Goal: Task Accomplishment & Management: Use online tool/utility

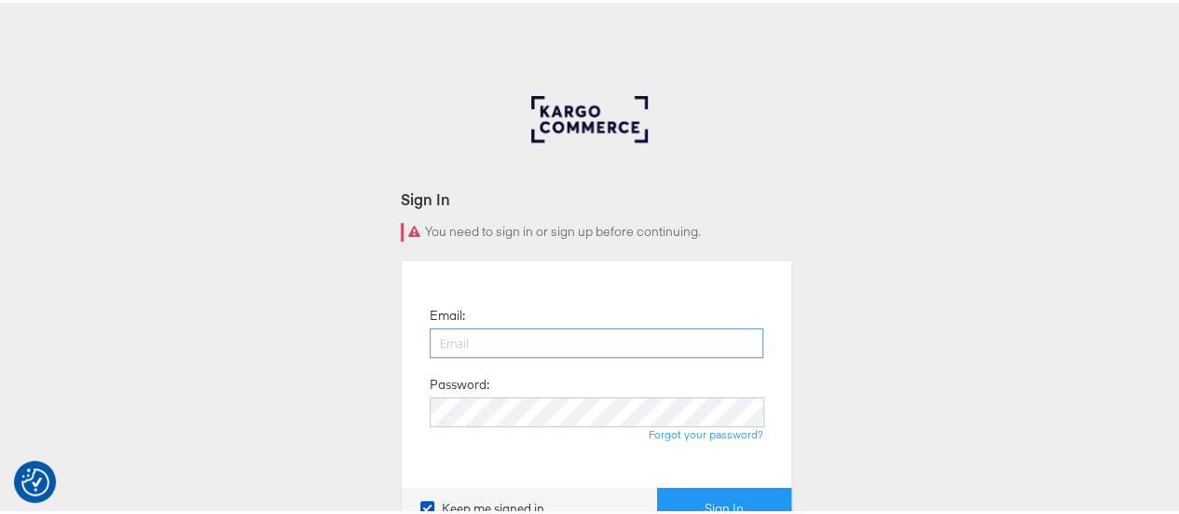
click at [509, 340] on input "email" at bounding box center [597, 340] width 334 height 30
type input "yash.dagor@dentsu.com"
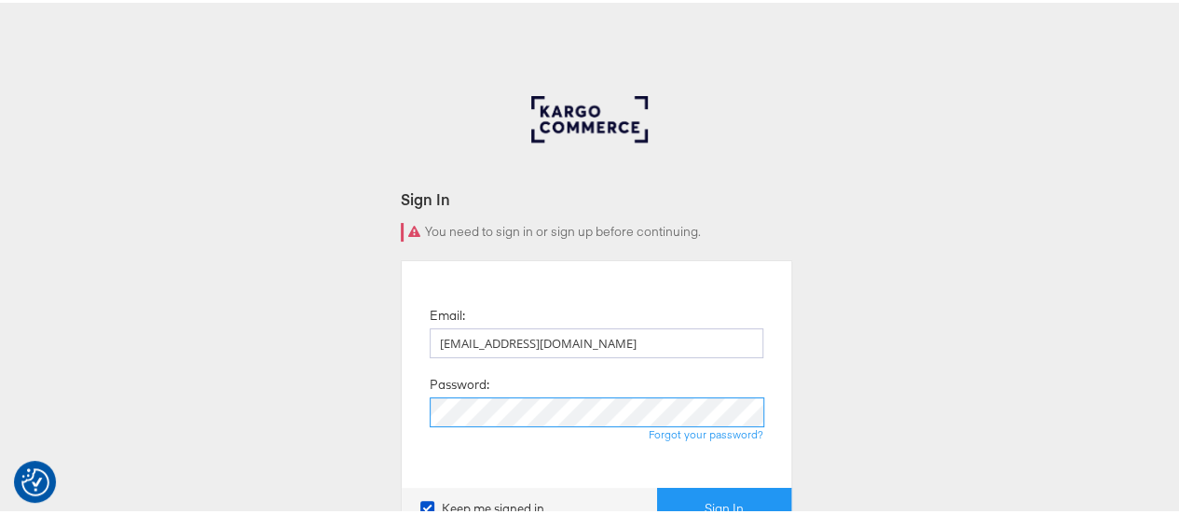
click at [657, 485] on button "Sign In" at bounding box center [724, 506] width 134 height 42
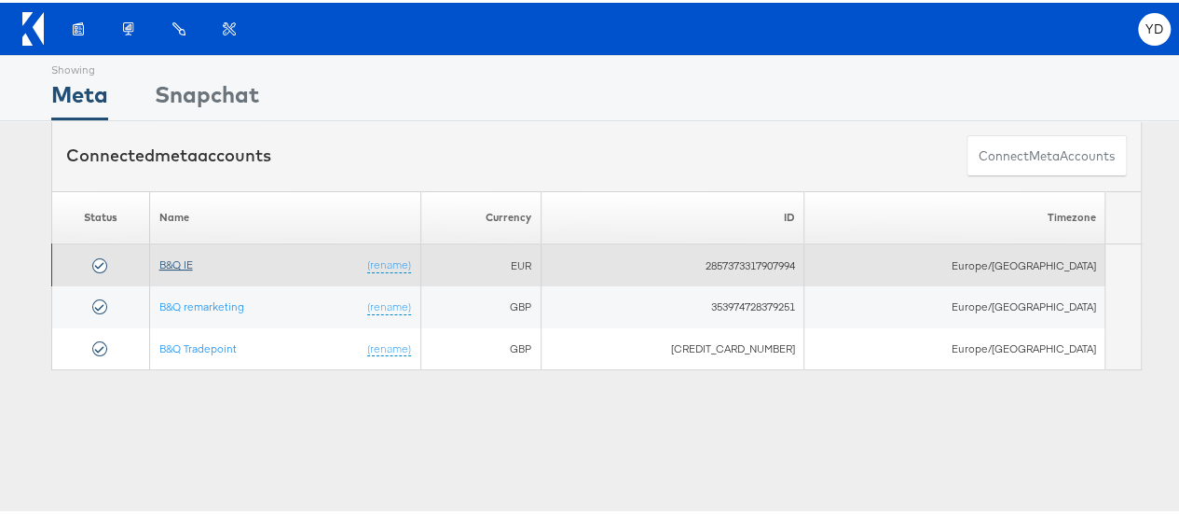
click at [189, 262] on link "B&Q IE" at bounding box center [176, 261] width 34 height 14
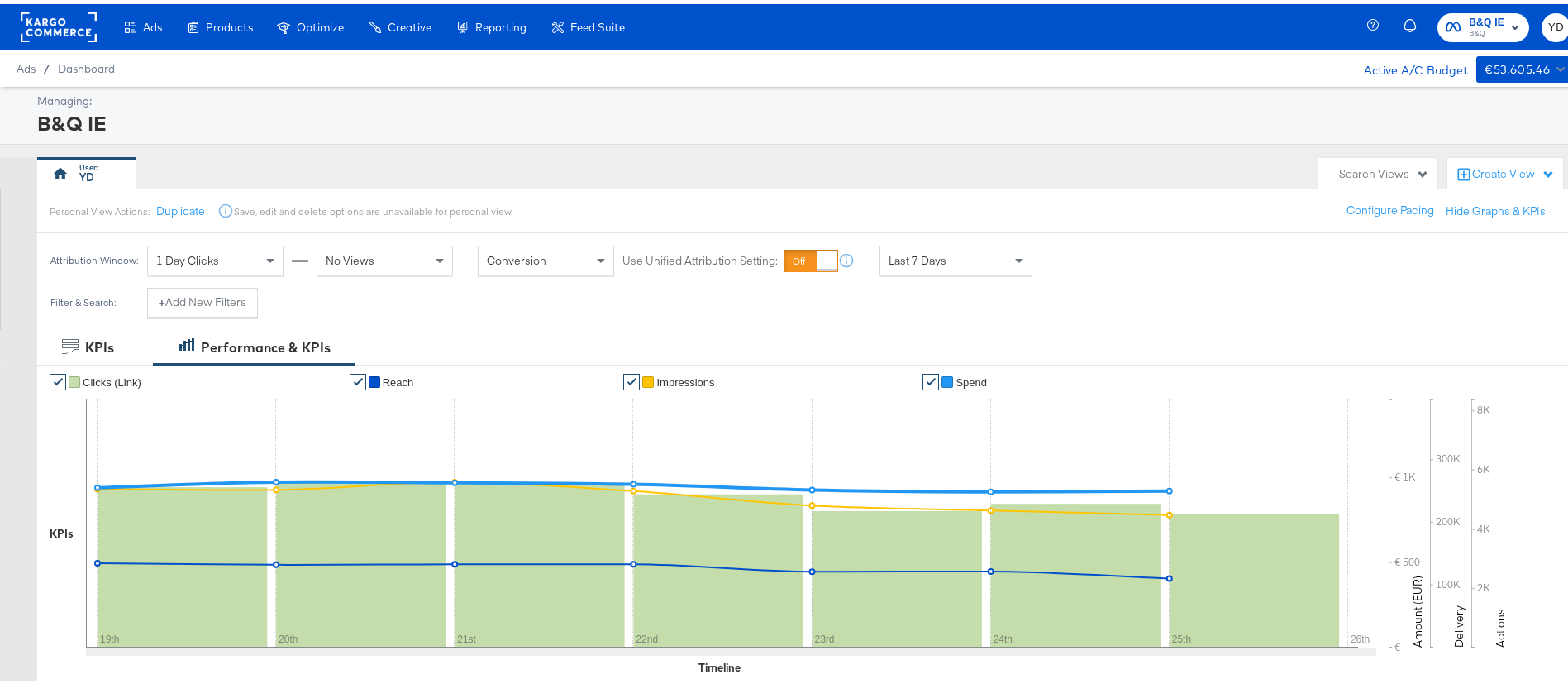
click at [608, 165] on div "YD" at bounding box center [673, 169] width 1273 height 33
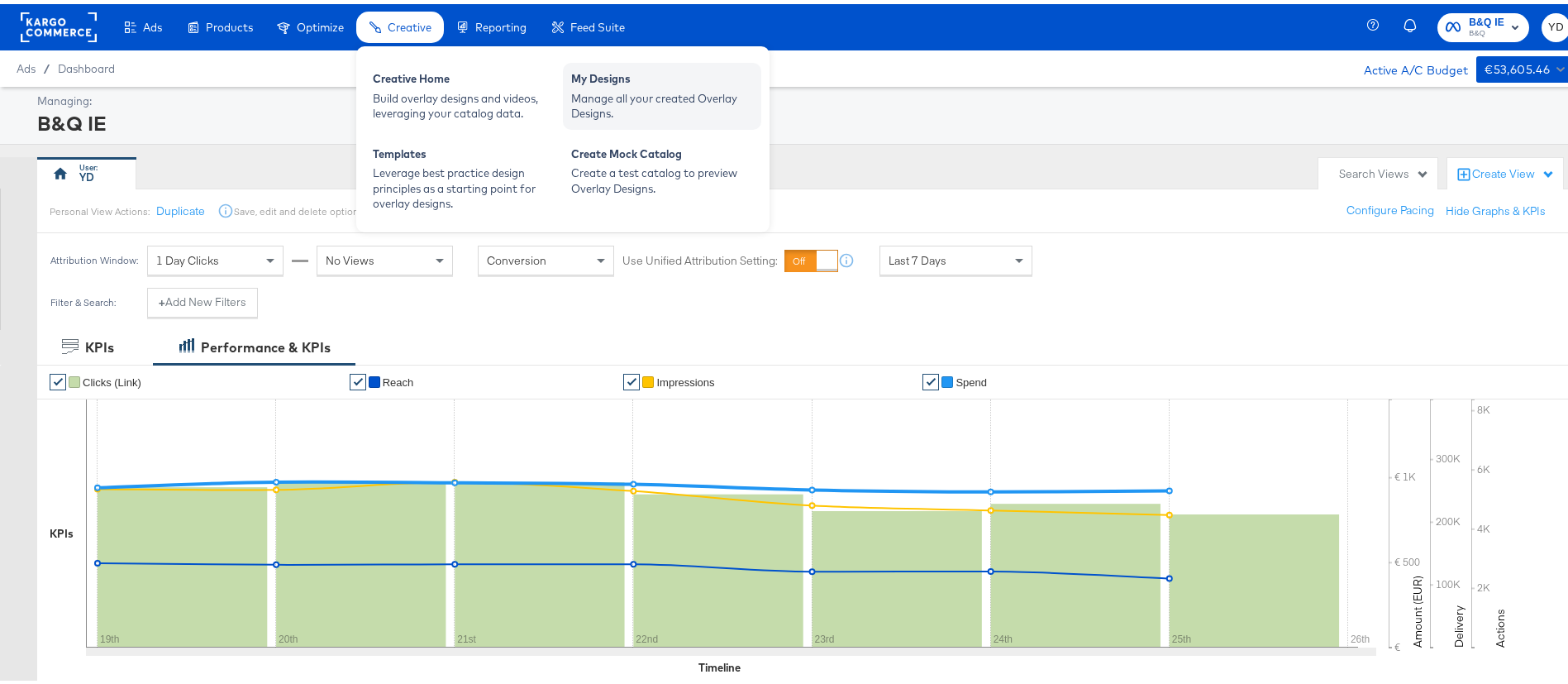
click at [603, 98] on div "Manage all your created Overlay Designs." at bounding box center [662, 102] width 182 height 30
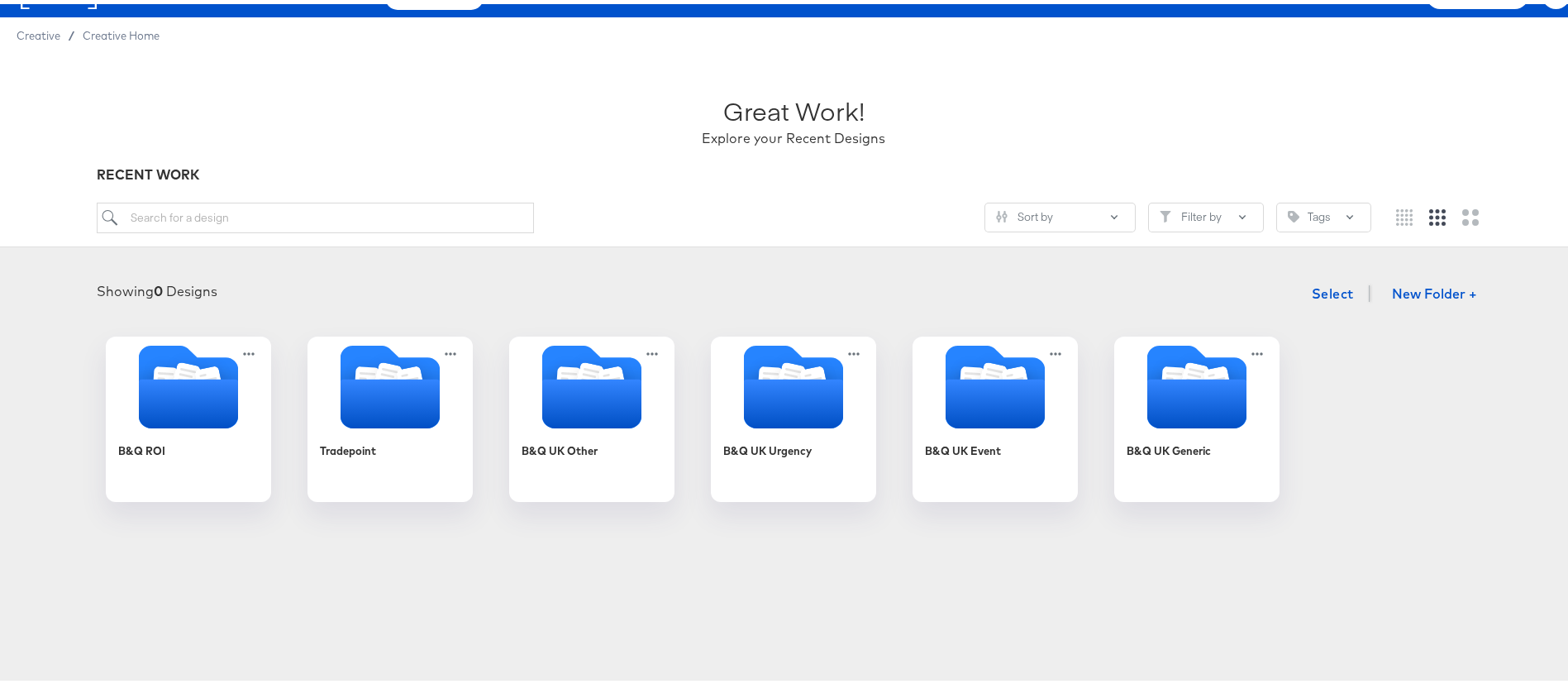
scroll to position [124, 0]
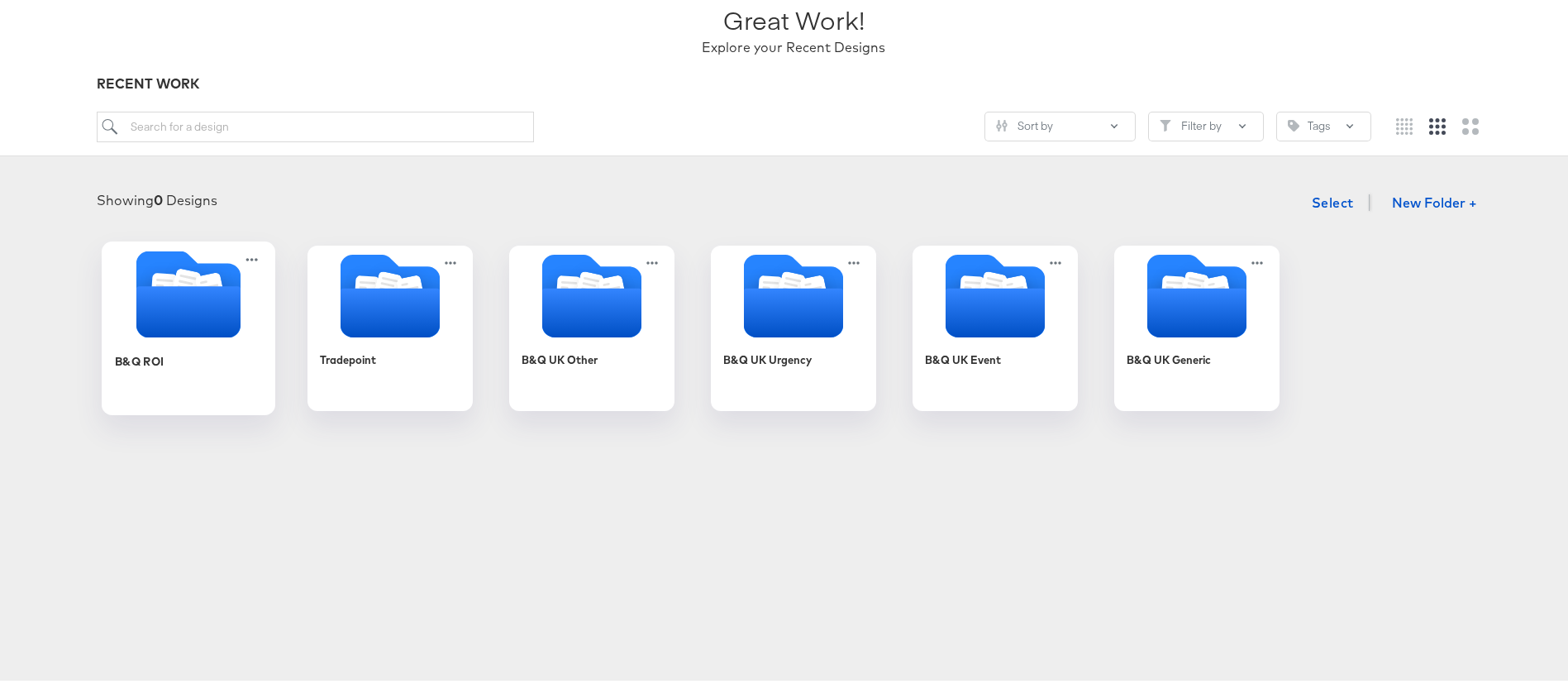
click at [189, 300] on icon "Folder" at bounding box center [188, 308] width 104 height 51
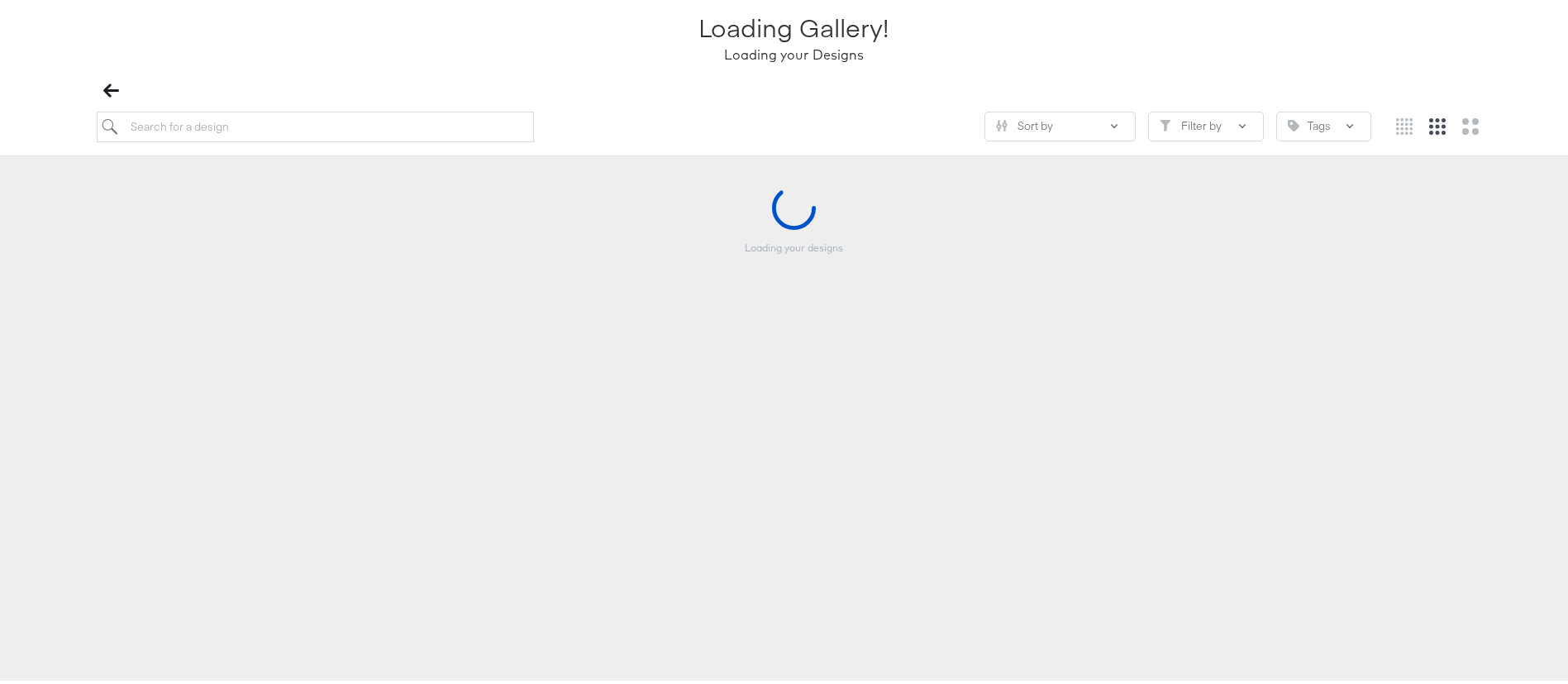
scroll to position [123, 0]
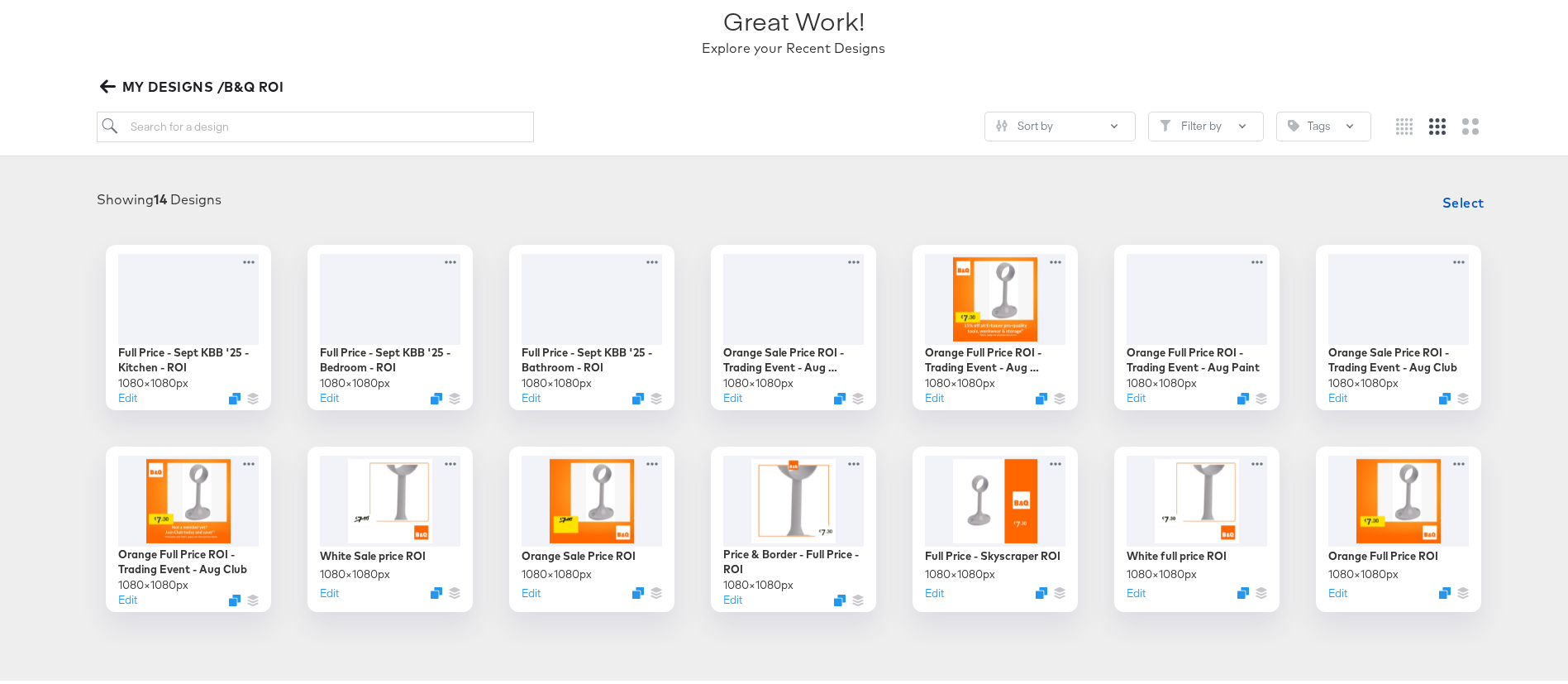
click at [272, 420] on div "Full Price - Sept KBB '25 - Kitchen - ROI 1080 × 1080 px Edit Full Price - Sept…" at bounding box center [794, 424] width 1554 height 367
click at [107, 85] on icon "button" at bounding box center [108, 83] width 16 height 16
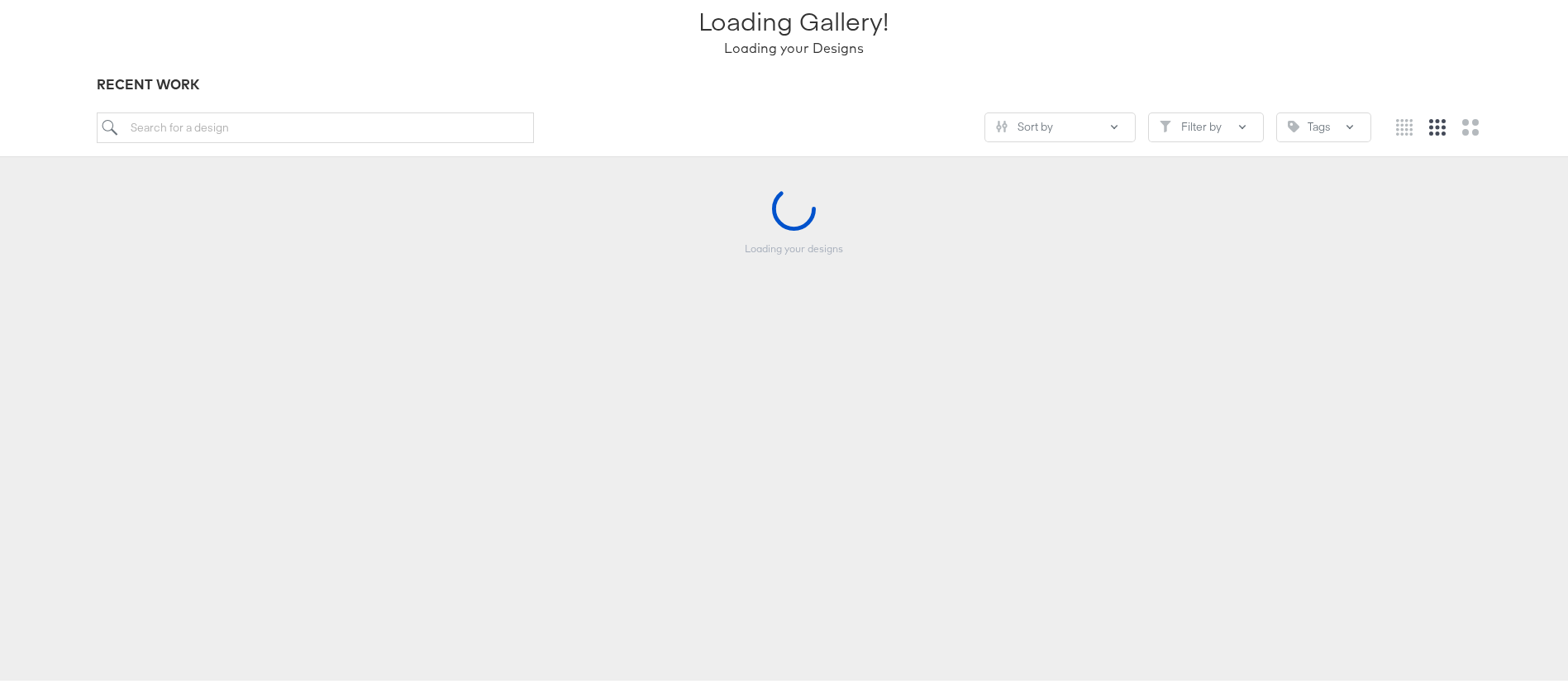
scroll to position [124, 0]
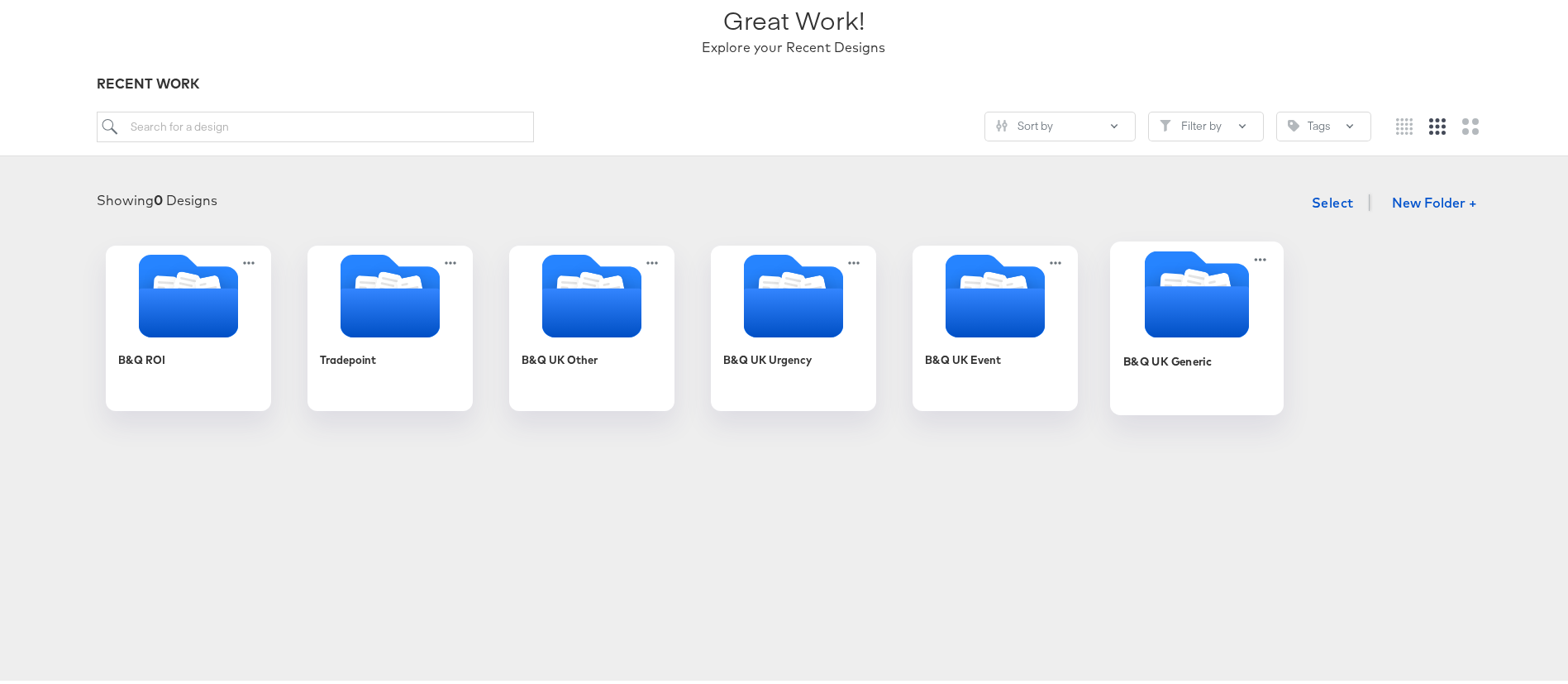
click at [1180, 322] on icon "Folder" at bounding box center [1196, 308] width 104 height 51
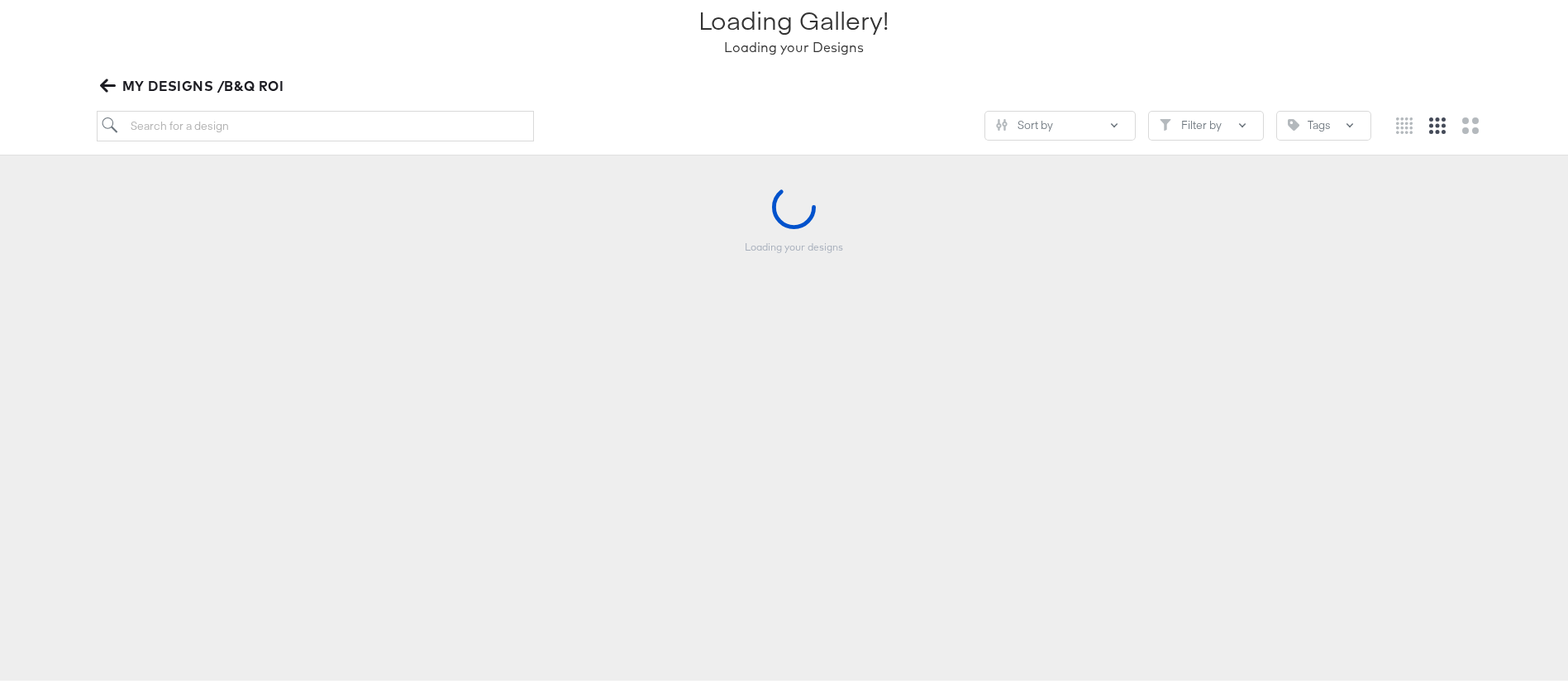
scroll to position [123, 0]
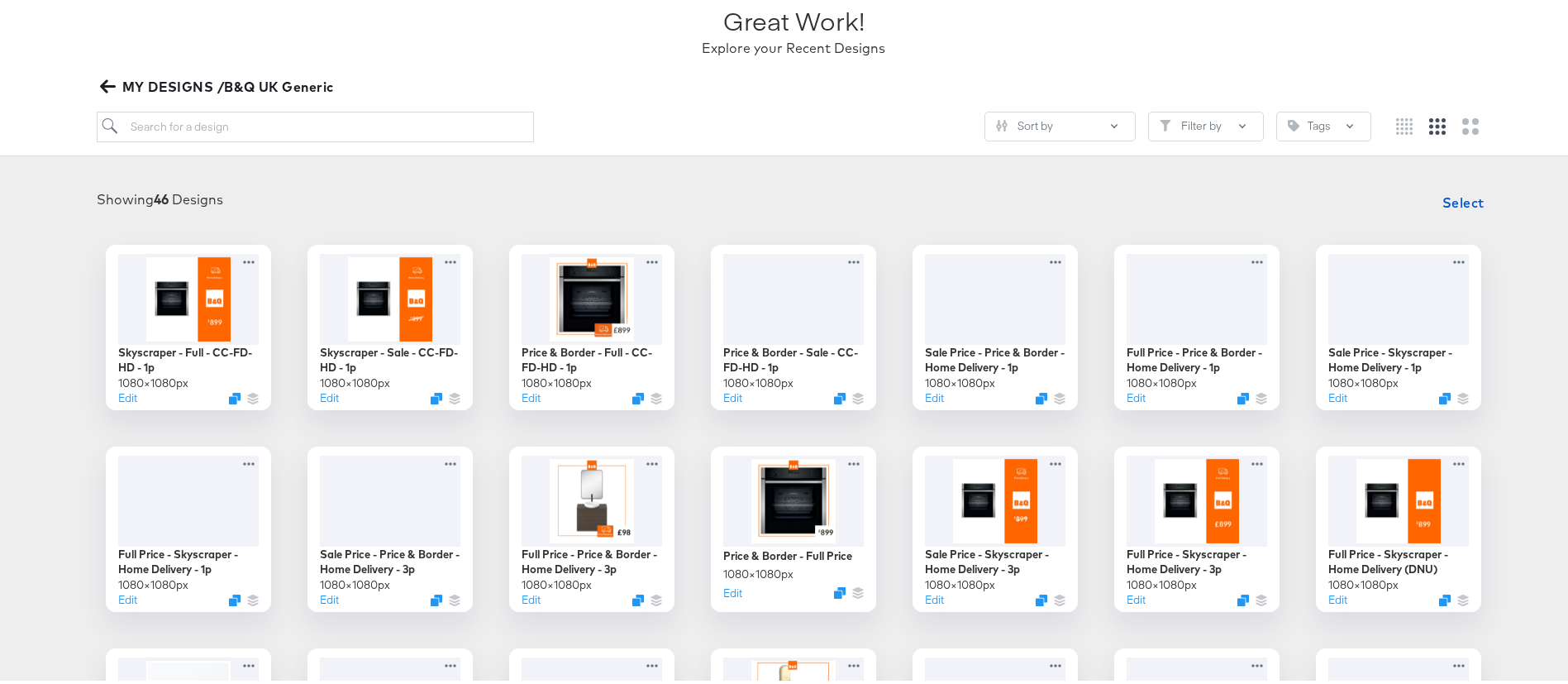
click at [474, 213] on div "Showing 46 Designs Select" at bounding box center [794, 198] width 1554 height 33
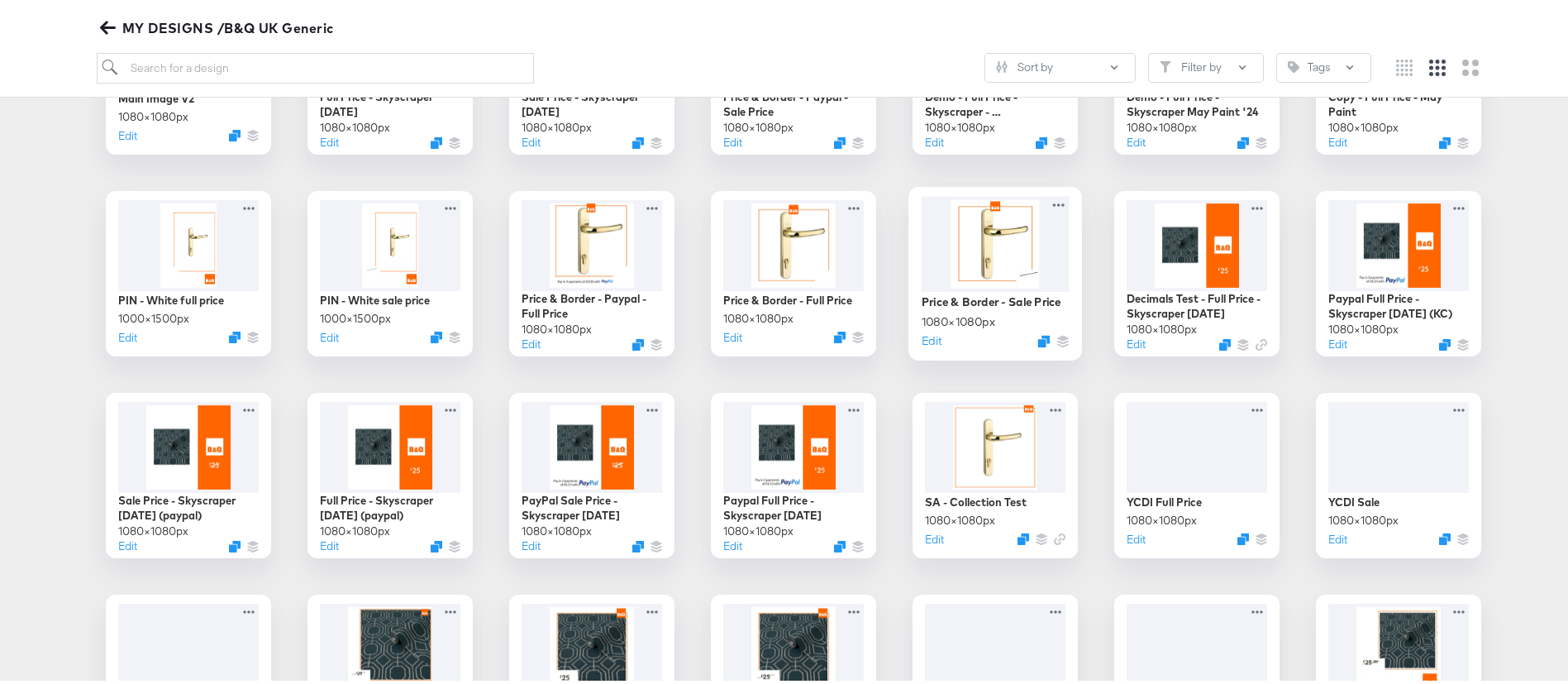
scroll to position [743, 0]
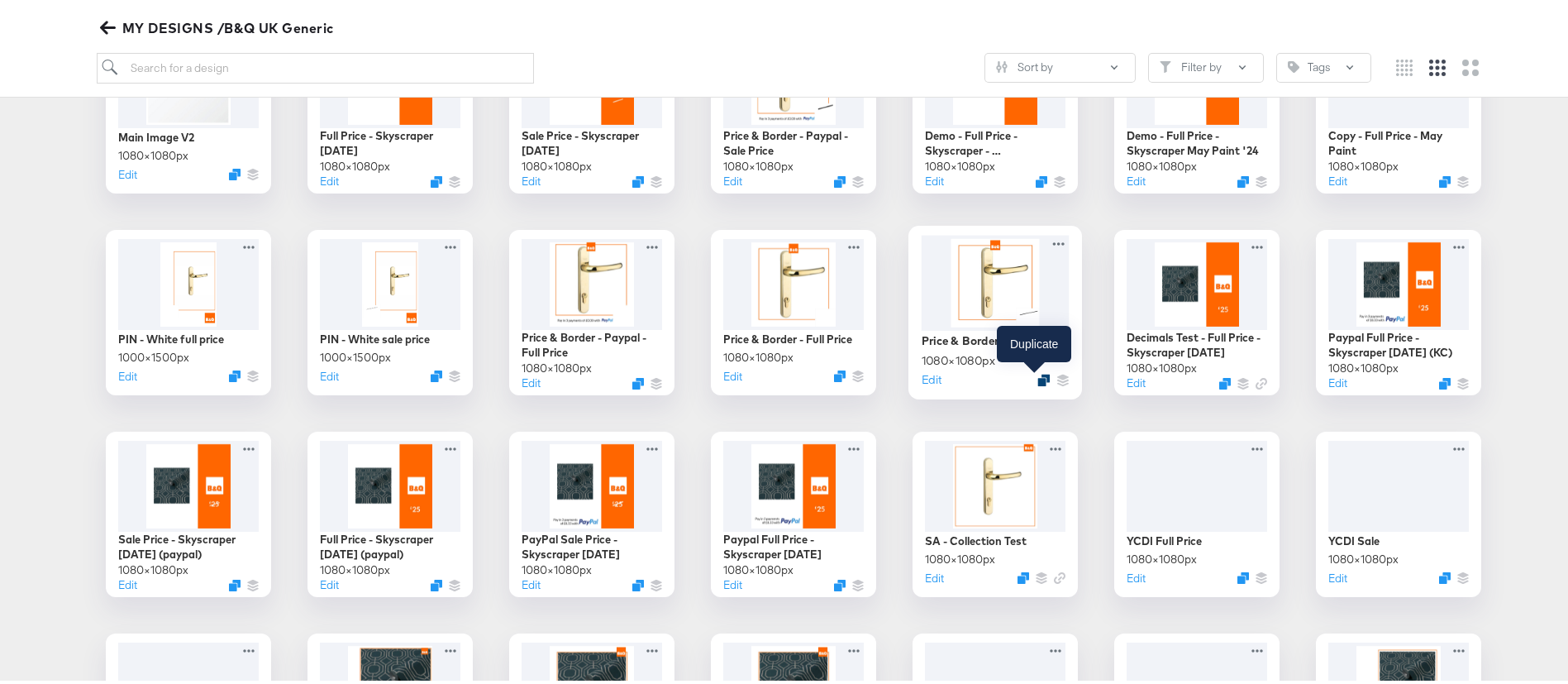
click at [1038, 379] on icon "Duplicate" at bounding box center [1044, 376] width 12 height 12
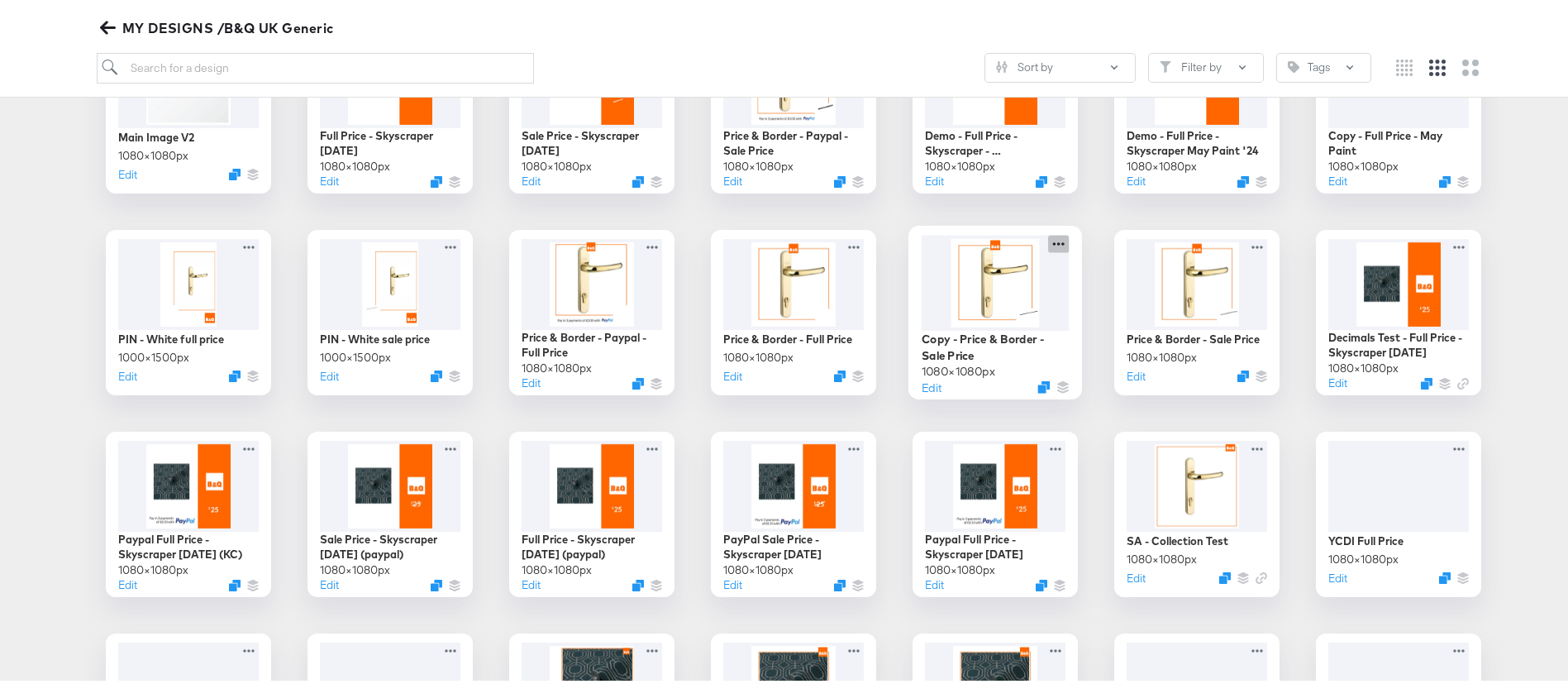
click at [1053, 240] on icon at bounding box center [1058, 240] width 12 height 4
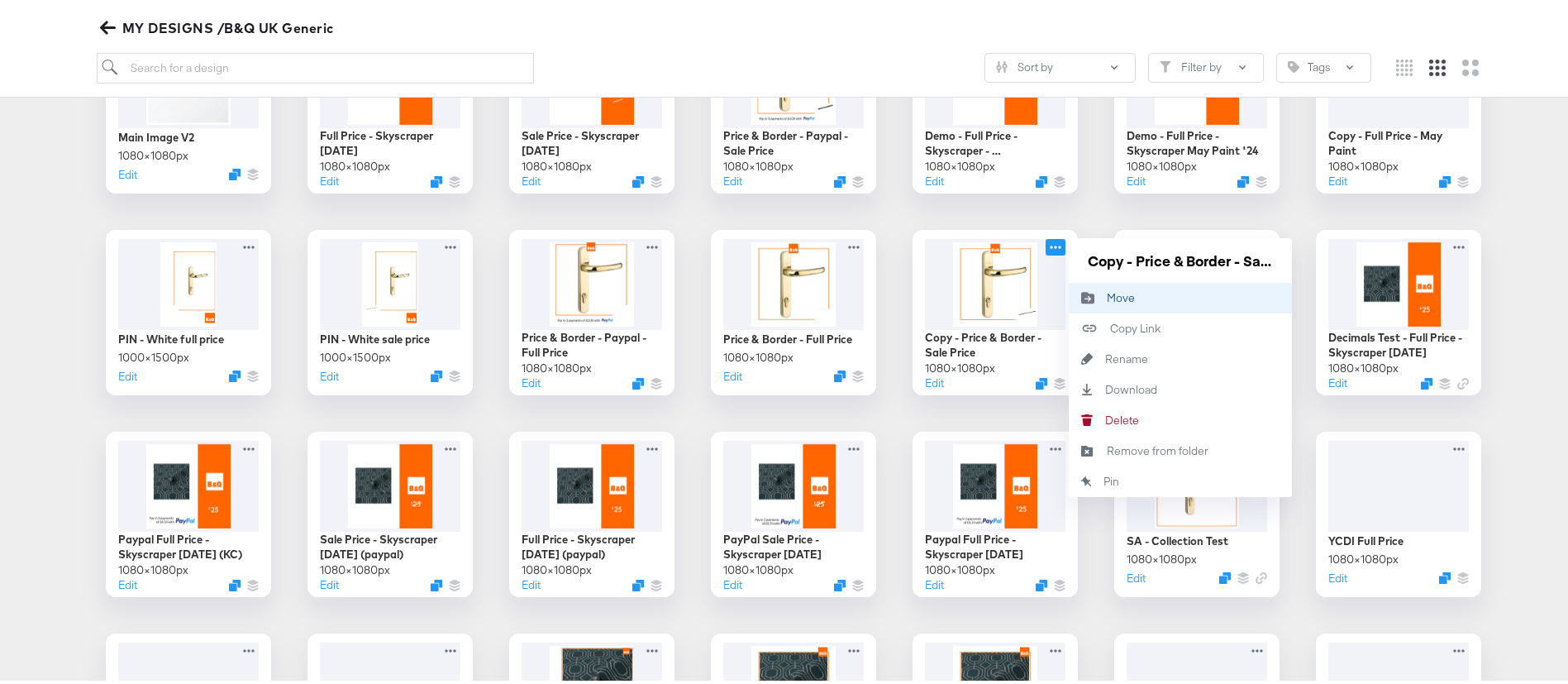
click at [1107, 294] on div "Move Move" at bounding box center [1107, 294] width 0 height 0
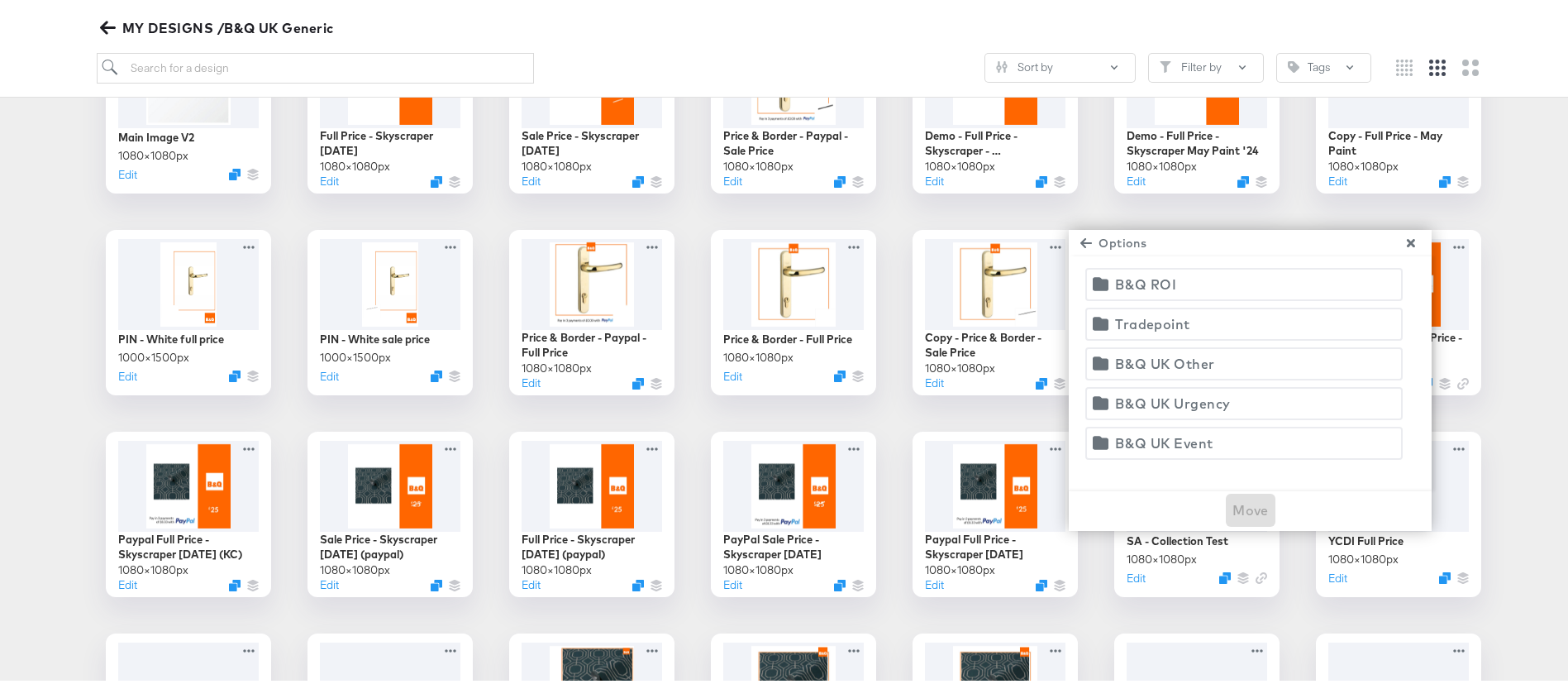
click at [1198, 274] on span "B&Q ROI" at bounding box center [1244, 280] width 296 height 23
click at [1244, 515] on span "Move" at bounding box center [1250, 506] width 36 height 23
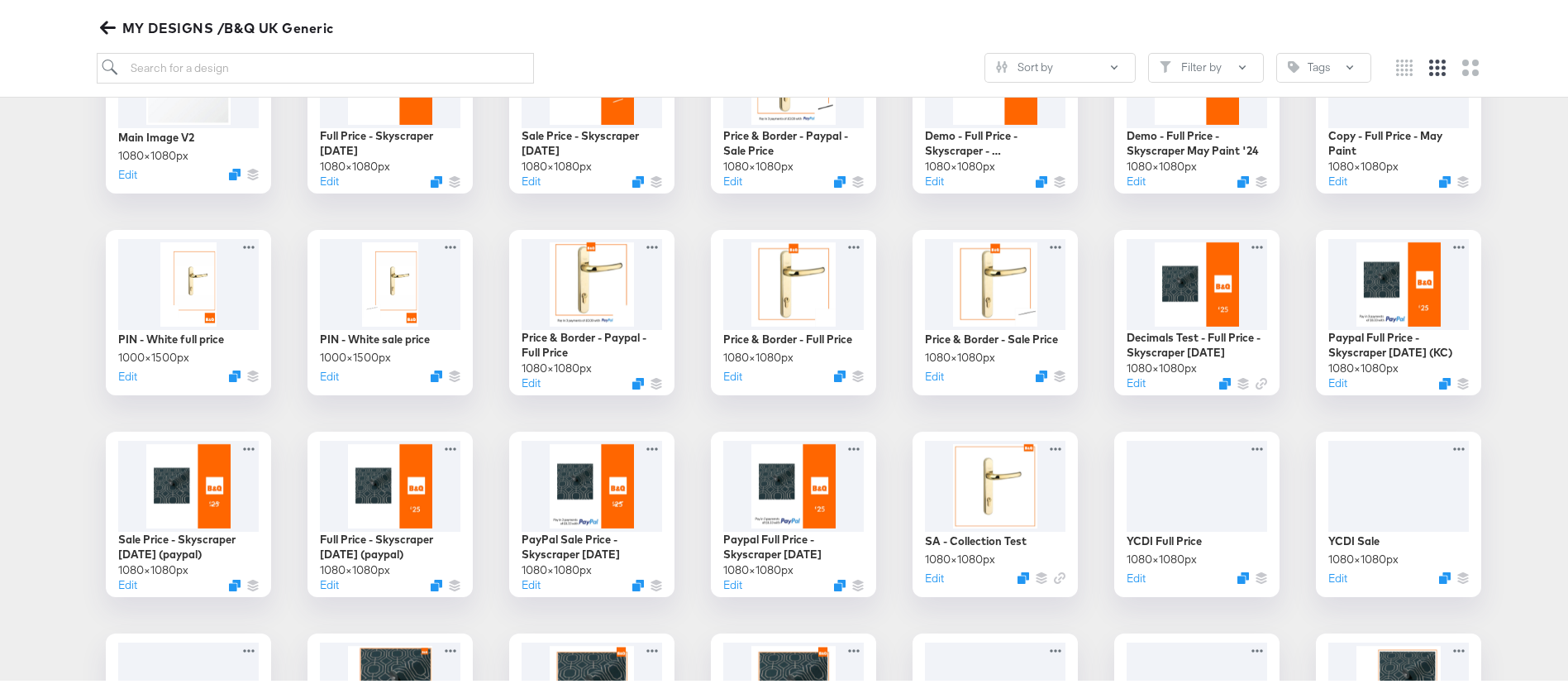
click at [108, 27] on icon "button" at bounding box center [108, 24] width 16 height 16
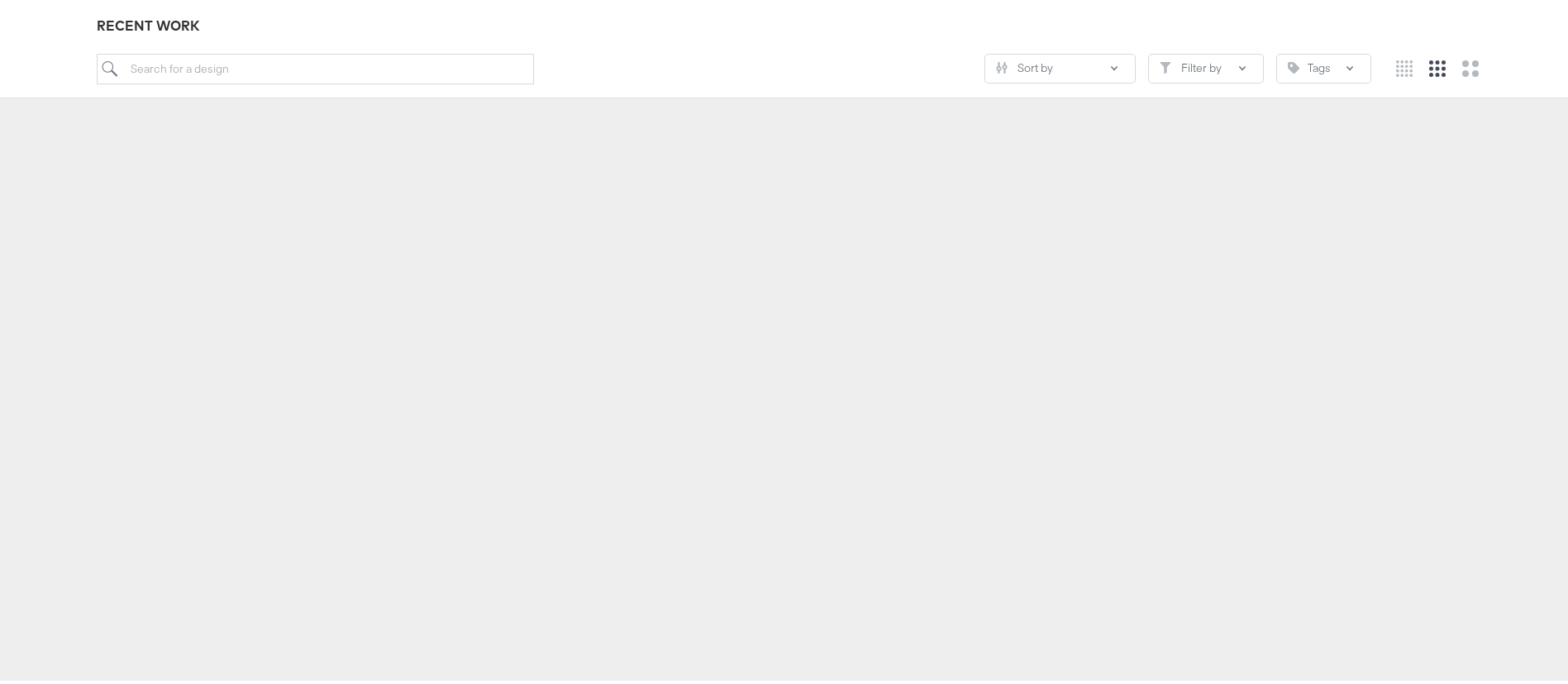
scroll to position [183, 0]
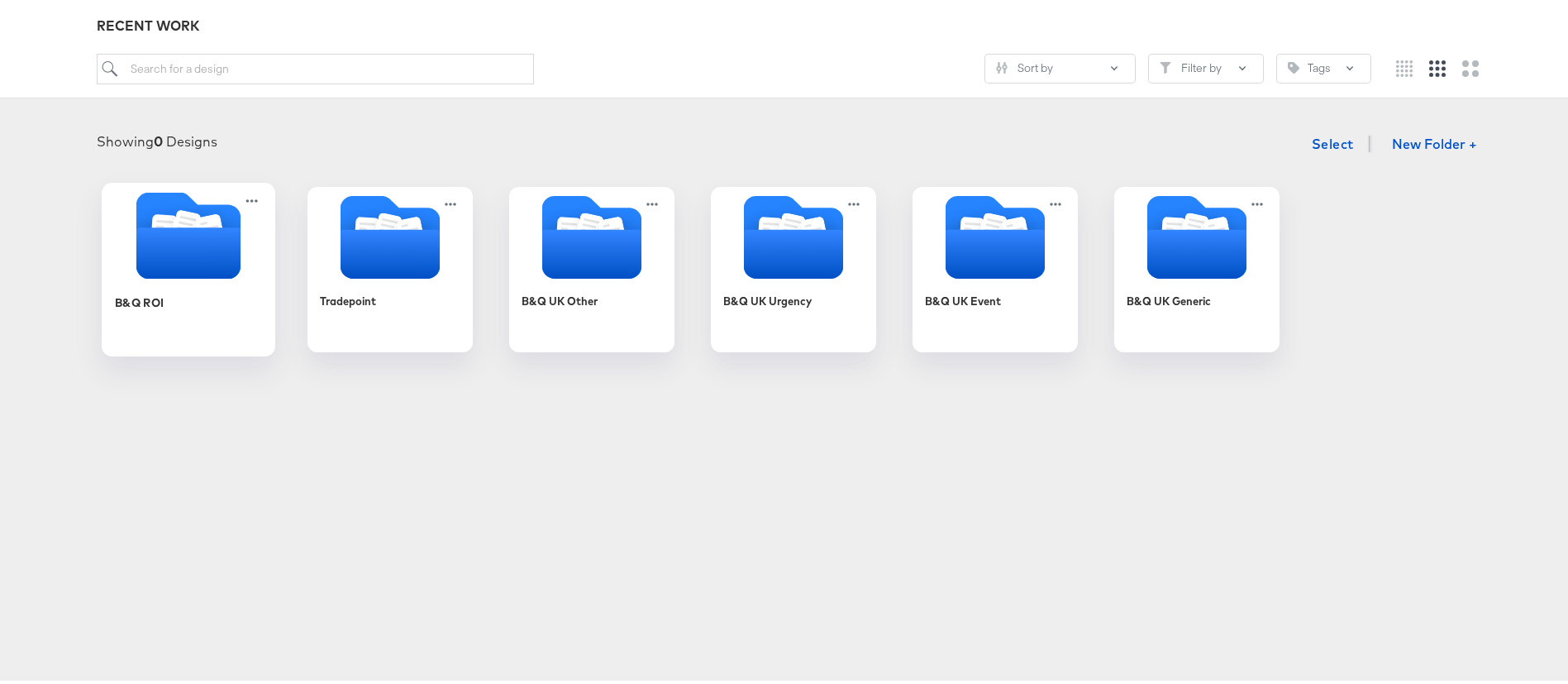
click at [173, 237] on icon "Folder" at bounding box center [188, 249] width 104 height 51
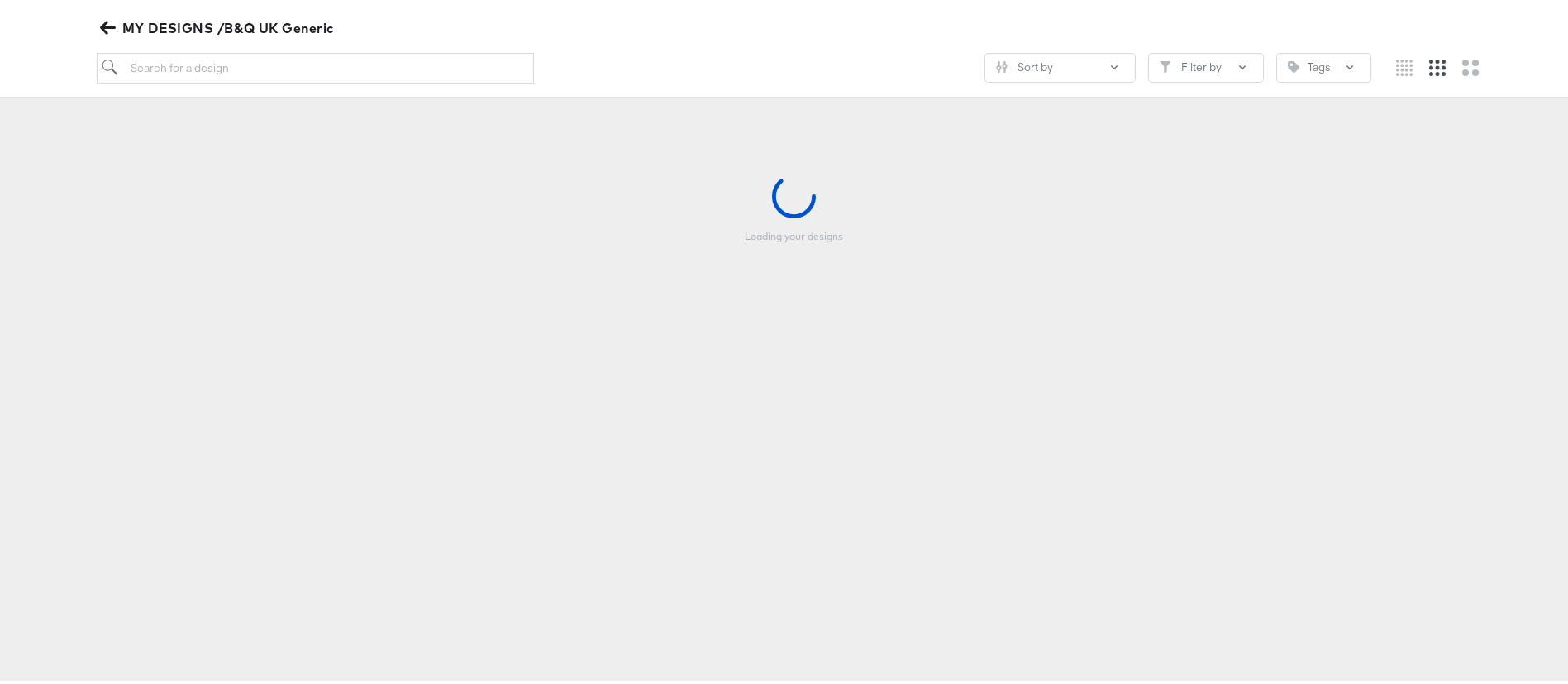
scroll to position [182, 0]
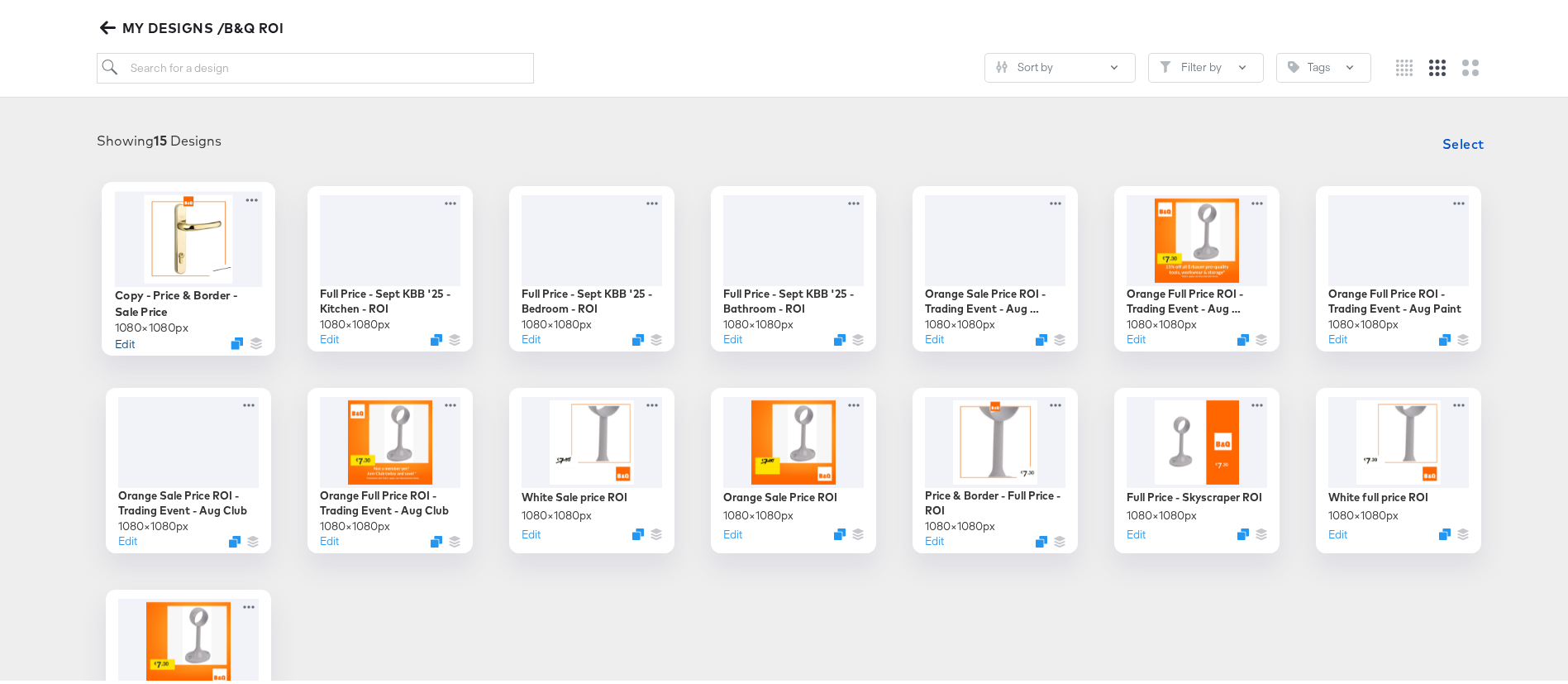
click at [119, 340] on button "Edit" at bounding box center [125, 339] width 20 height 16
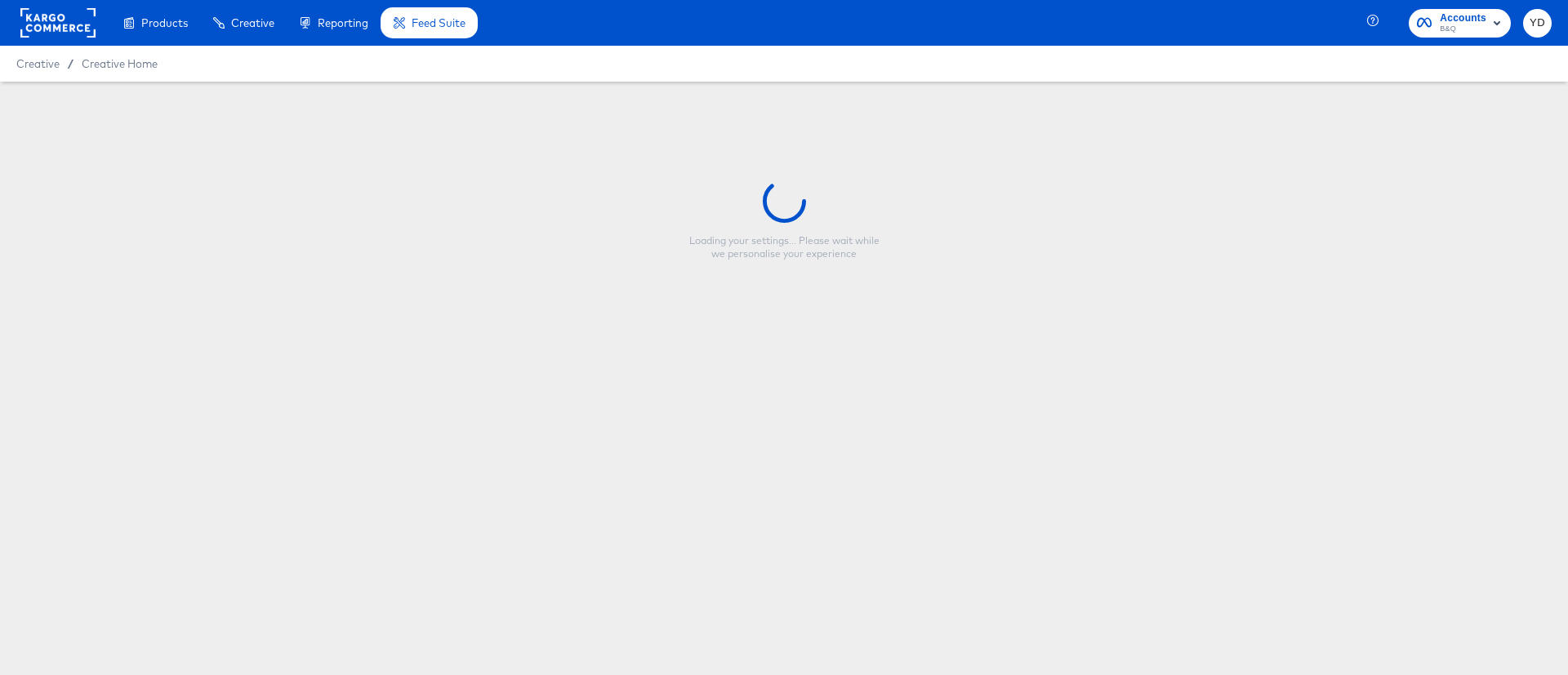
type input "Copy - Price & Border - Sale Price"
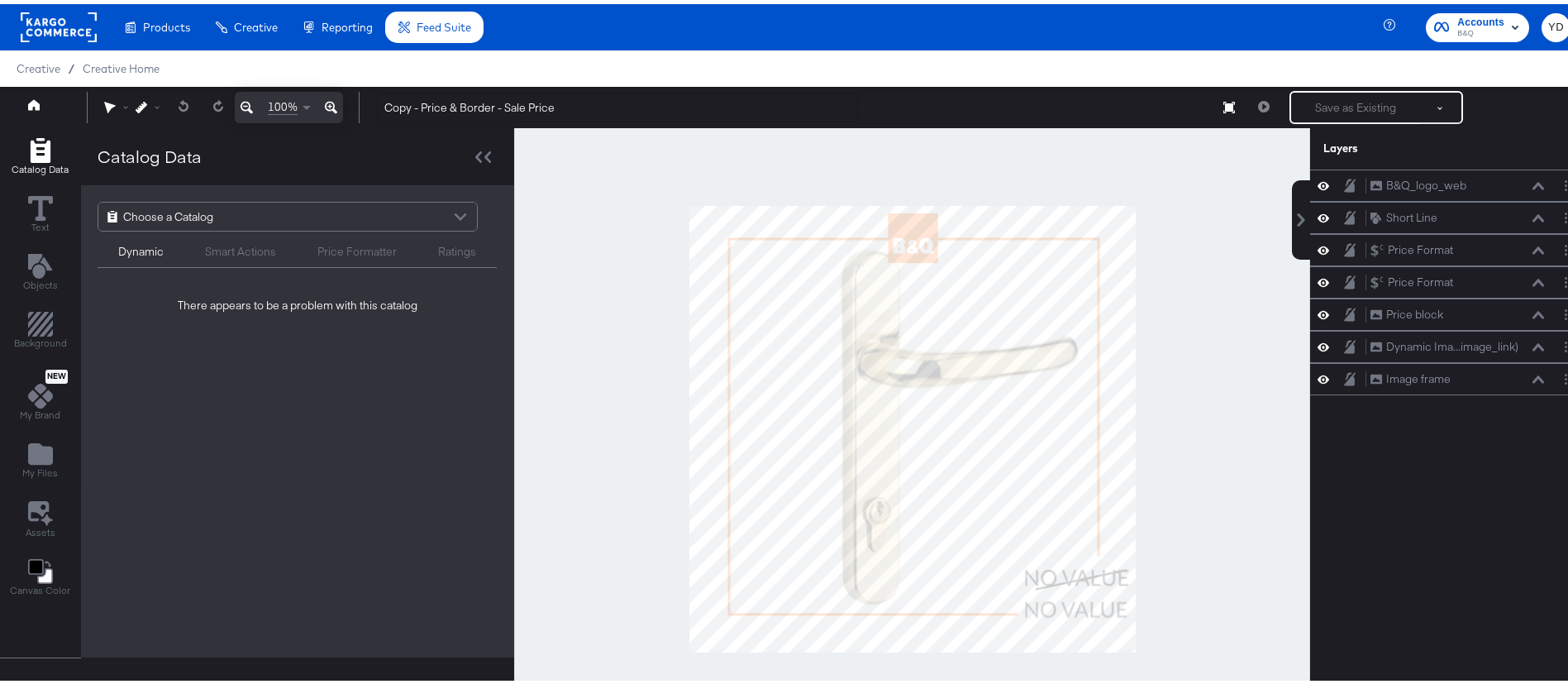
click at [1211, 399] on div at bounding box center [913, 425] width 796 height 602
click at [33, 161] on span "Catalog Data" at bounding box center [40, 165] width 57 height 13
click at [267, 219] on div "Choose a Catalog" at bounding box center [287, 213] width 379 height 28
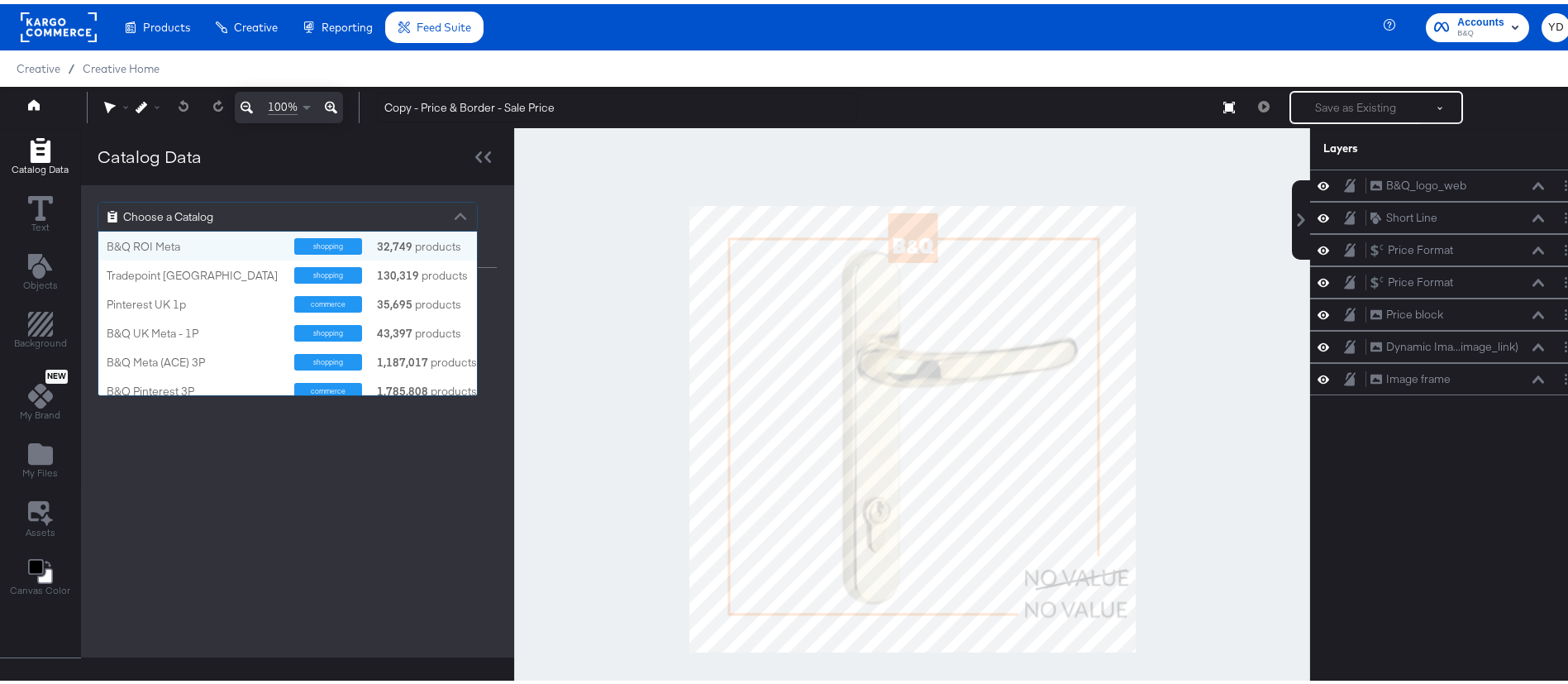
scroll to position [145, 359]
click at [168, 246] on div "B&Q ROI Meta" at bounding box center [194, 243] width 176 height 16
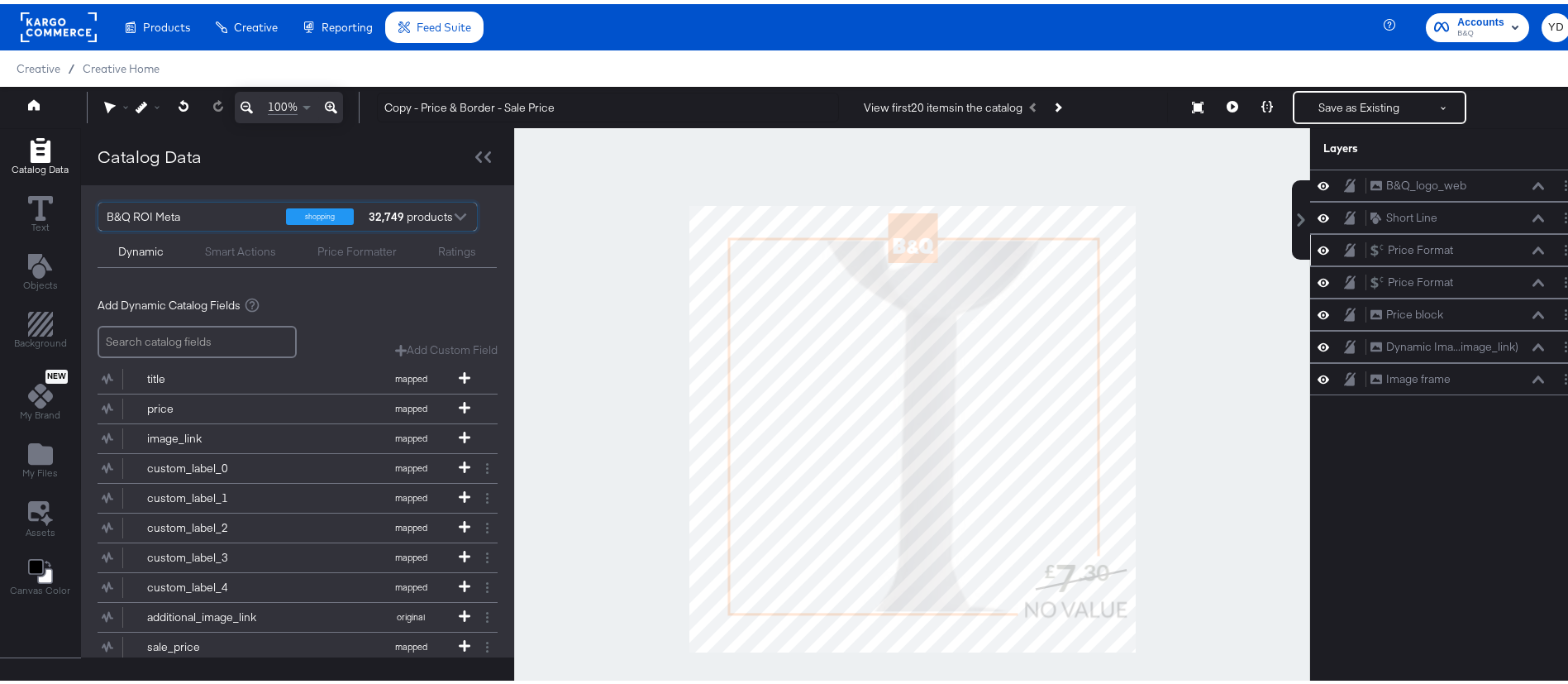
click at [1483, 248] on div "Price Format Price Format" at bounding box center [1457, 246] width 176 height 18
click at [1557, 252] on button "Layer Options" at bounding box center [1566, 246] width 18 height 18
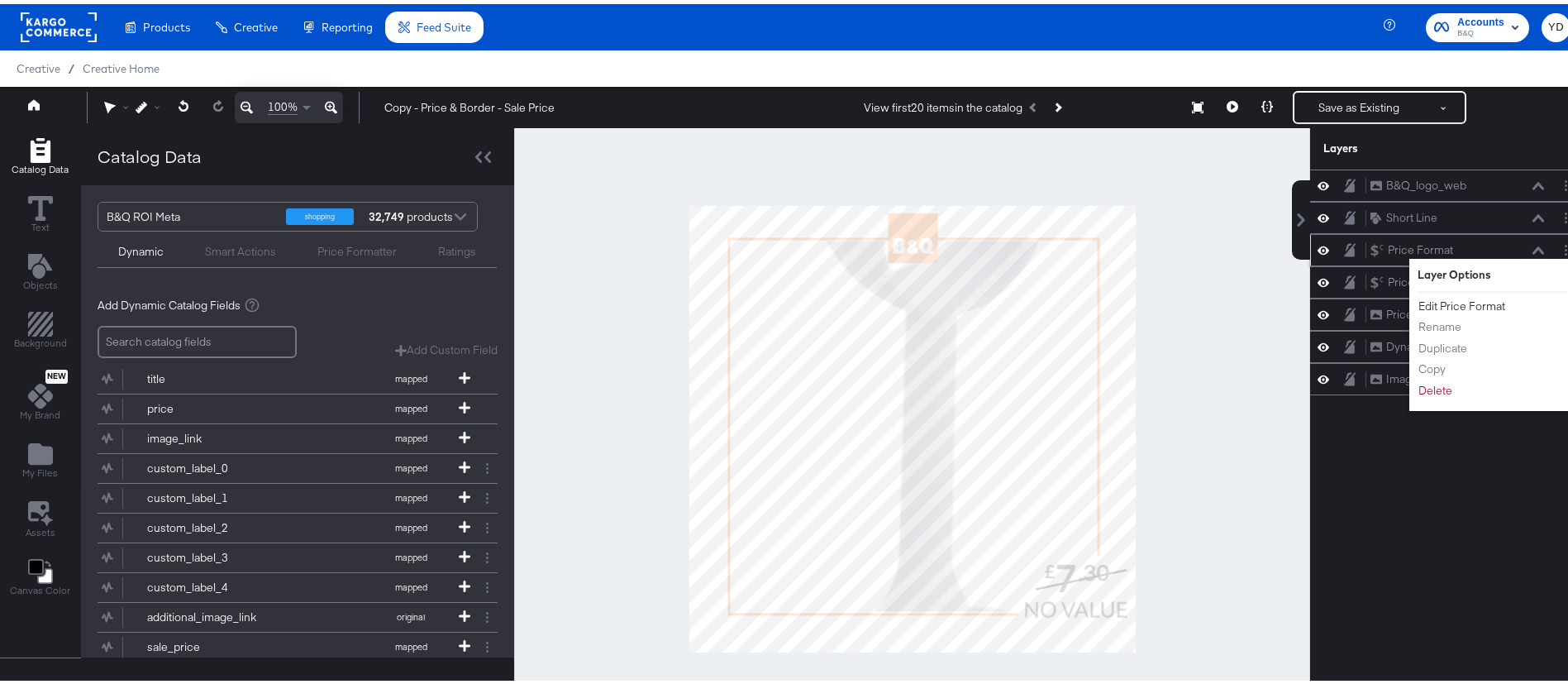
click at [1486, 307] on button "Edit Price Format" at bounding box center [1462, 303] width 89 height 18
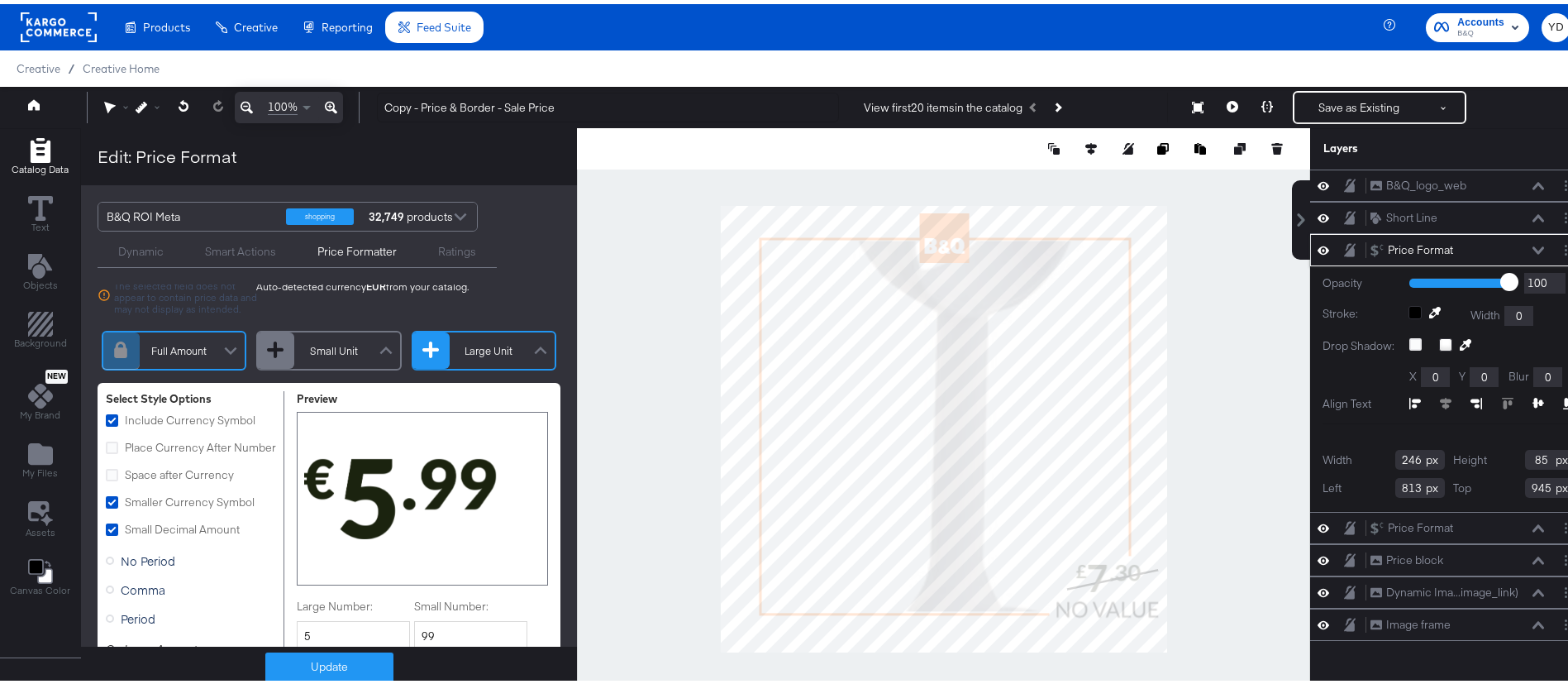
scroll to position [124, 0]
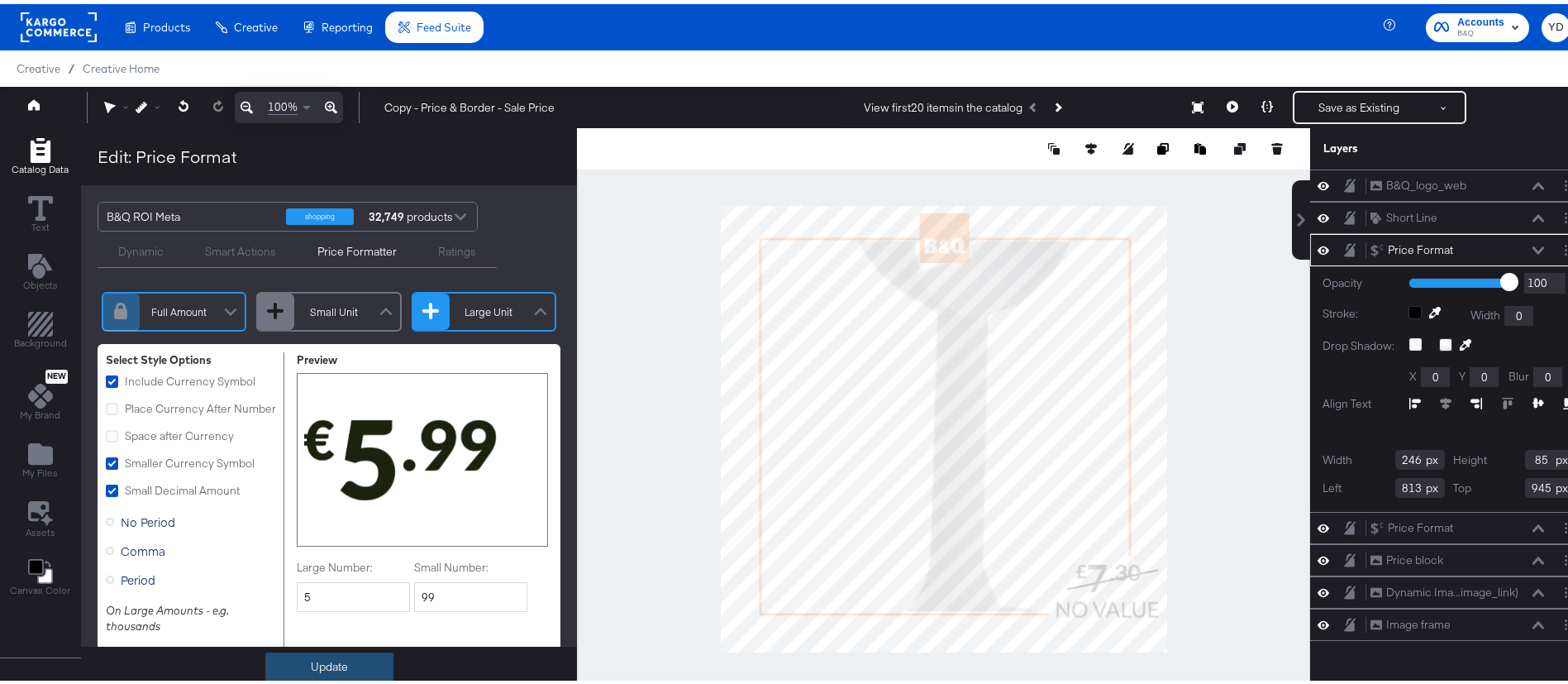
click at [317, 658] on button "Update" at bounding box center [329, 664] width 128 height 30
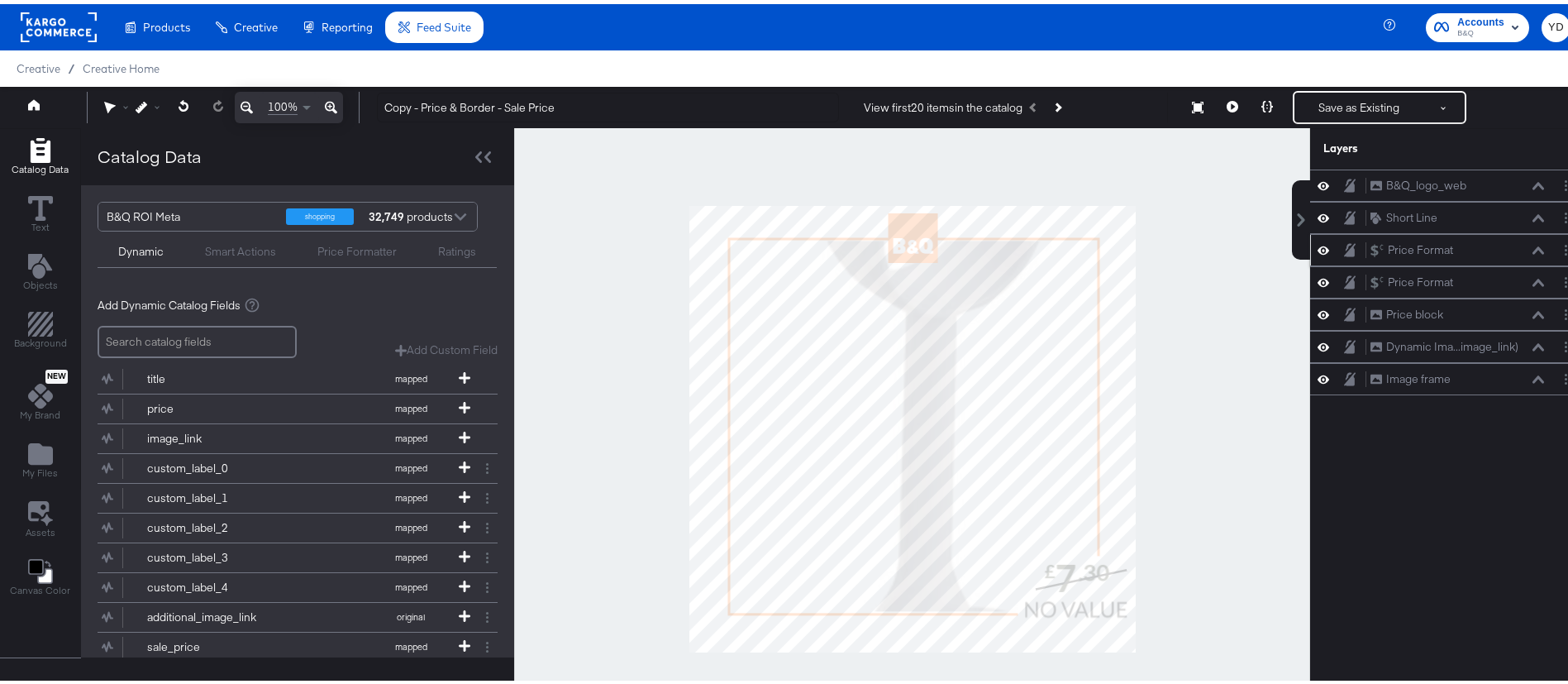
scroll to position [0, 0]
click at [1183, 413] on div at bounding box center [913, 425] width 796 height 602
click at [1471, 285] on div "Price Format Price Format" at bounding box center [1457, 279] width 176 height 18
click at [1557, 283] on button "Layer Options" at bounding box center [1566, 279] width 18 height 18
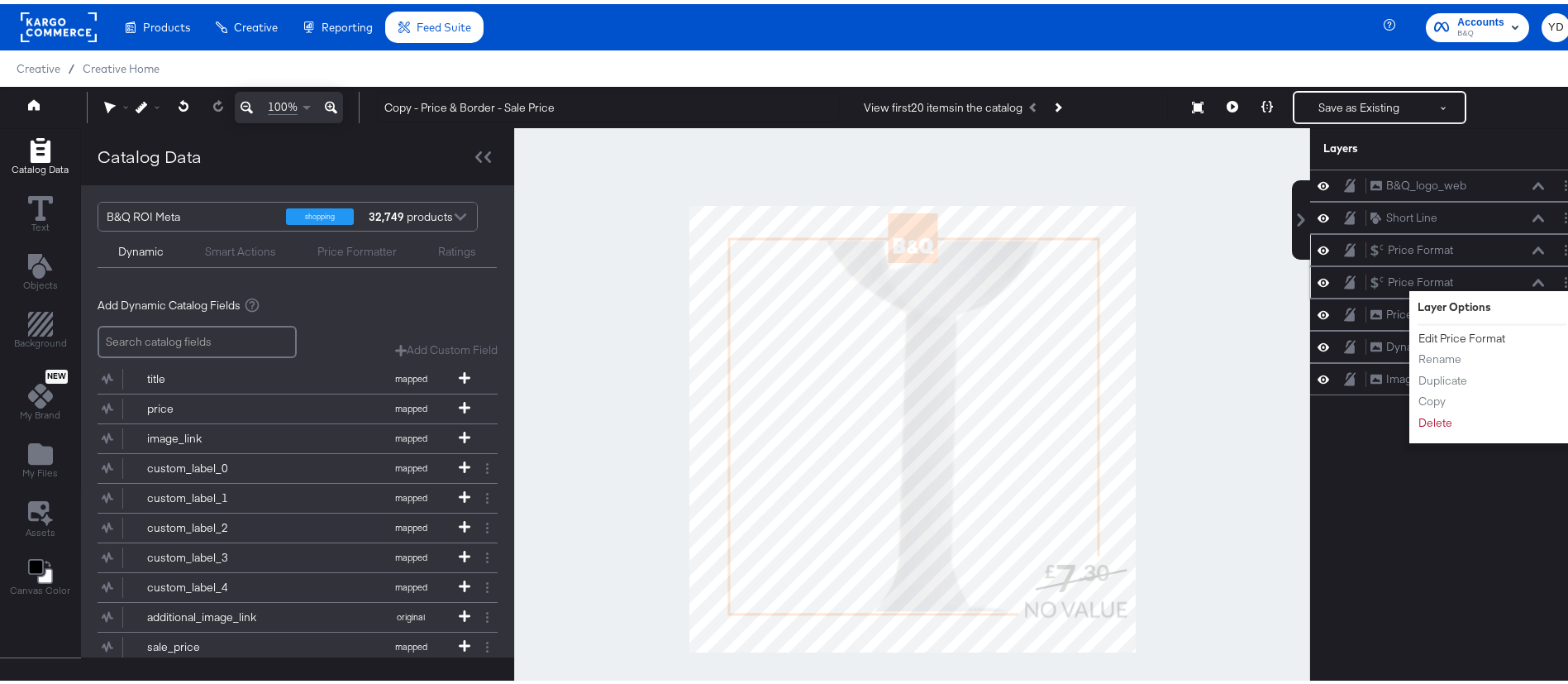
click at [1461, 339] on button "Edit Price Format" at bounding box center [1462, 334] width 89 height 18
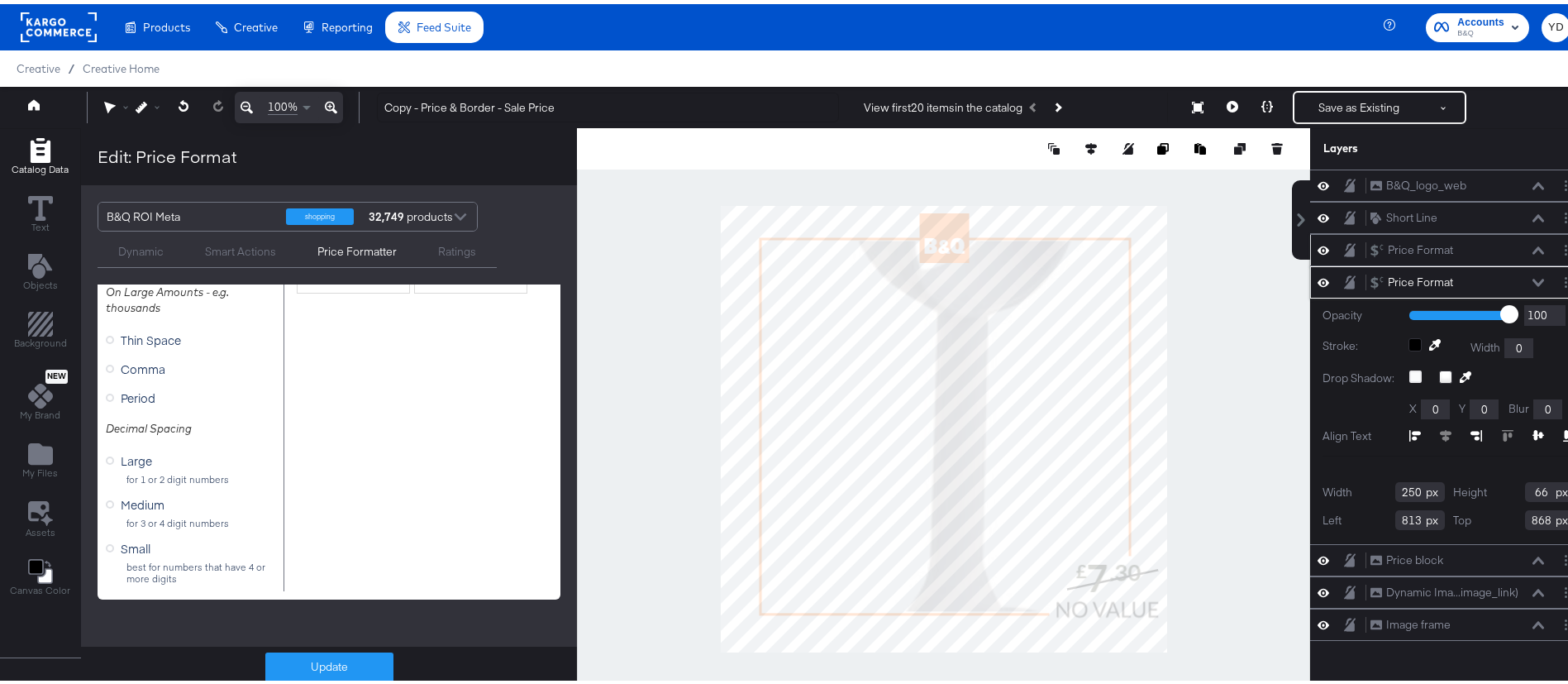
scroll to position [185, 0]
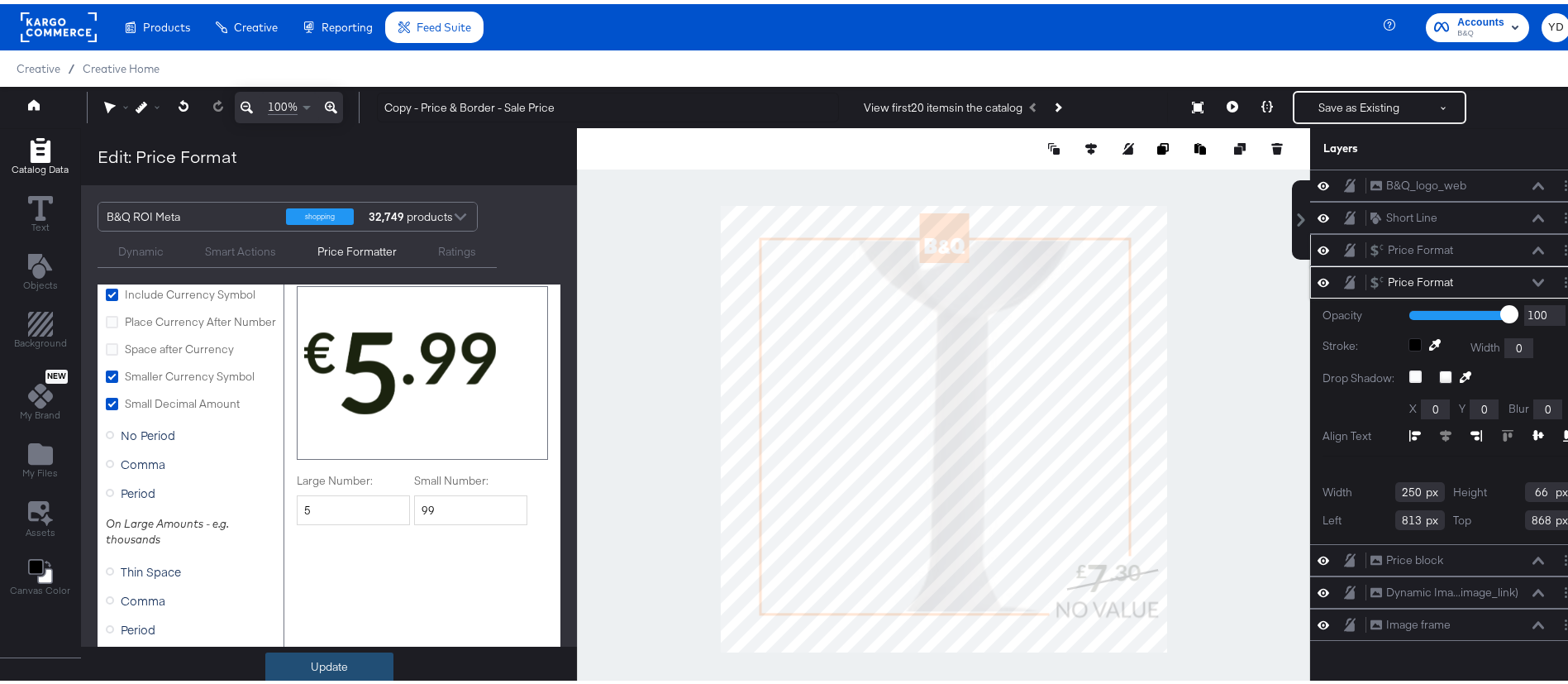
click at [347, 656] on button "Update" at bounding box center [329, 664] width 128 height 30
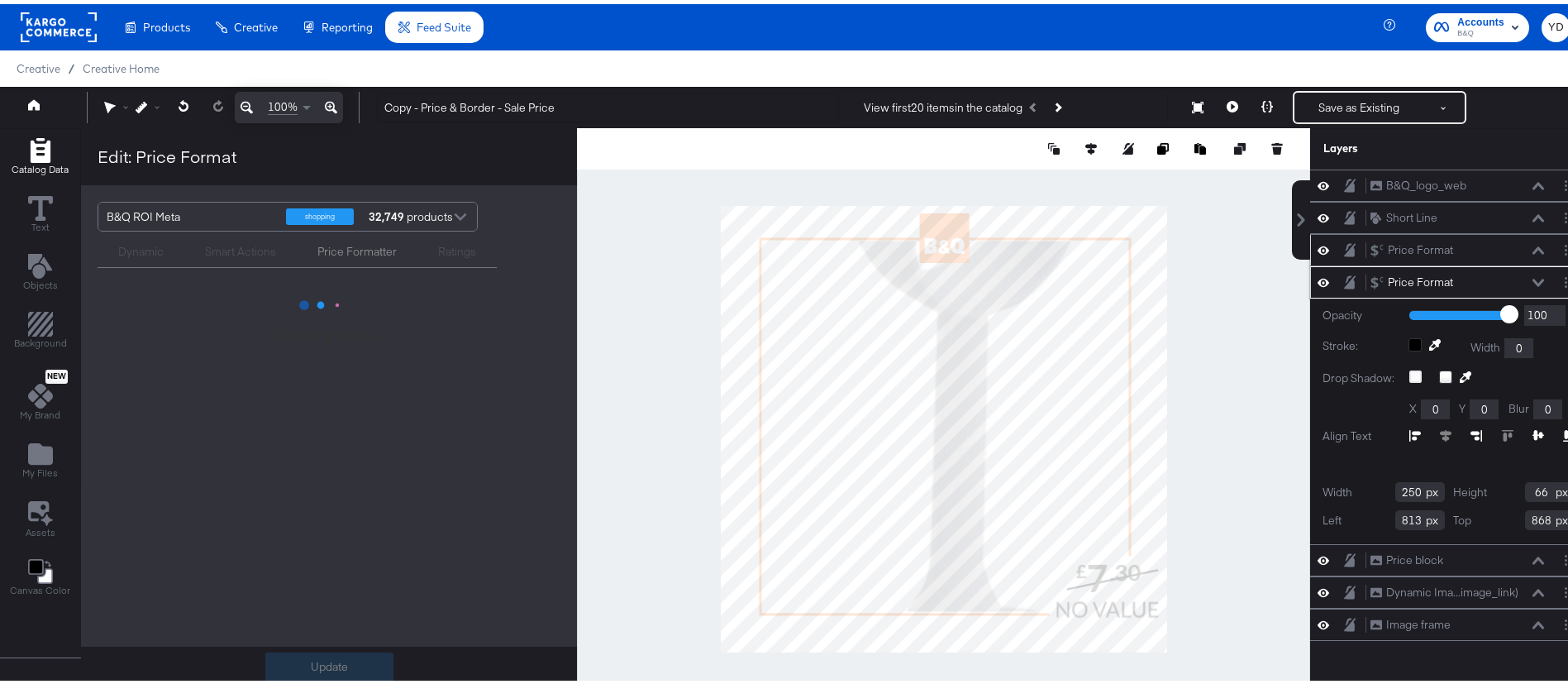
scroll to position [0, 0]
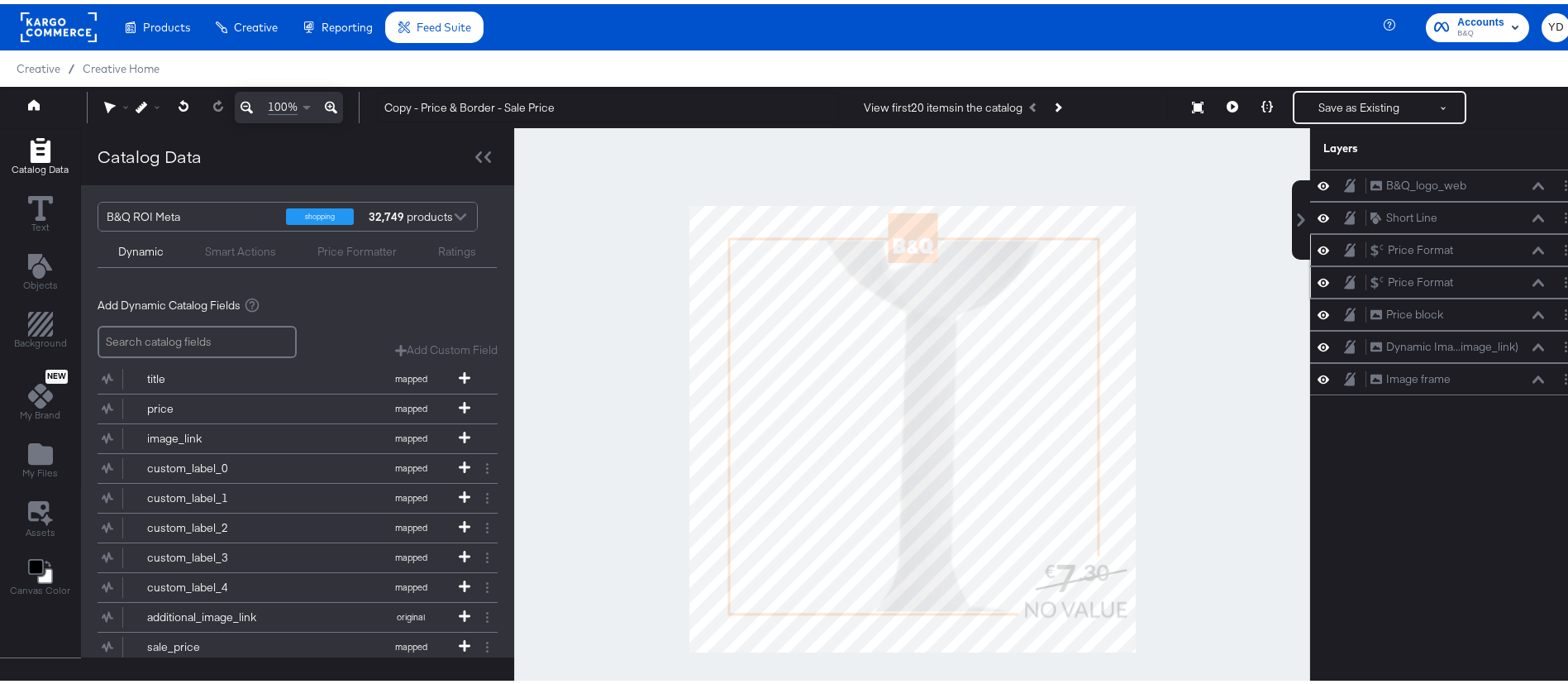
click at [1204, 546] on div at bounding box center [913, 425] width 796 height 602
click at [1261, 104] on icon at bounding box center [1266, 102] width 12 height 12
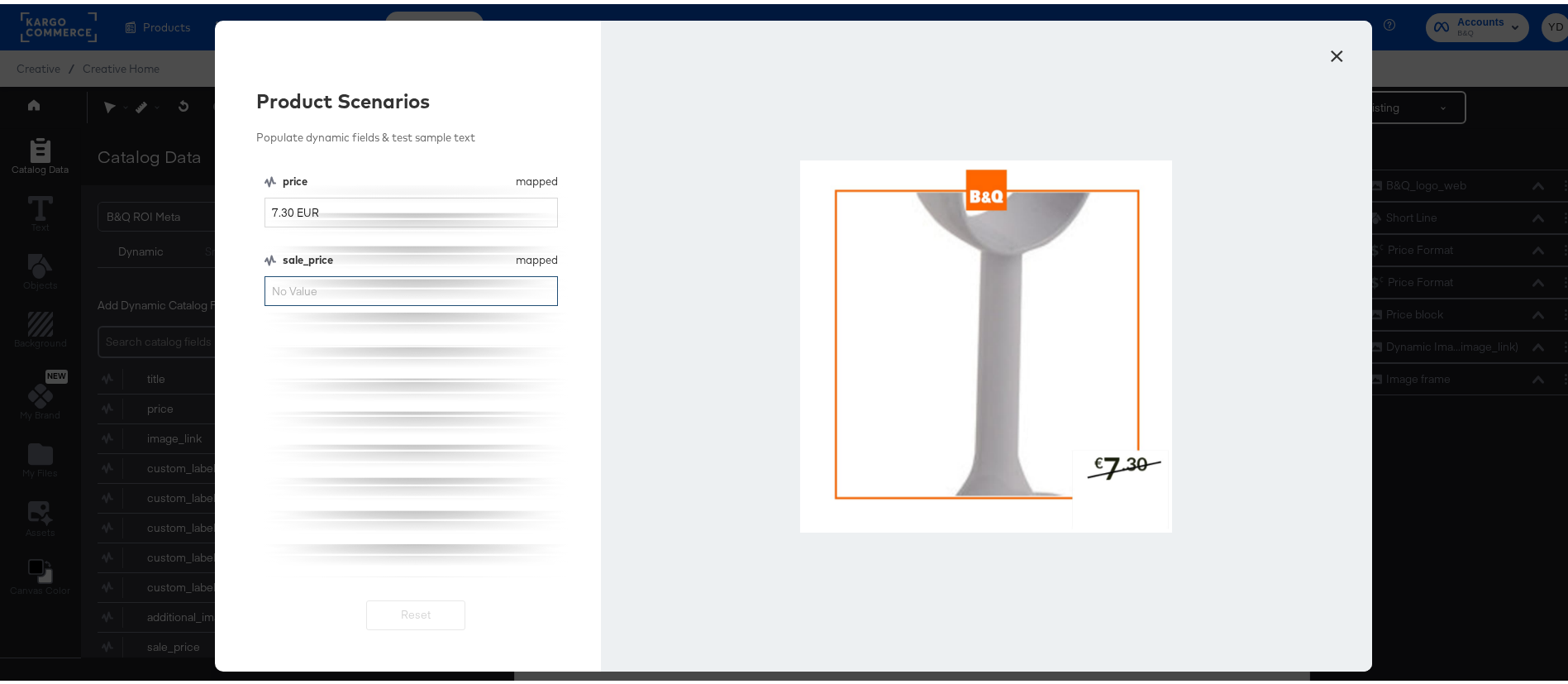
click at [328, 278] on input "sale_price" at bounding box center [411, 287] width 294 height 30
type input "7"
click at [377, 421] on div "price mapped price 7.30 EUR sale_price mapped sale_price 7" at bounding box center [416, 371] width 303 height 404
click at [1325, 53] on button "×" at bounding box center [1337, 48] width 30 height 30
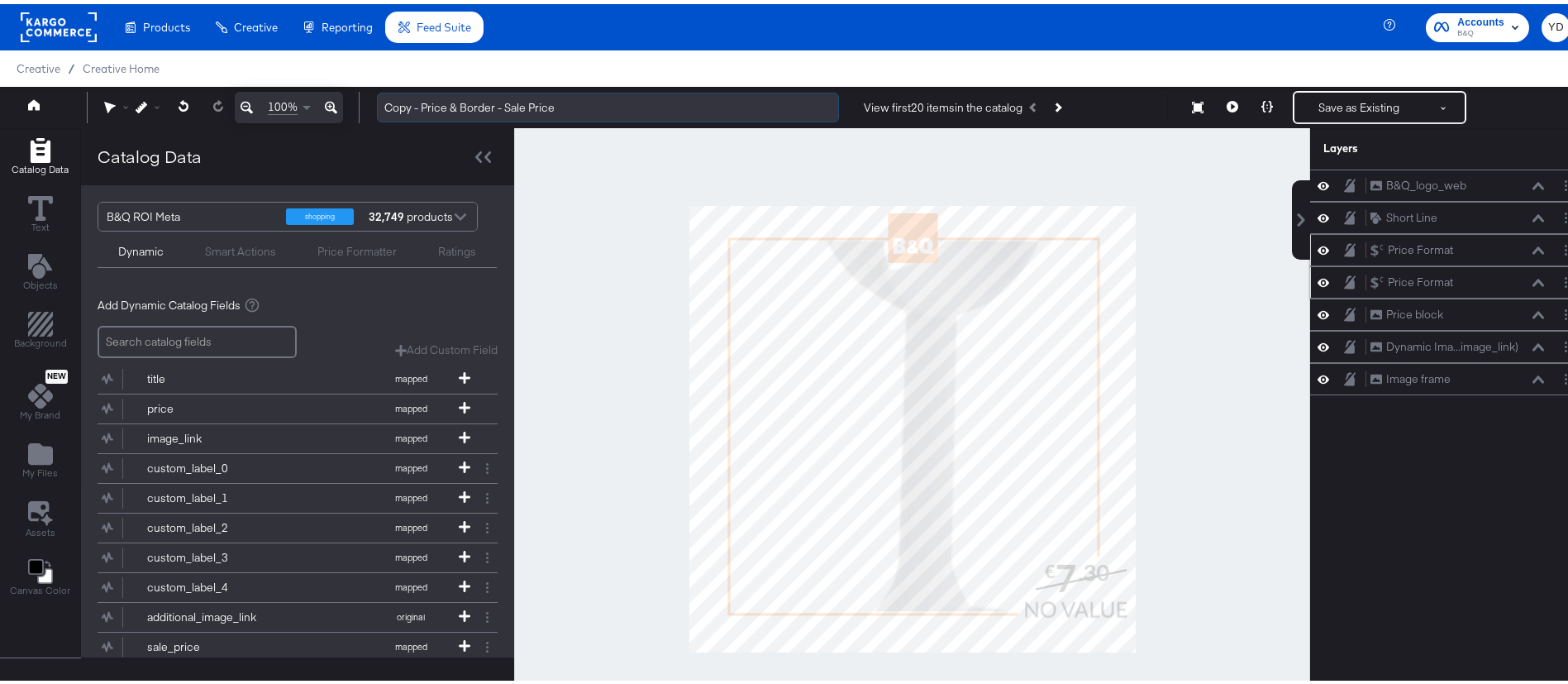
click at [419, 106] on input "Copy - Price & Border - Sale Price" at bounding box center [608, 104] width 462 height 30
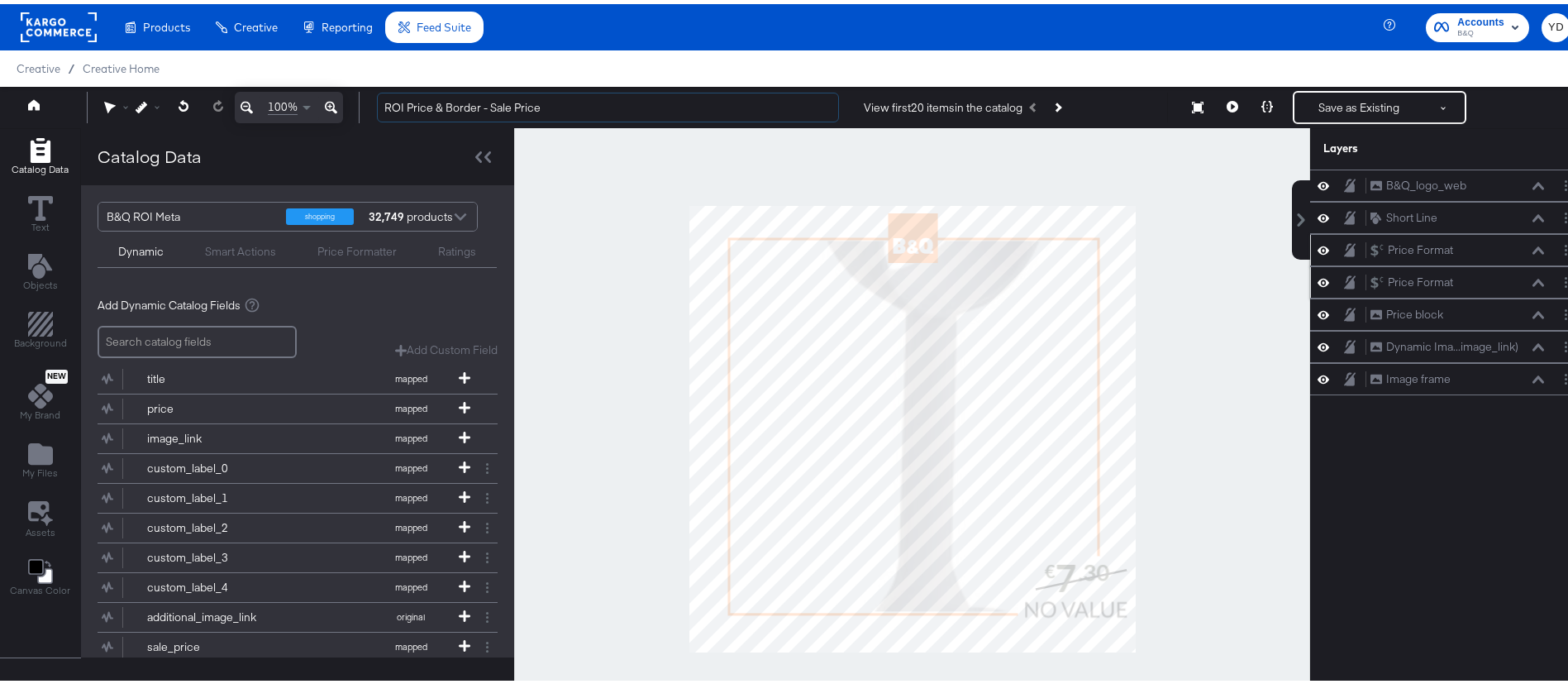
type input "ROI Price & Border - Sale Price"
click at [561, 238] on div at bounding box center [913, 425] width 796 height 602
click at [1360, 104] on button "Save as Existing" at bounding box center [1359, 104] width 129 height 30
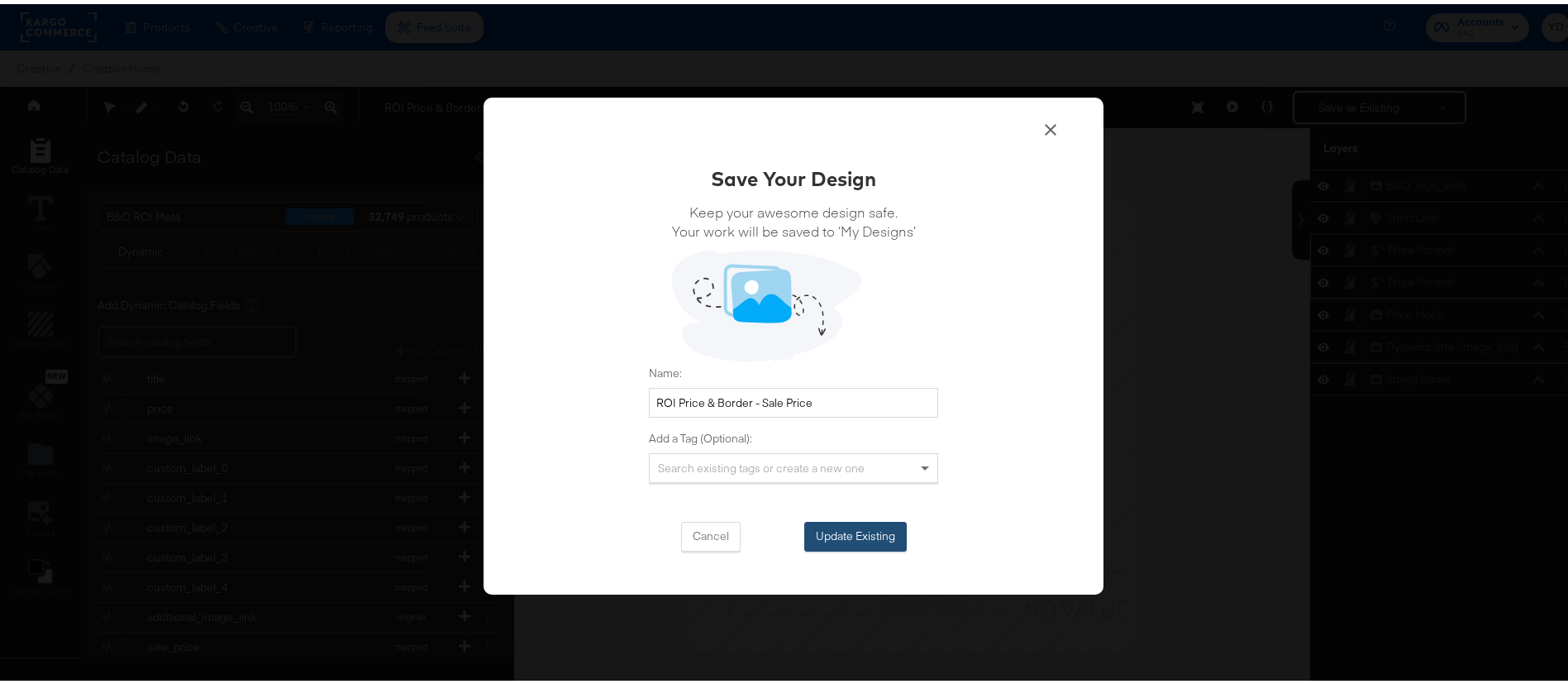
click at [877, 534] on button "Update Existing" at bounding box center [856, 532] width 103 height 30
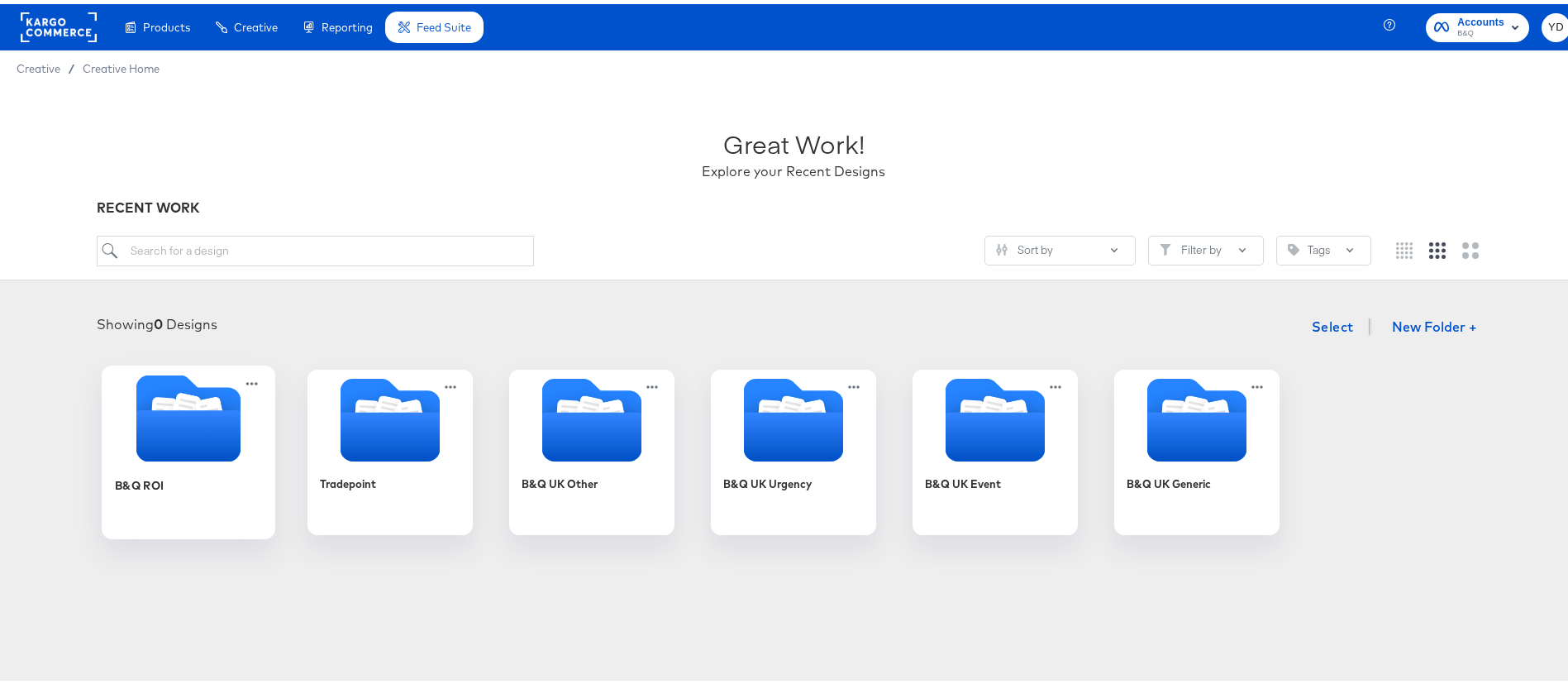
click at [184, 418] on icon "Folder" at bounding box center [188, 432] width 104 height 51
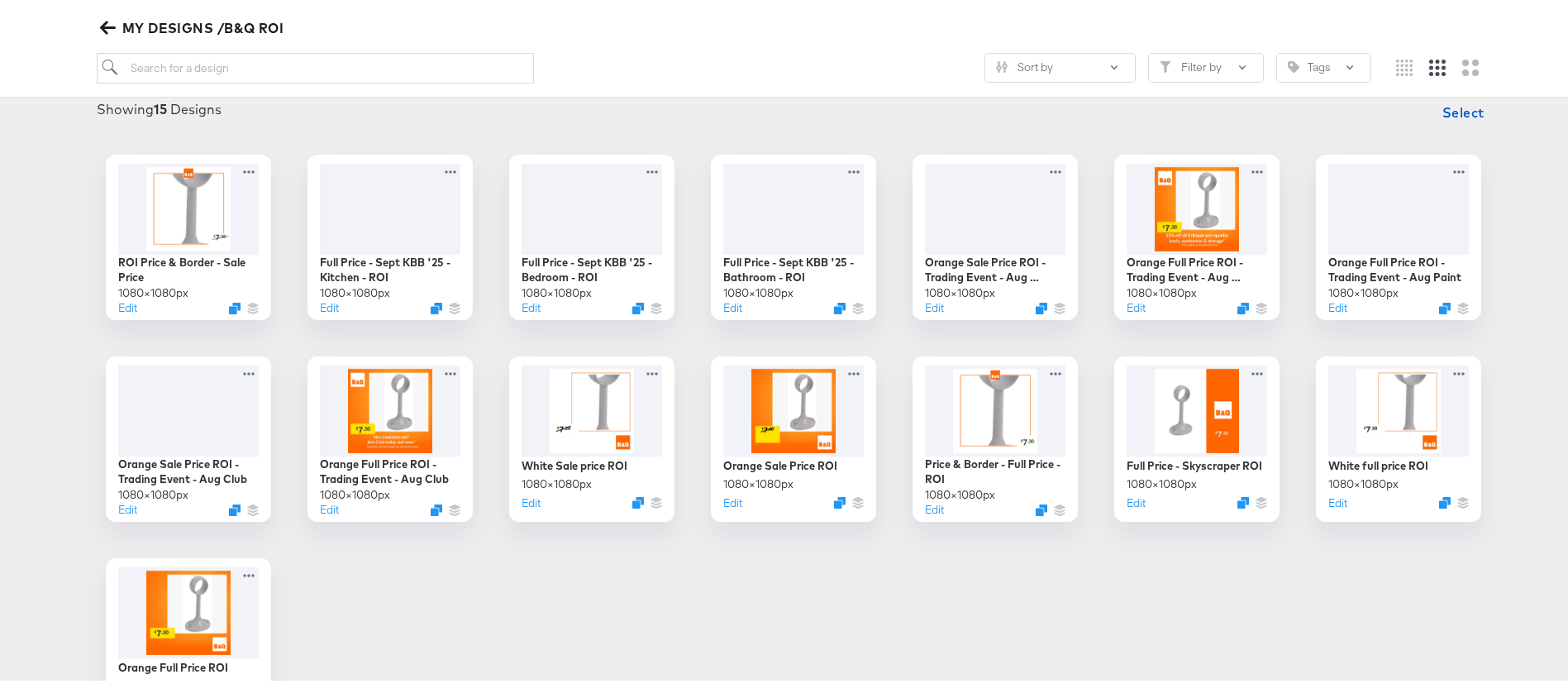
scroll to position [248, 0]
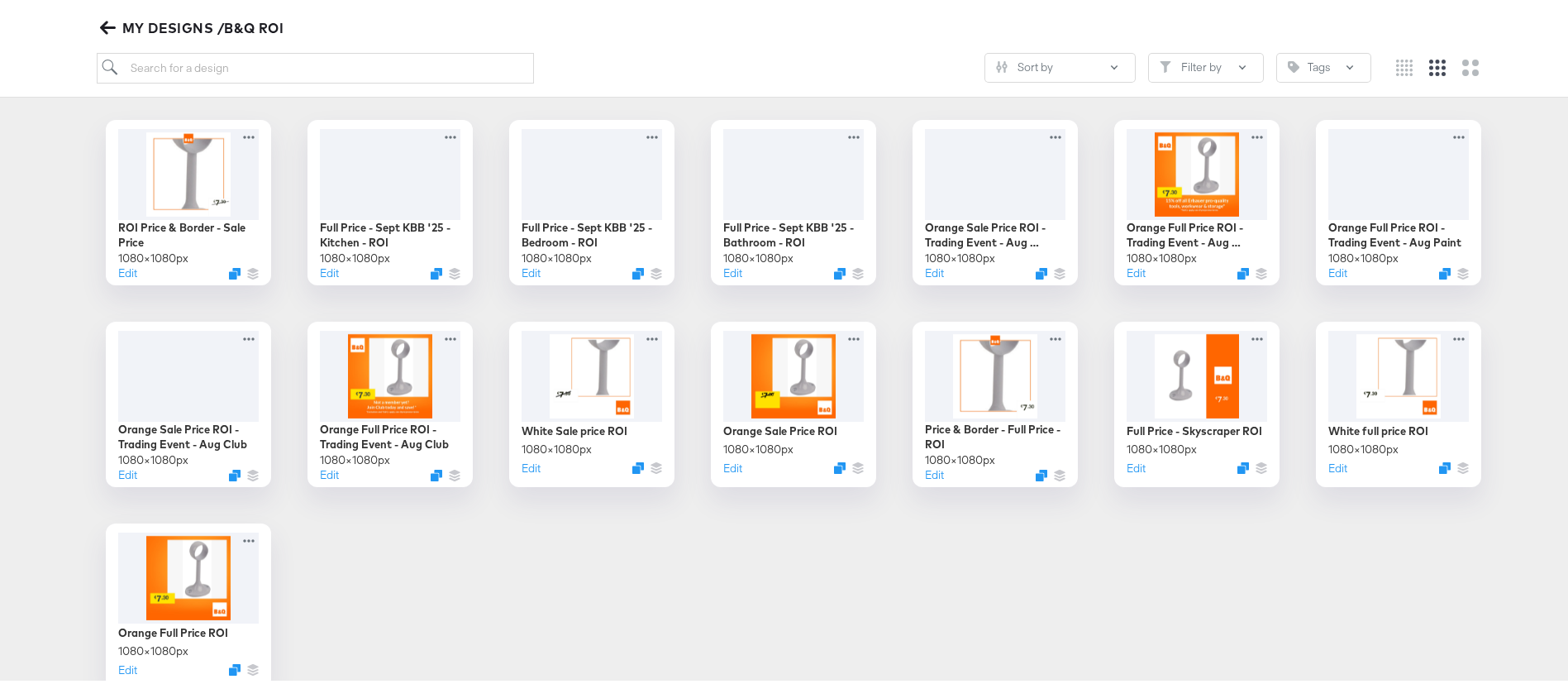
click at [935, 523] on div "ROI Price & Border - Sale Price 1080 × 1080 px Edit Full Price - Sept KBB '25 -…" at bounding box center [794, 399] width 1554 height 569
click at [923, 474] on button "Edit" at bounding box center [931, 475] width 20 height 16
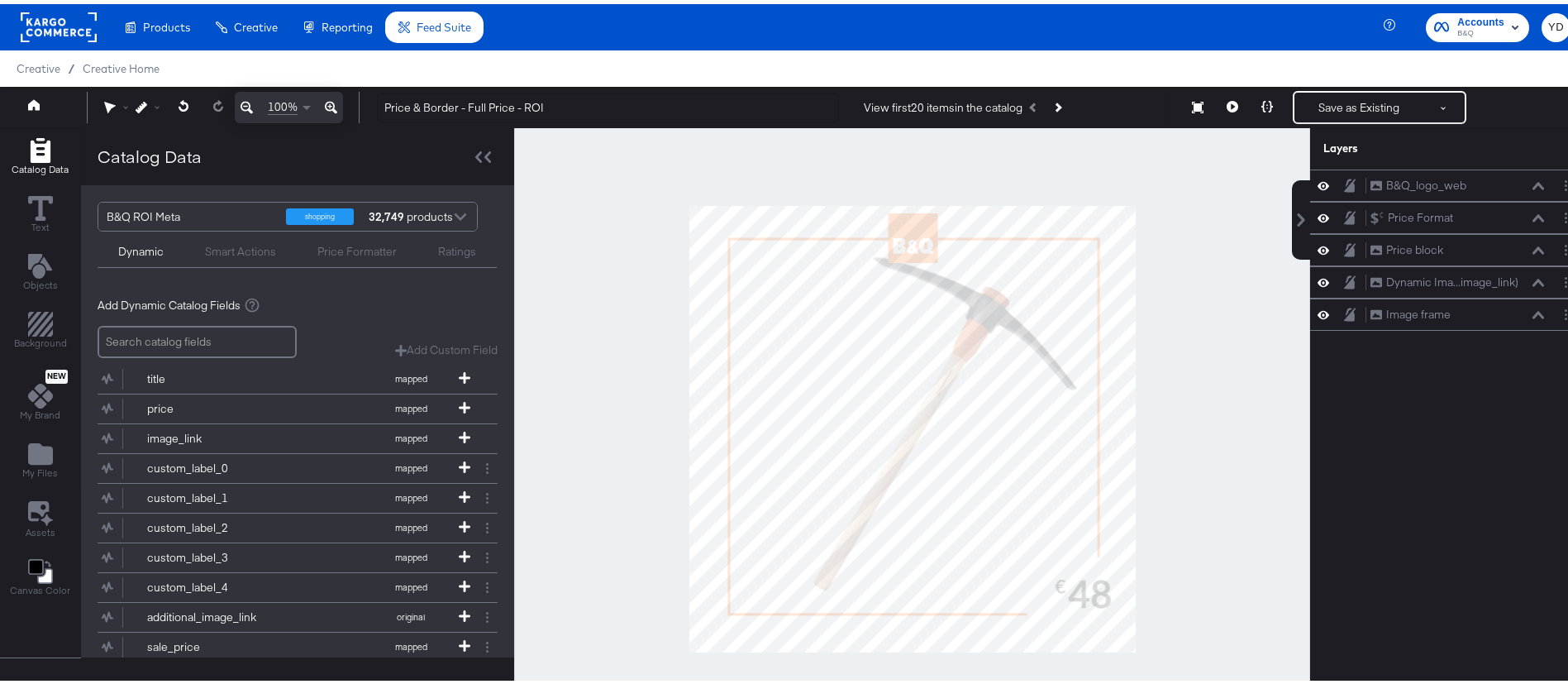
click at [1217, 468] on div at bounding box center [913, 425] width 796 height 602
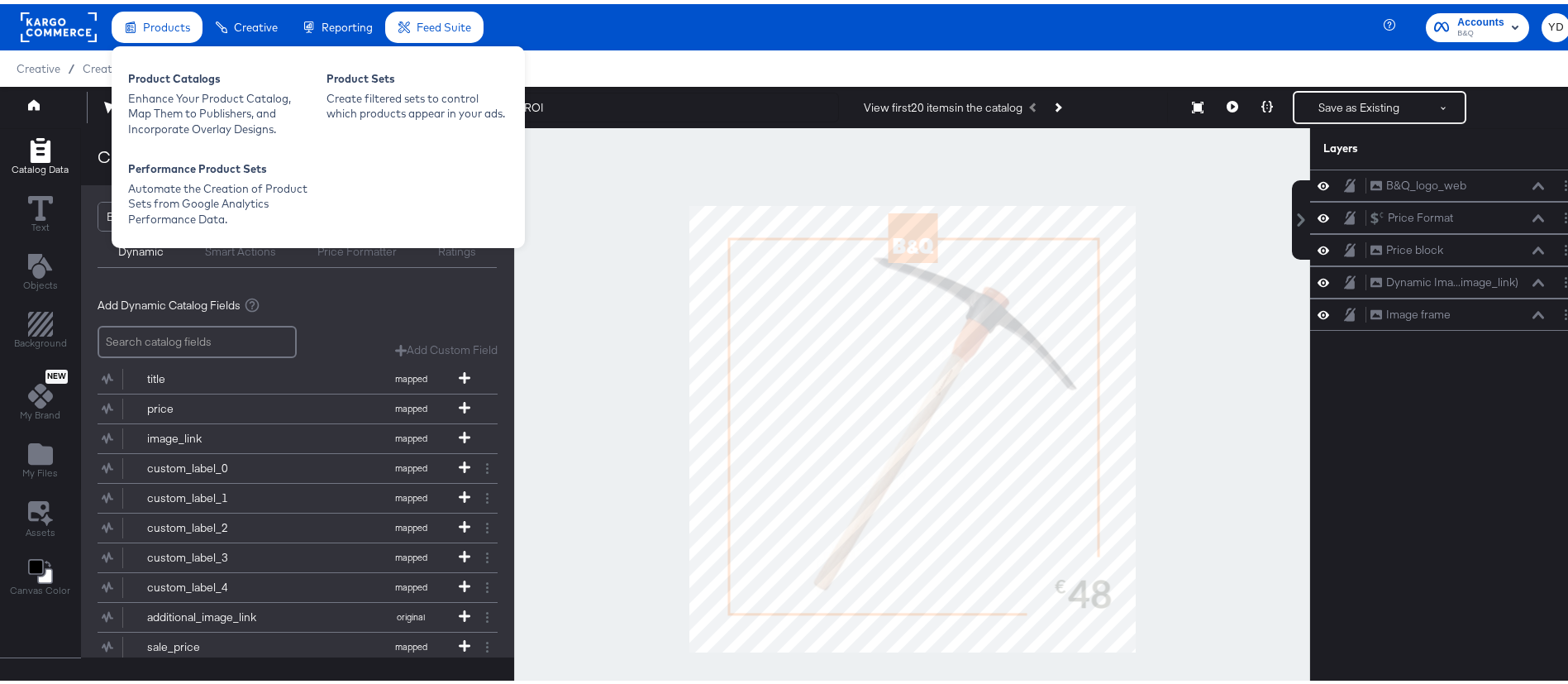
click at [153, 27] on span "Products" at bounding box center [166, 23] width 47 height 13
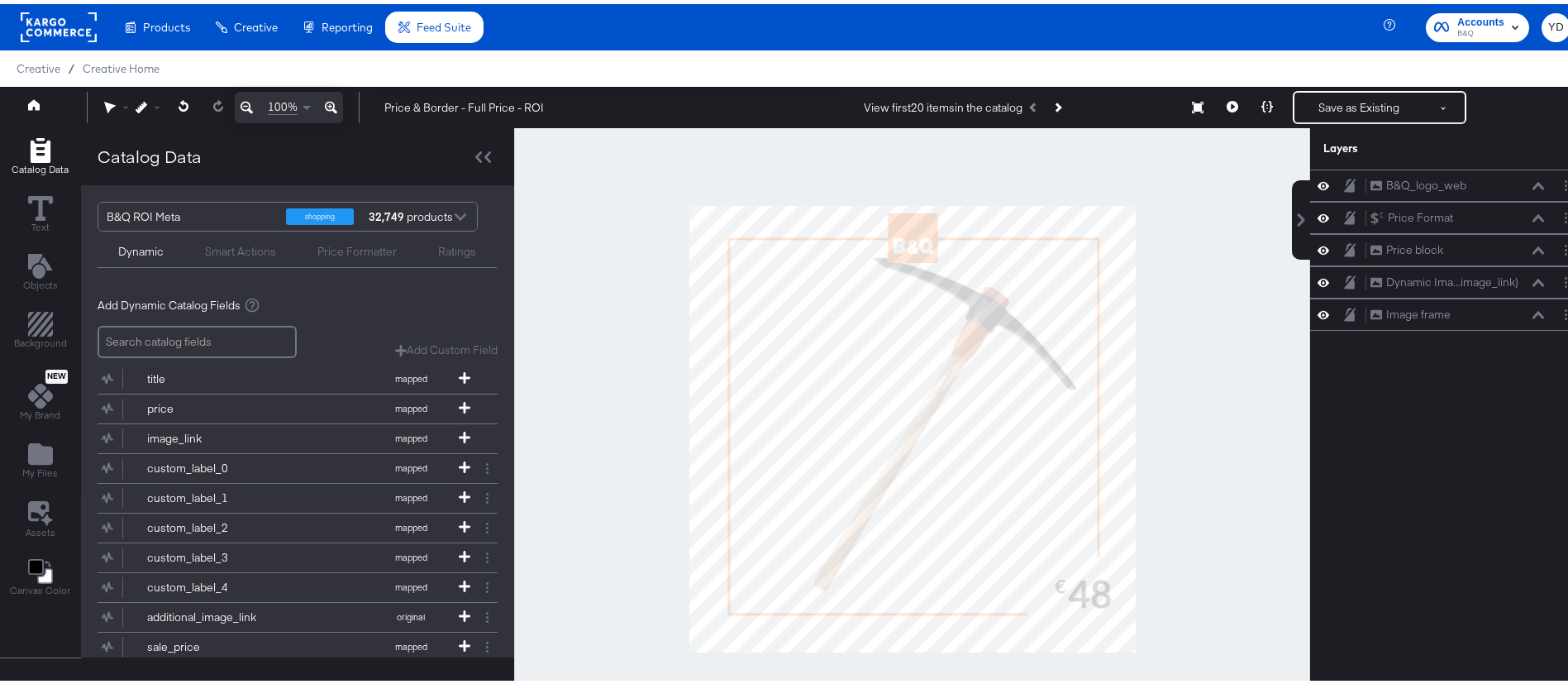
drag, startPoint x: 247, startPoint y: 90, endPoint x: 894, endPoint y: 113, distance: 647.4
click at [0, 0] on div "Enhance Your Product Catalog, Map Them to Publishers, and Incorporate Overlay D…" at bounding box center [0, 0] width 0 height 0
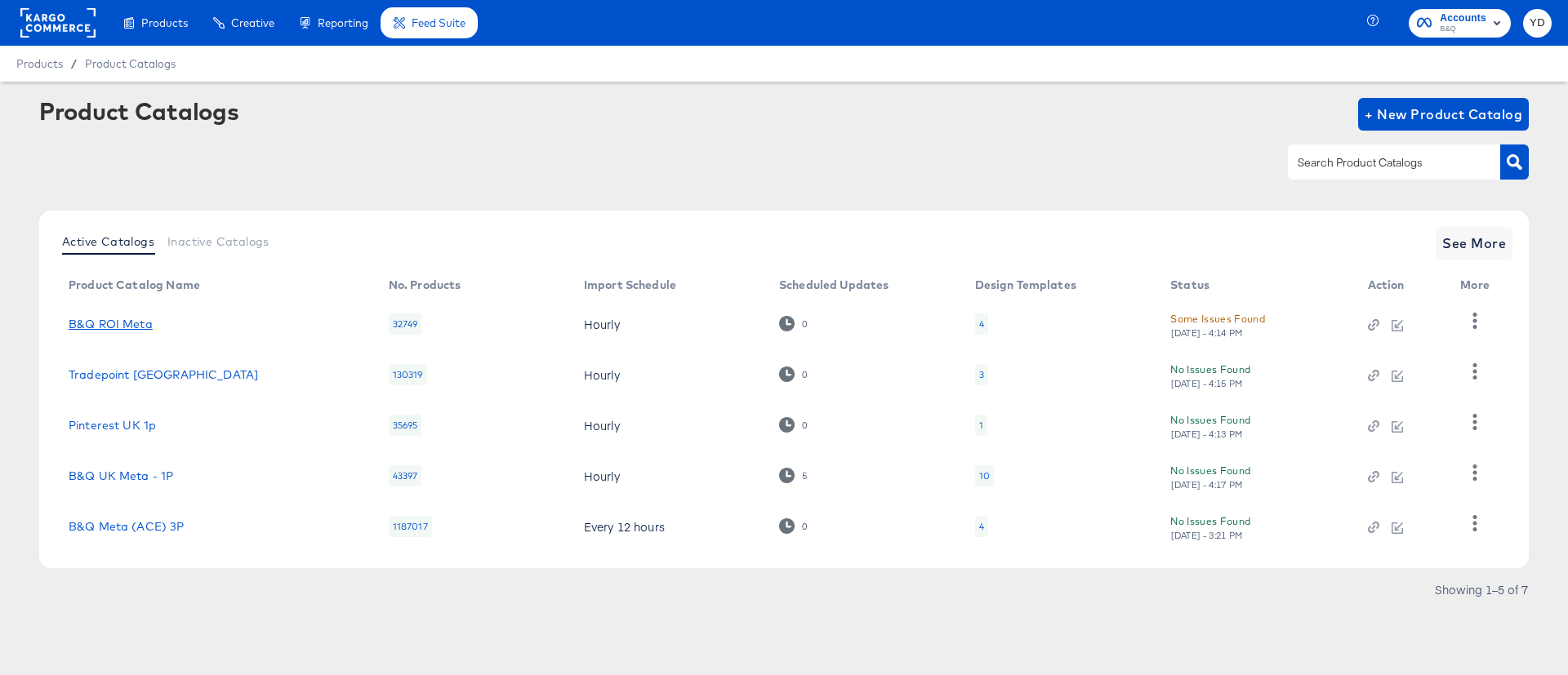
click at [118, 325] on link "B&Q ROI Meta" at bounding box center [110, 324] width 84 height 13
click at [1473, 318] on icon "button" at bounding box center [1474, 320] width 16 height 16
click at [766, 88] on article "Product Catalogs + New Product Catalog Active Catalogs Inactive Catalogs See Mo…" at bounding box center [784, 370] width 1568 height 578
click at [985, 321] on div "4" at bounding box center [981, 324] width 13 height 21
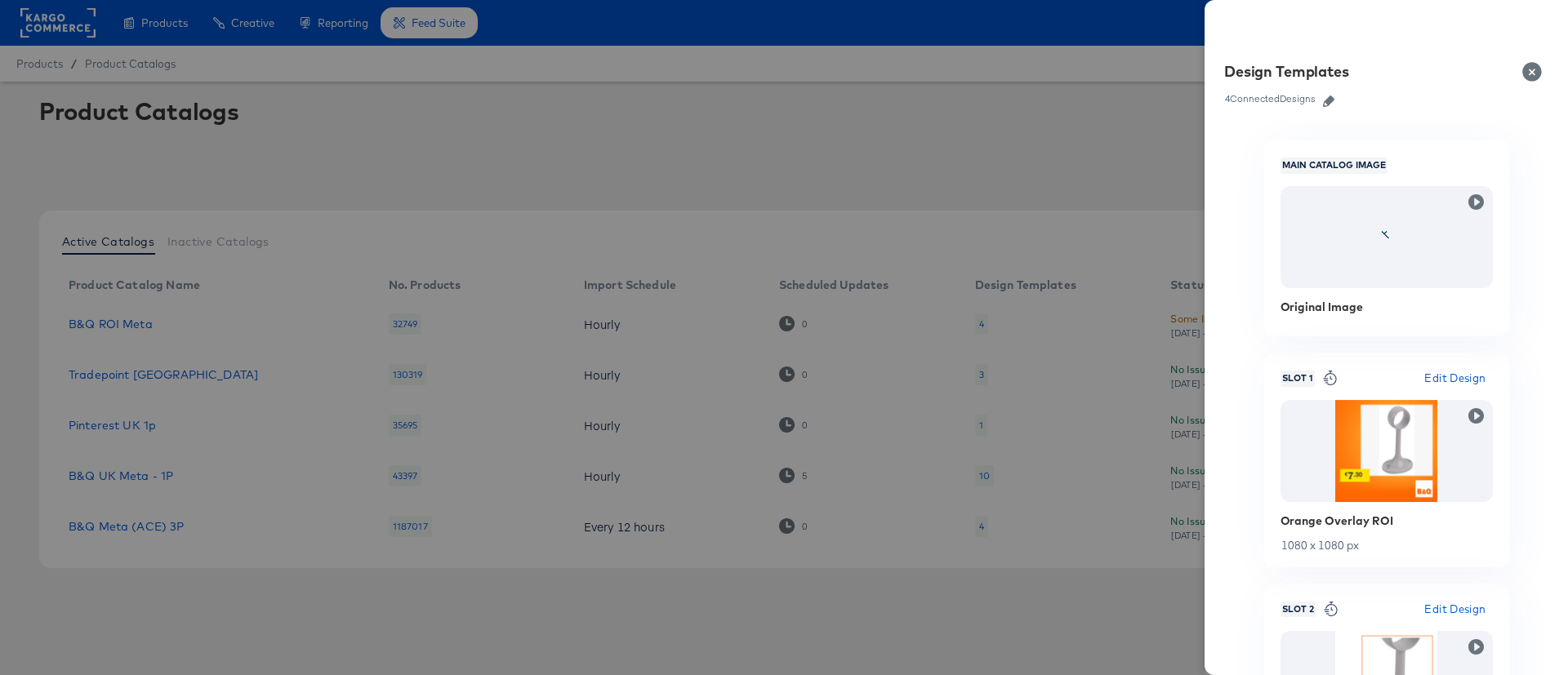
click at [1327, 99] on icon "button" at bounding box center [1328, 101] width 11 height 11
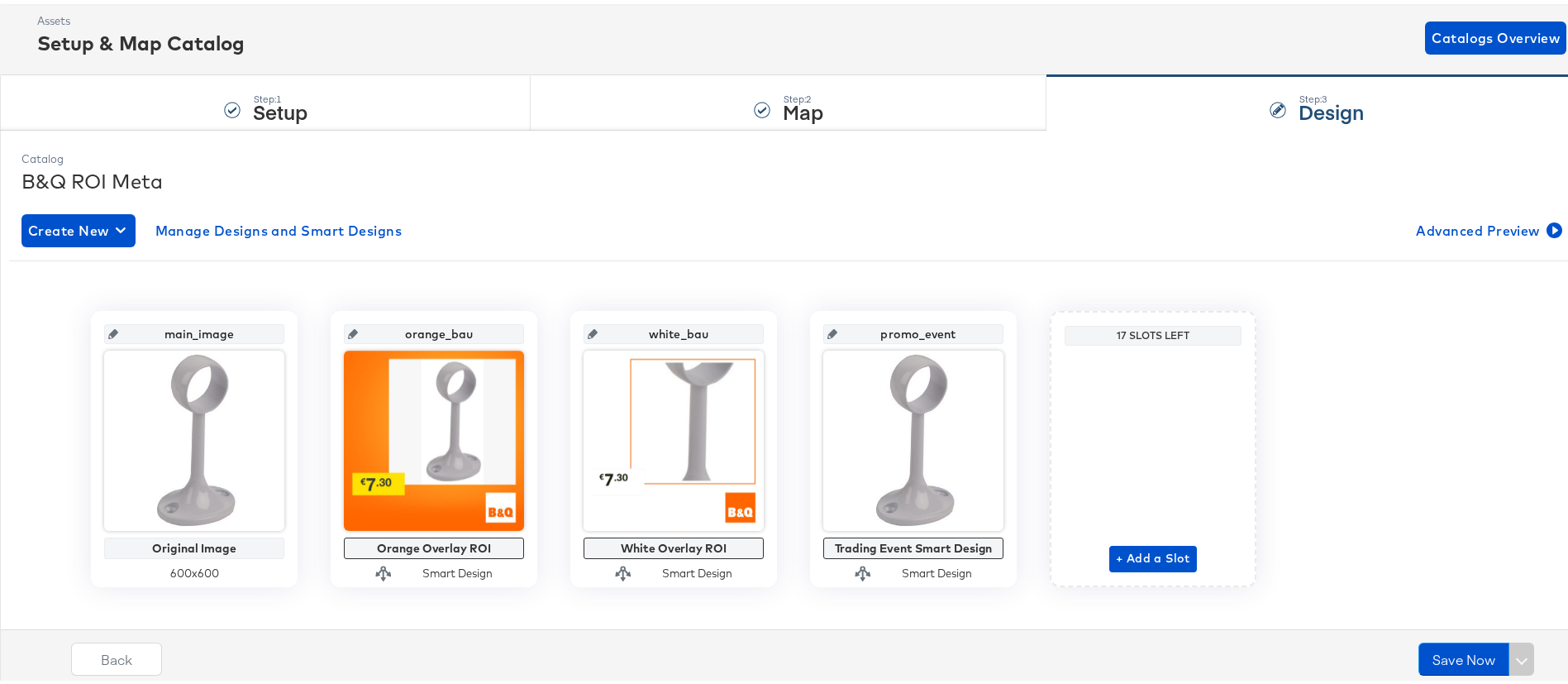
scroll to position [105, 0]
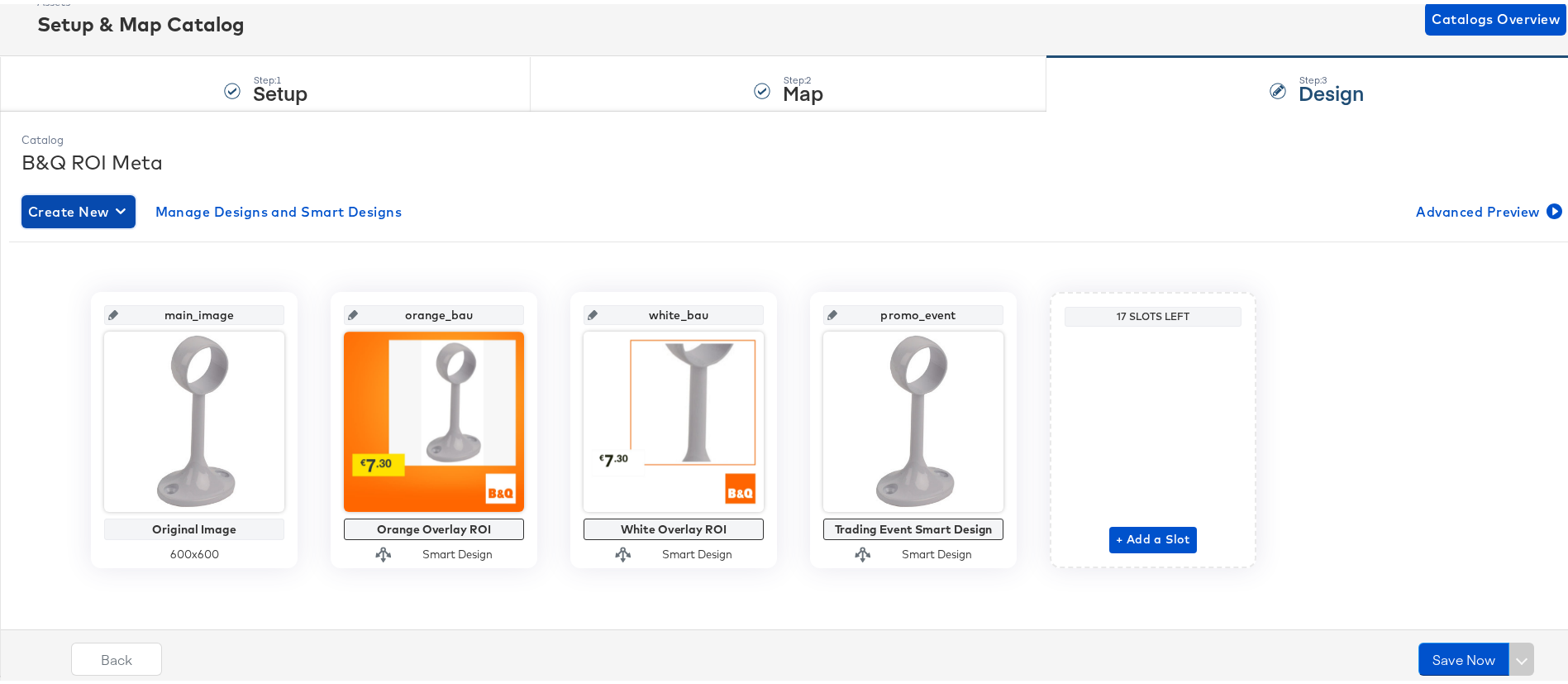
click at [117, 193] on button "Create New" at bounding box center [78, 207] width 114 height 33
click at [85, 272] on div "Create New Smart Design" at bounding box center [109, 274] width 157 height 13
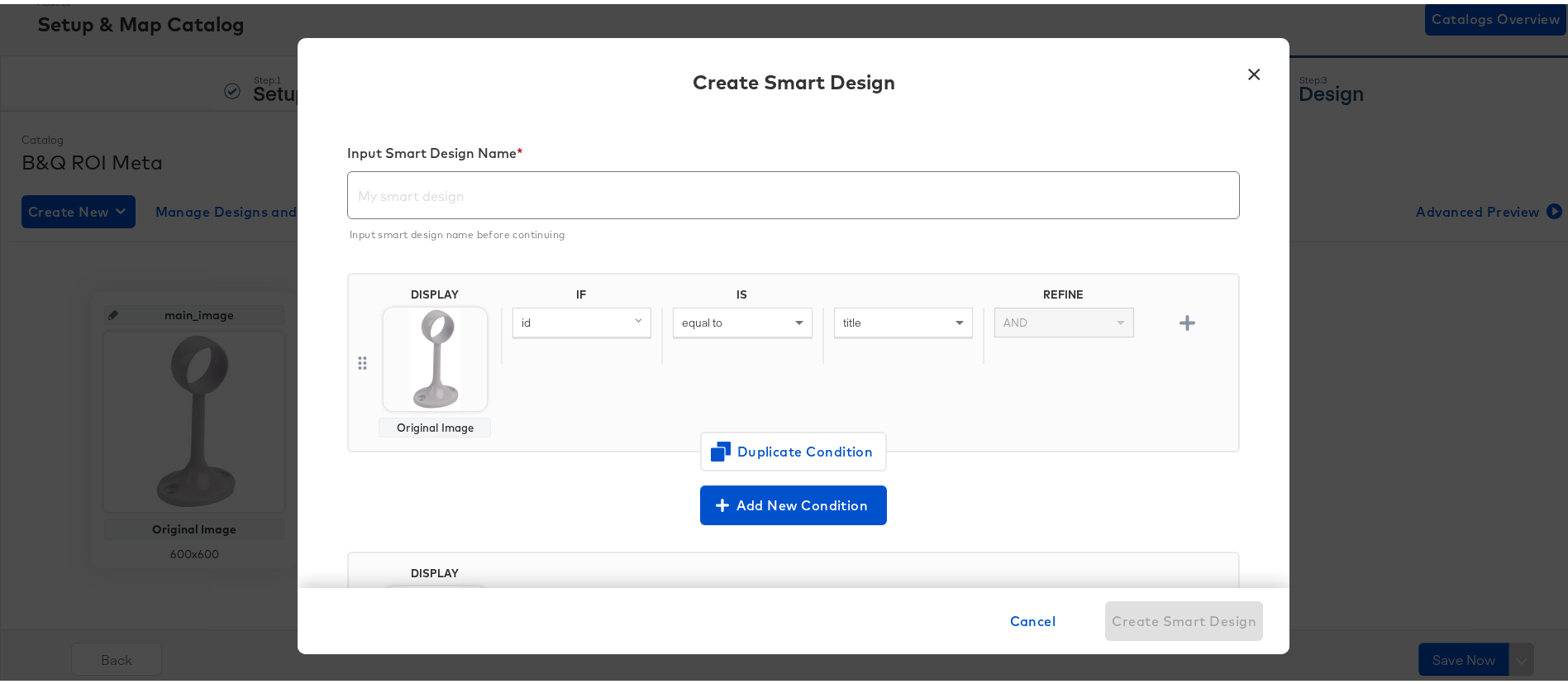
click at [517, 197] on input "text" at bounding box center [793, 185] width 891 height 46
type input "{"
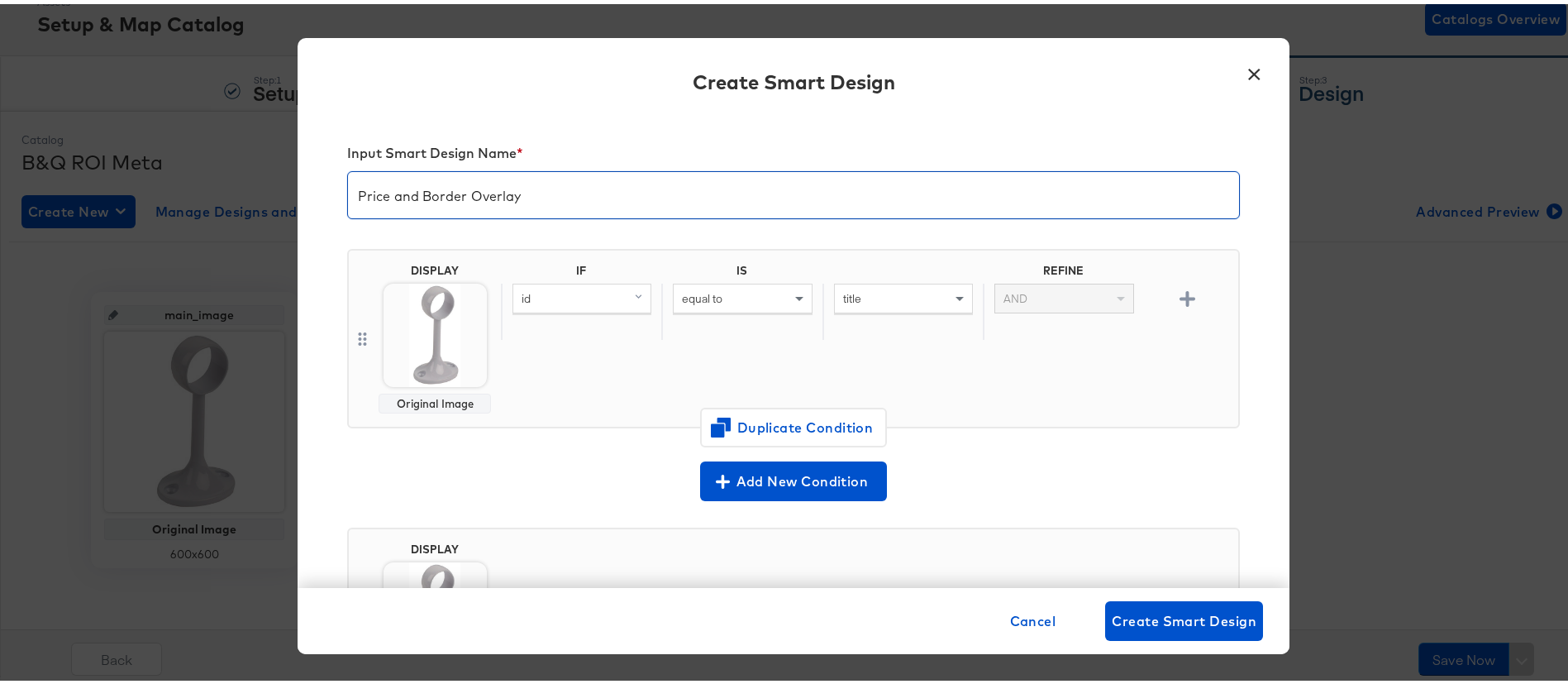
type input "Price and Border Overlay"
click at [306, 265] on div "Input Smart Design Name * Price and Border Overlay DISPLAY Original Image IF IS…" at bounding box center [794, 347] width 992 height 473
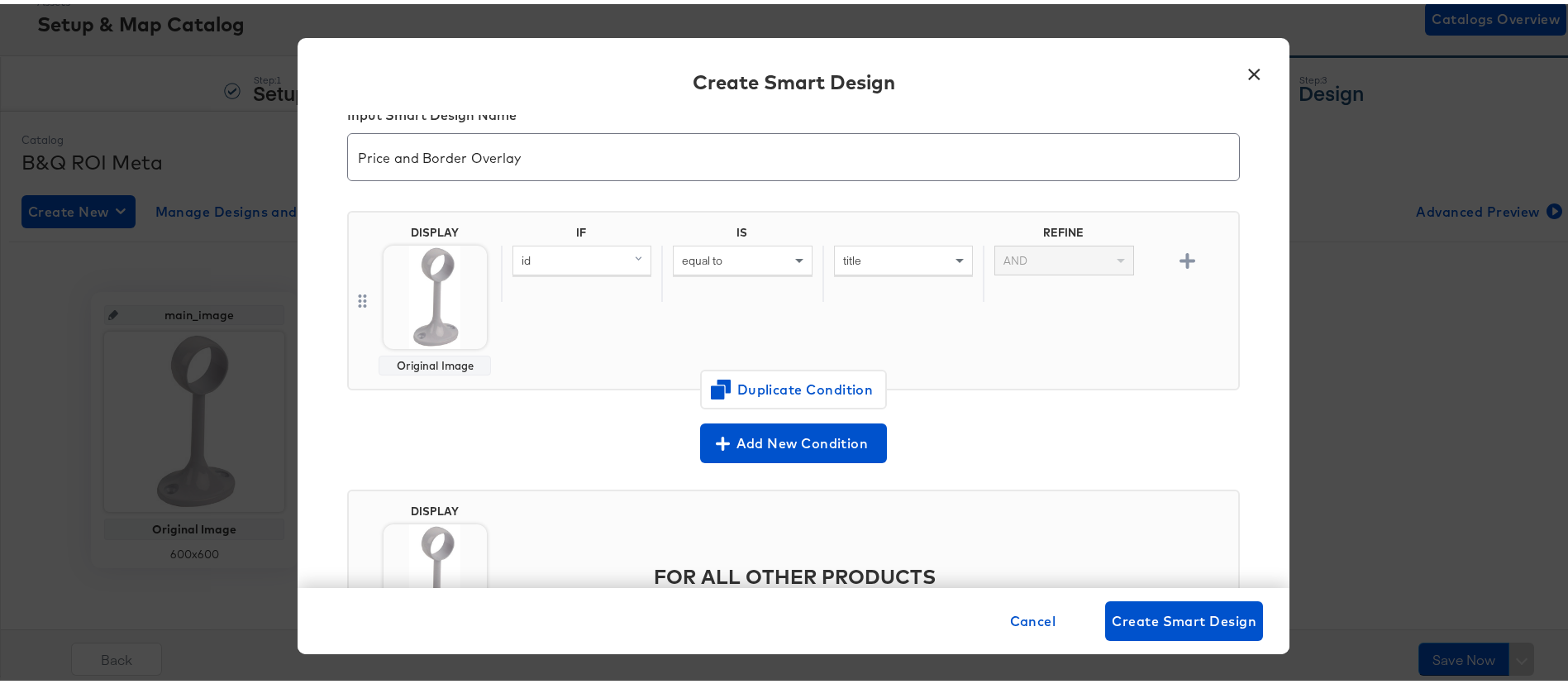
scroll to position [0, 0]
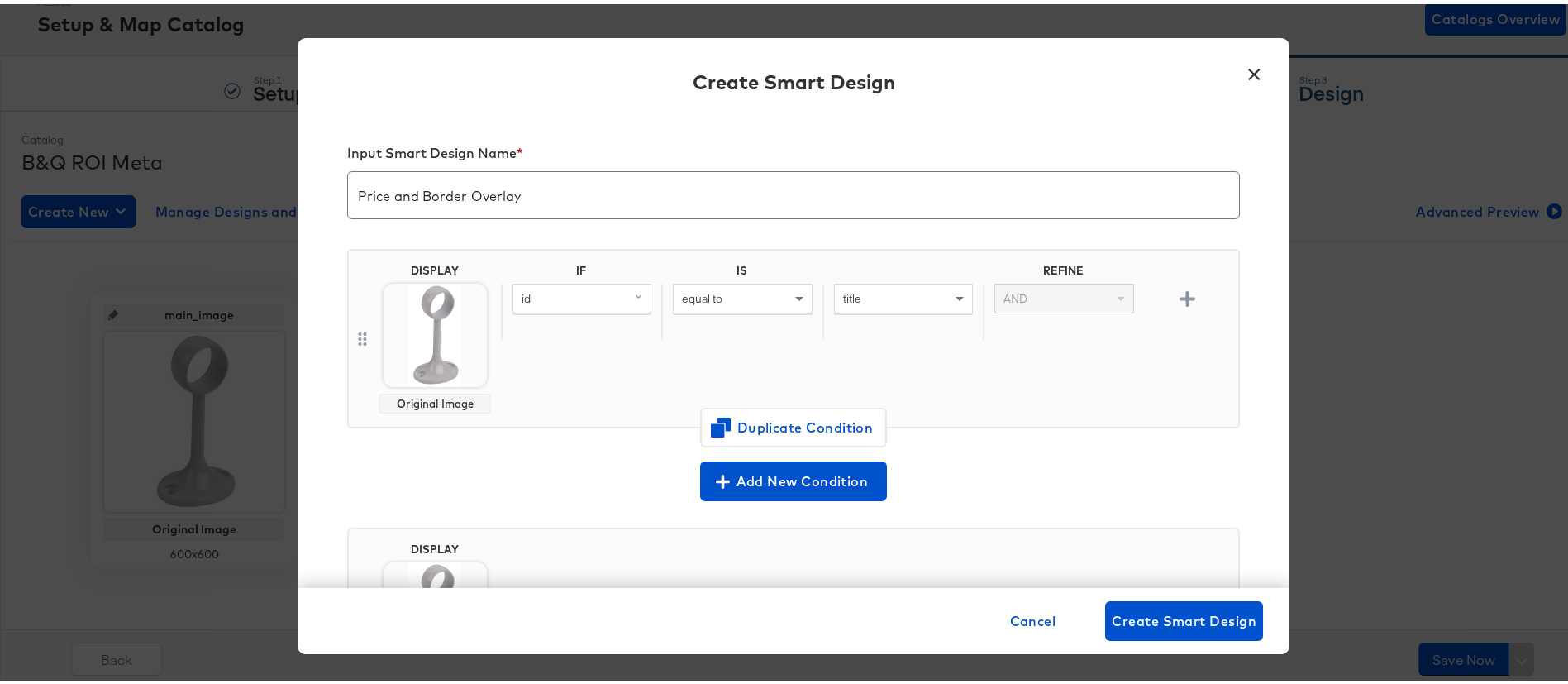
click at [615, 289] on div "id" at bounding box center [582, 295] width 137 height 28
type input "sa"
click at [548, 407] on div "sale_price" at bounding box center [553, 409] width 69 height 16
click at [791, 300] on span at bounding box center [801, 295] width 20 height 28
click at [913, 341] on div "IF IS REFINE sale_price equal to title AND" at bounding box center [866, 334] width 731 height 150
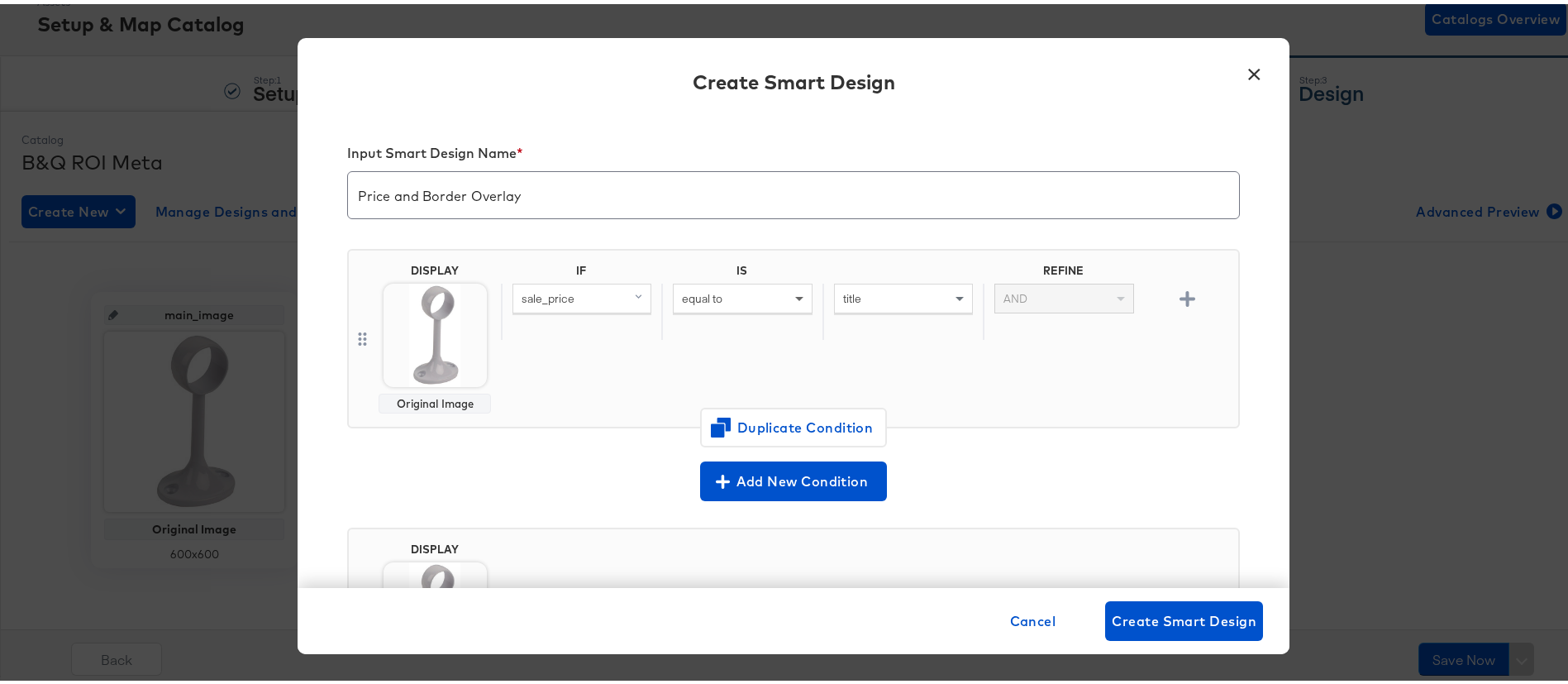
click at [791, 297] on span at bounding box center [801, 295] width 20 height 28
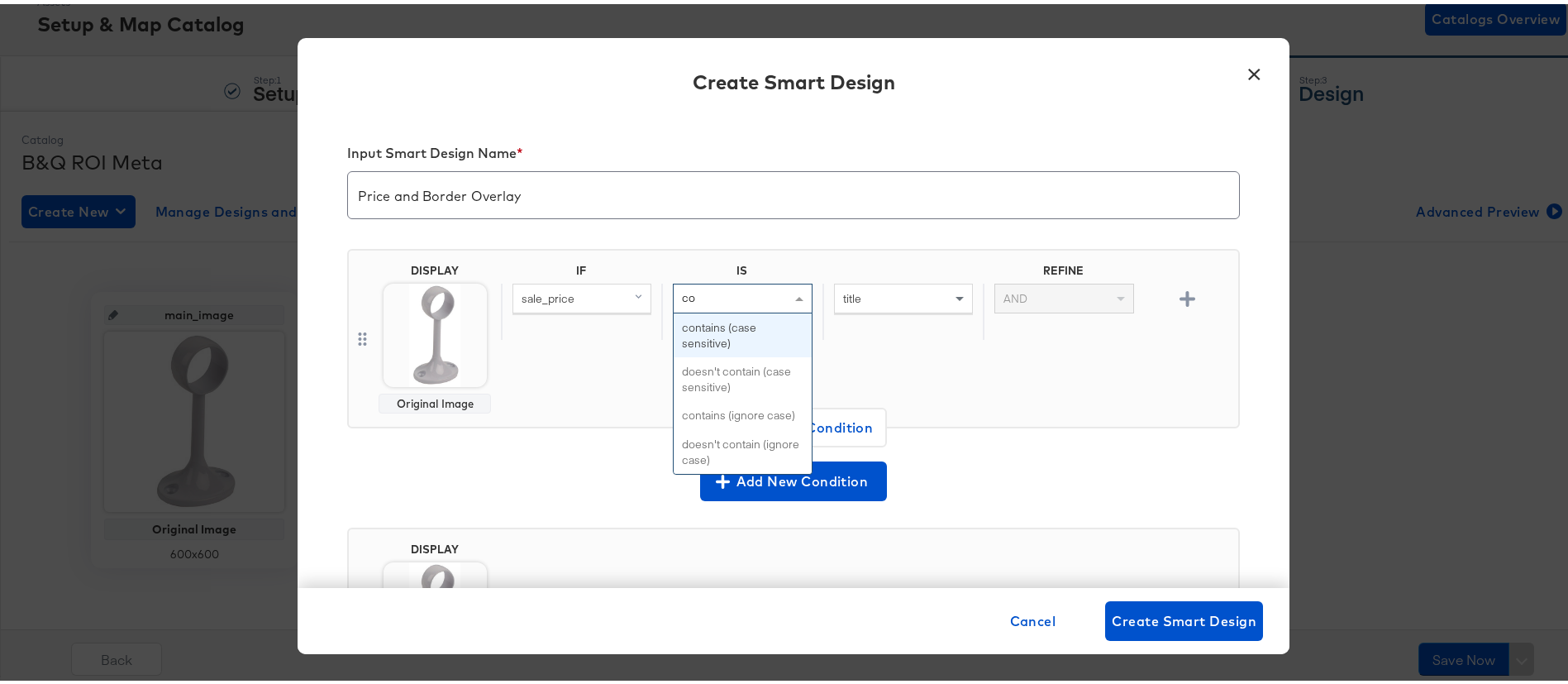
type input "con"
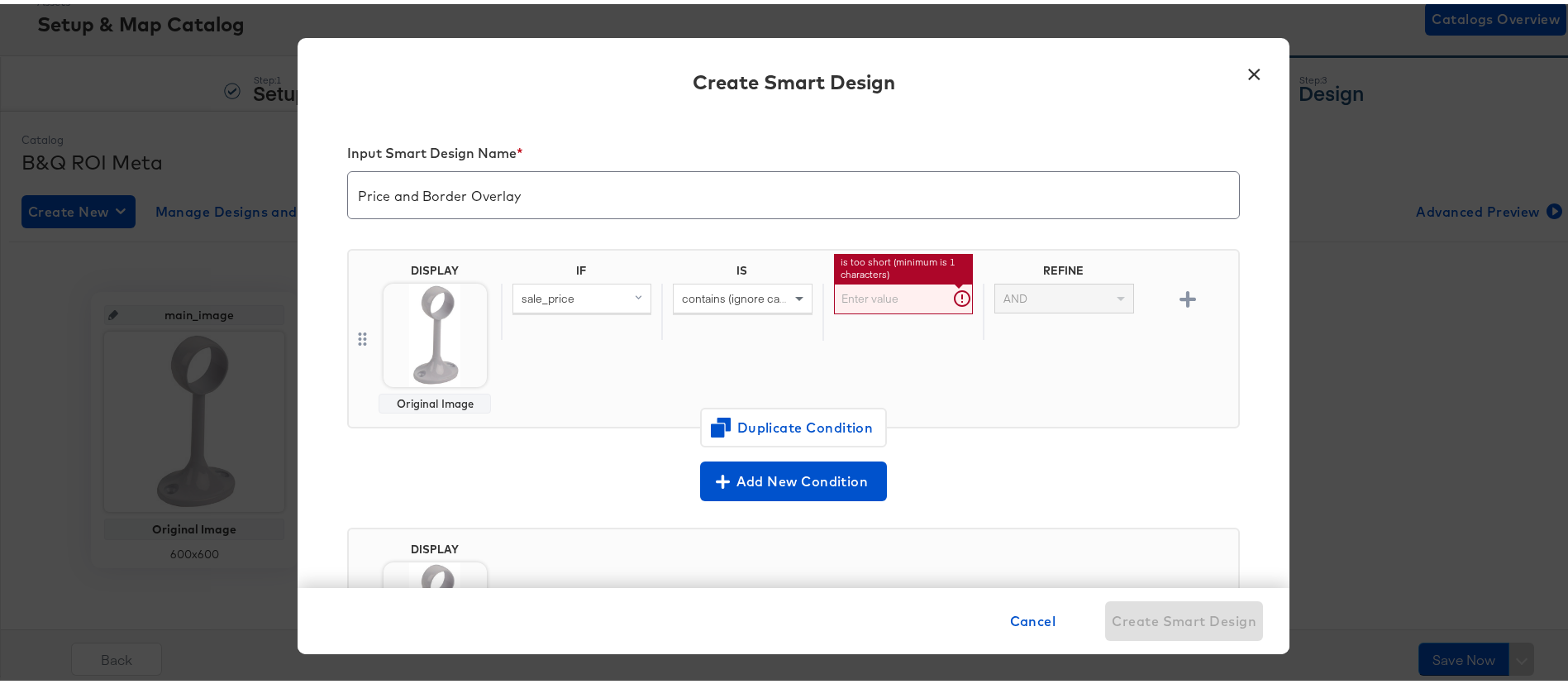
click at [901, 298] on input "text" at bounding box center [903, 295] width 139 height 30
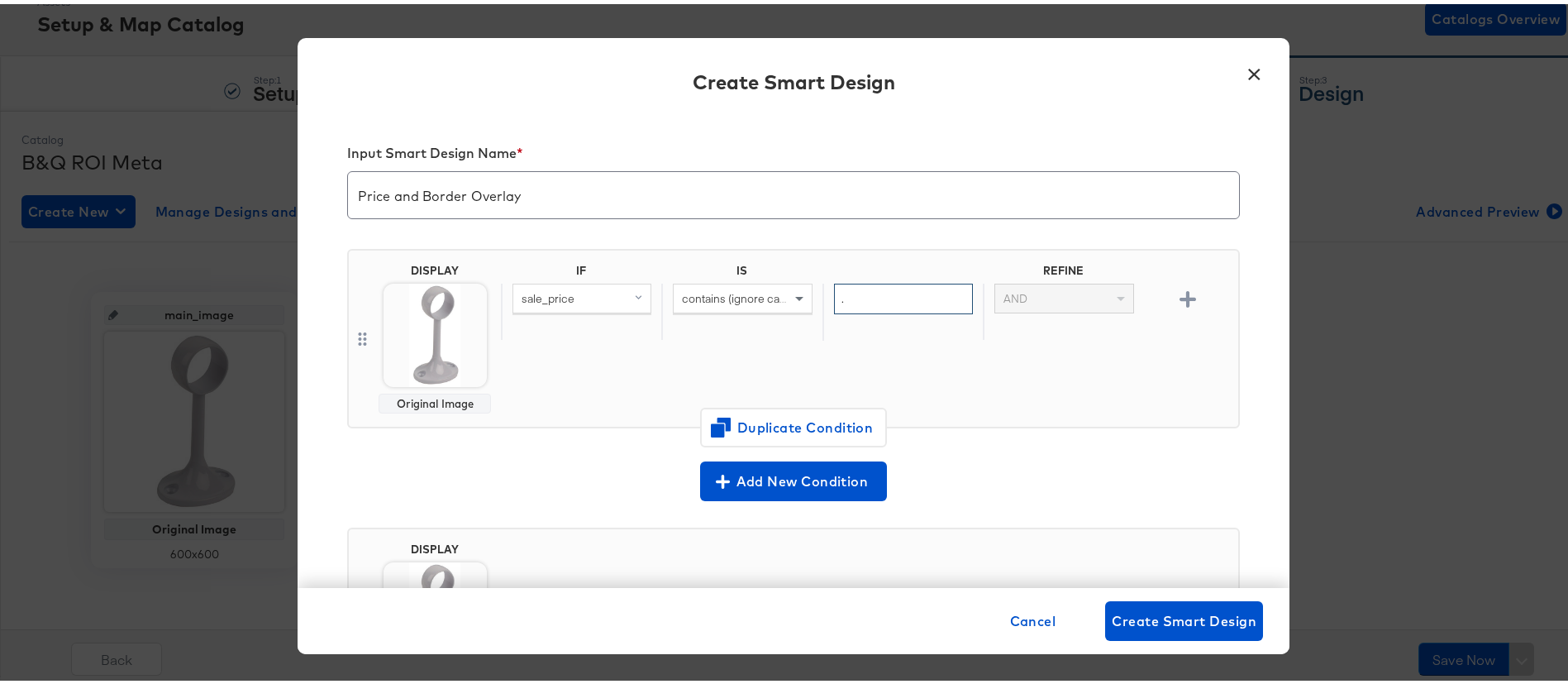
type input "."
click at [971, 346] on div "IF IS REFINE sale_price contains (ignore case) . AND" at bounding box center [866, 334] width 731 height 150
click at [1180, 292] on icon "button" at bounding box center [1188, 295] width 16 height 16
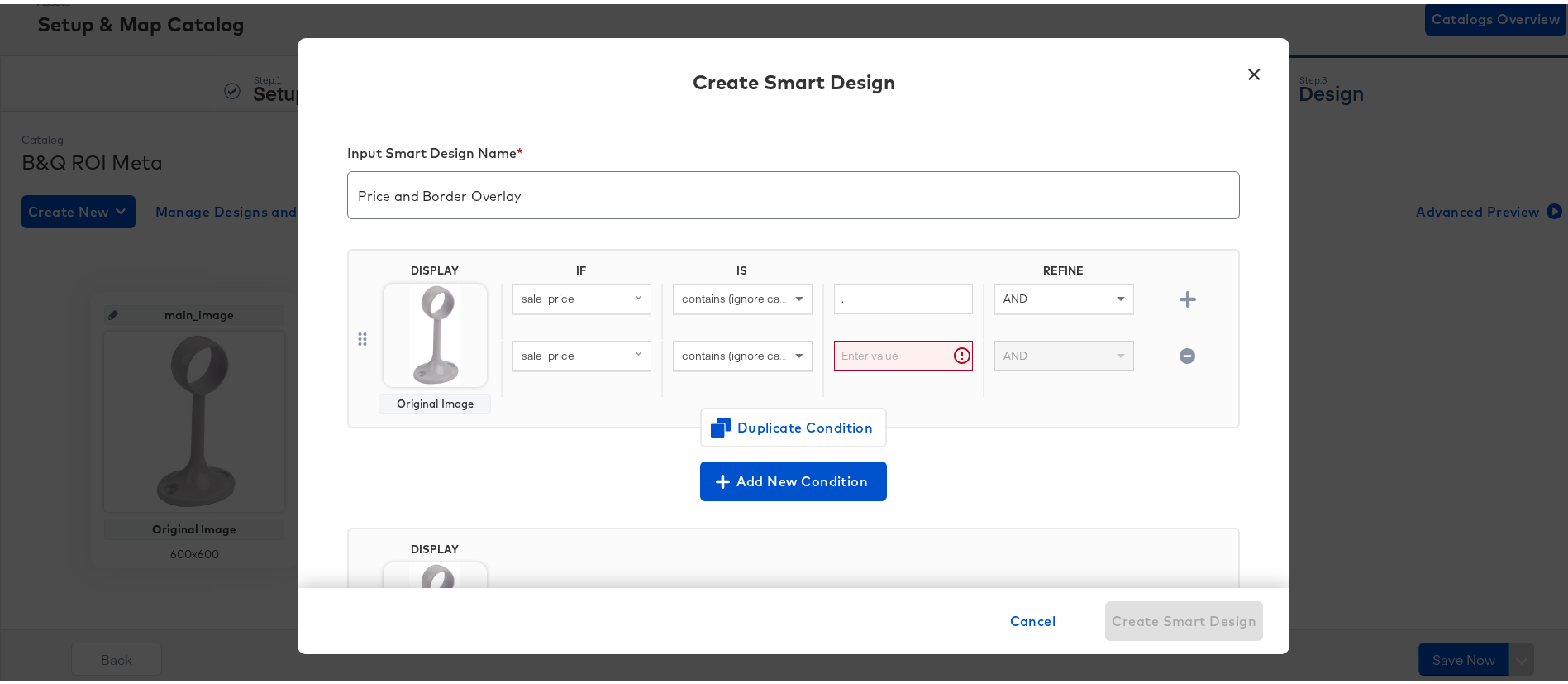
click at [768, 352] on span "contains (ignore case)" at bounding box center [739, 351] width 114 height 15
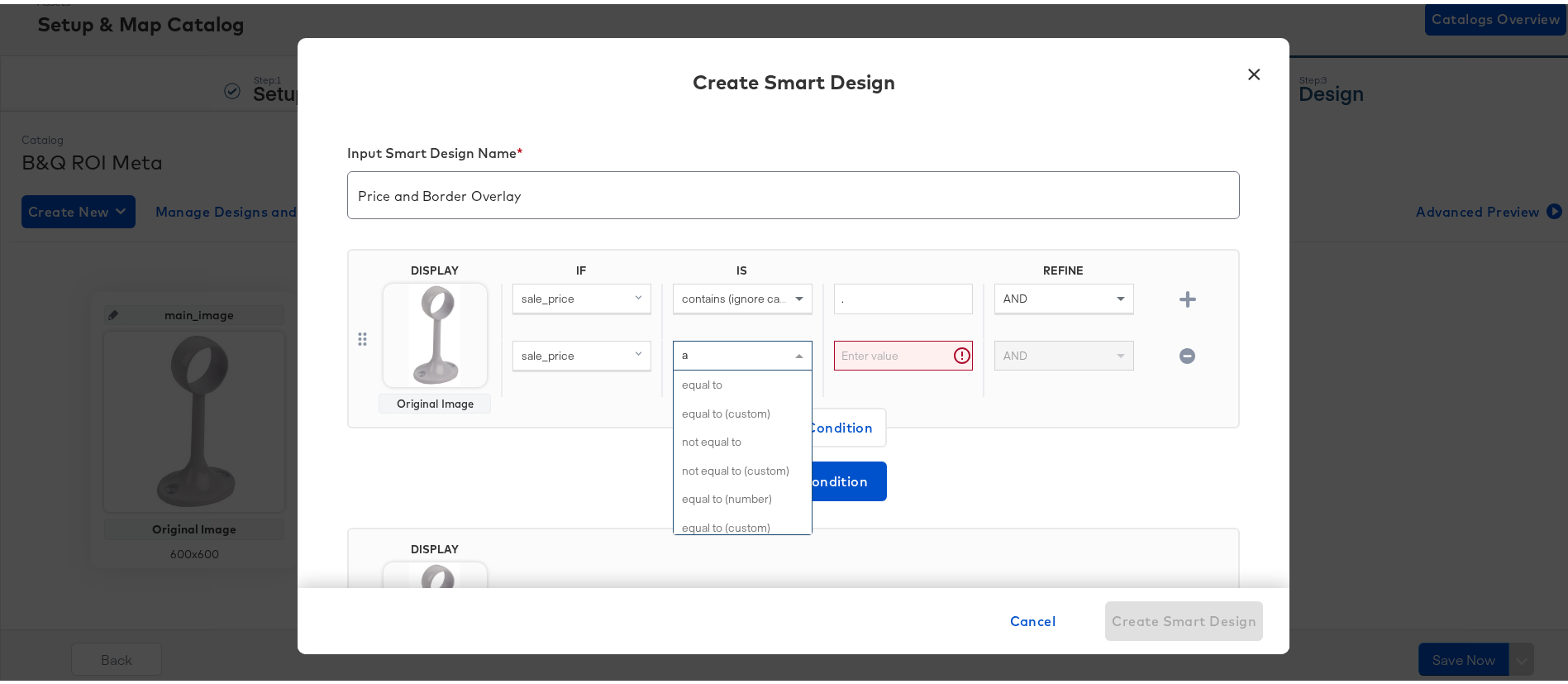
type input "a"
click at [562, 353] on span "sale_price" at bounding box center [548, 351] width 53 height 15
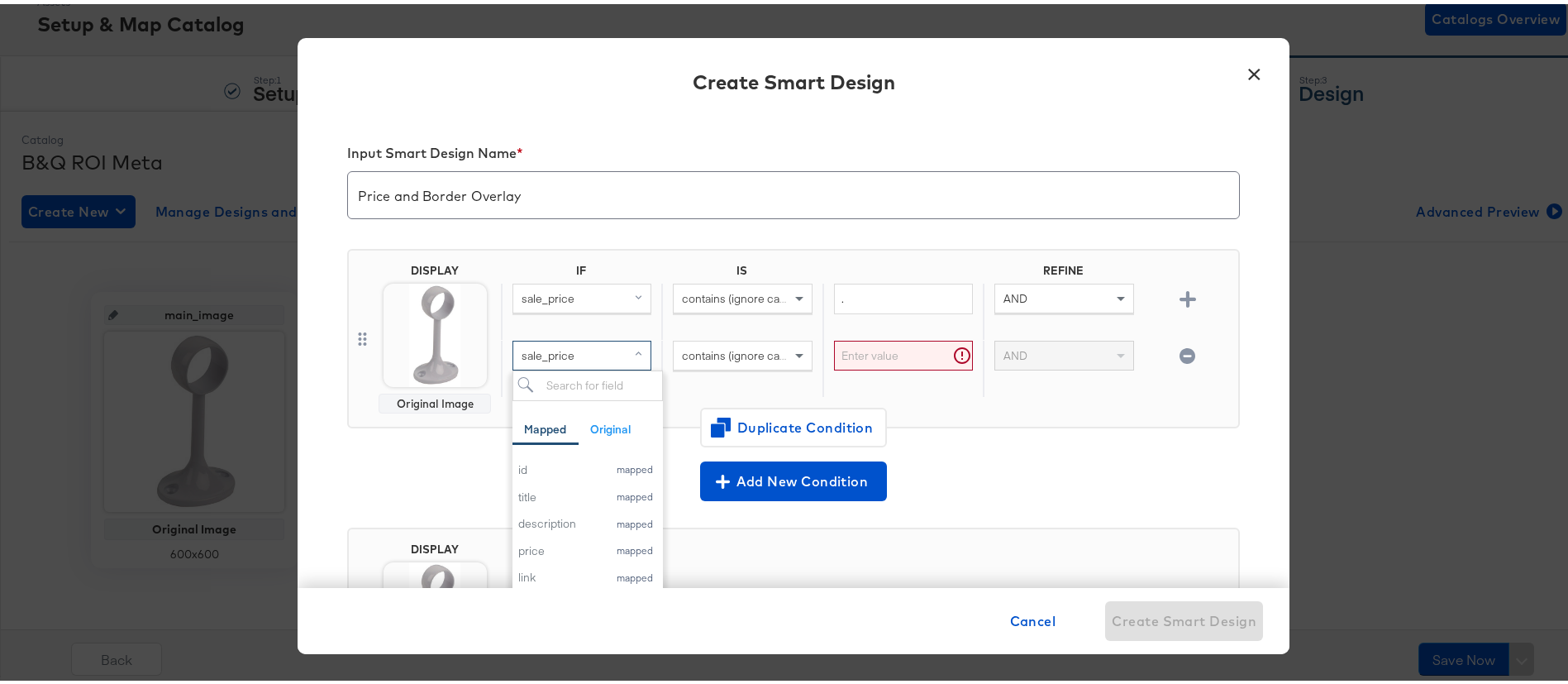
click at [738, 350] on span "contains (ignore case)" at bounding box center [739, 351] width 114 height 15
type input "a"
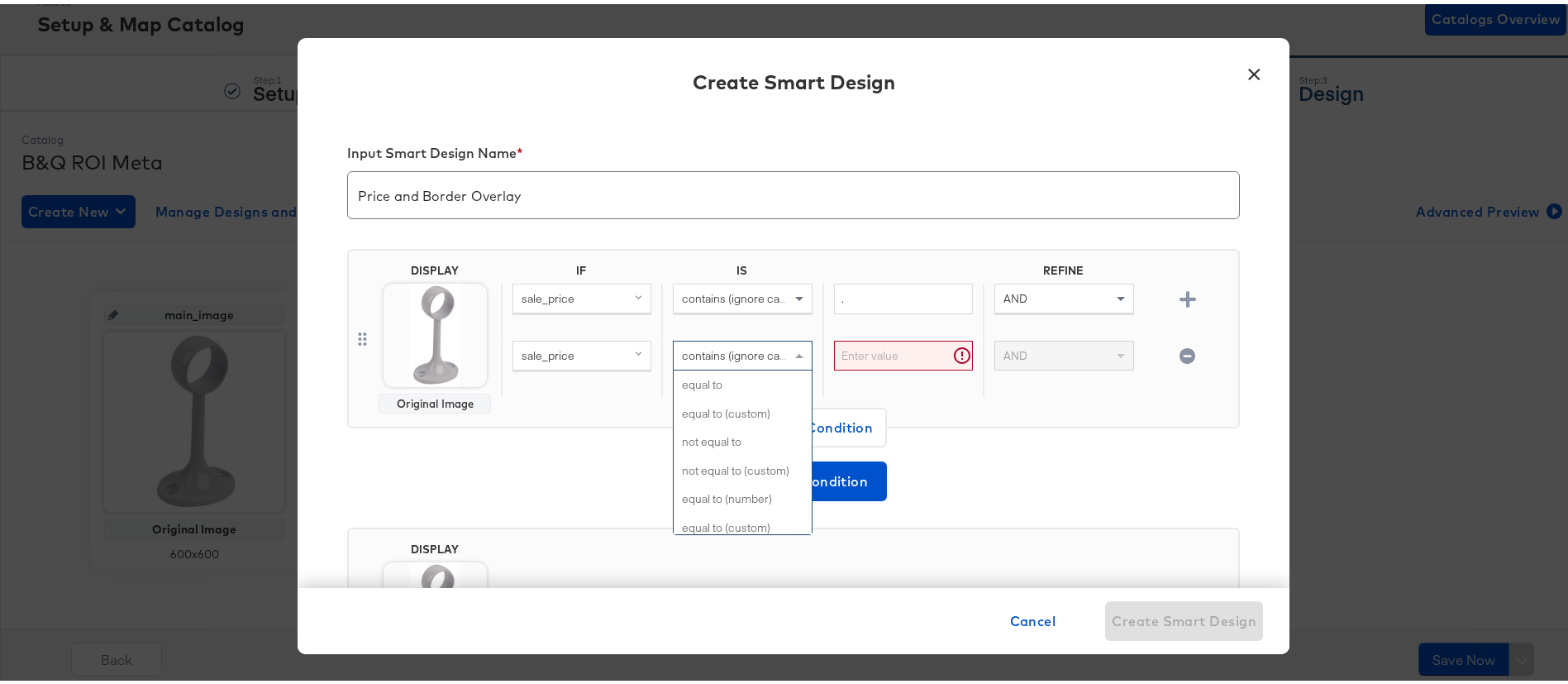
click at [588, 350] on div "sale_price" at bounding box center [582, 351] width 137 height 28
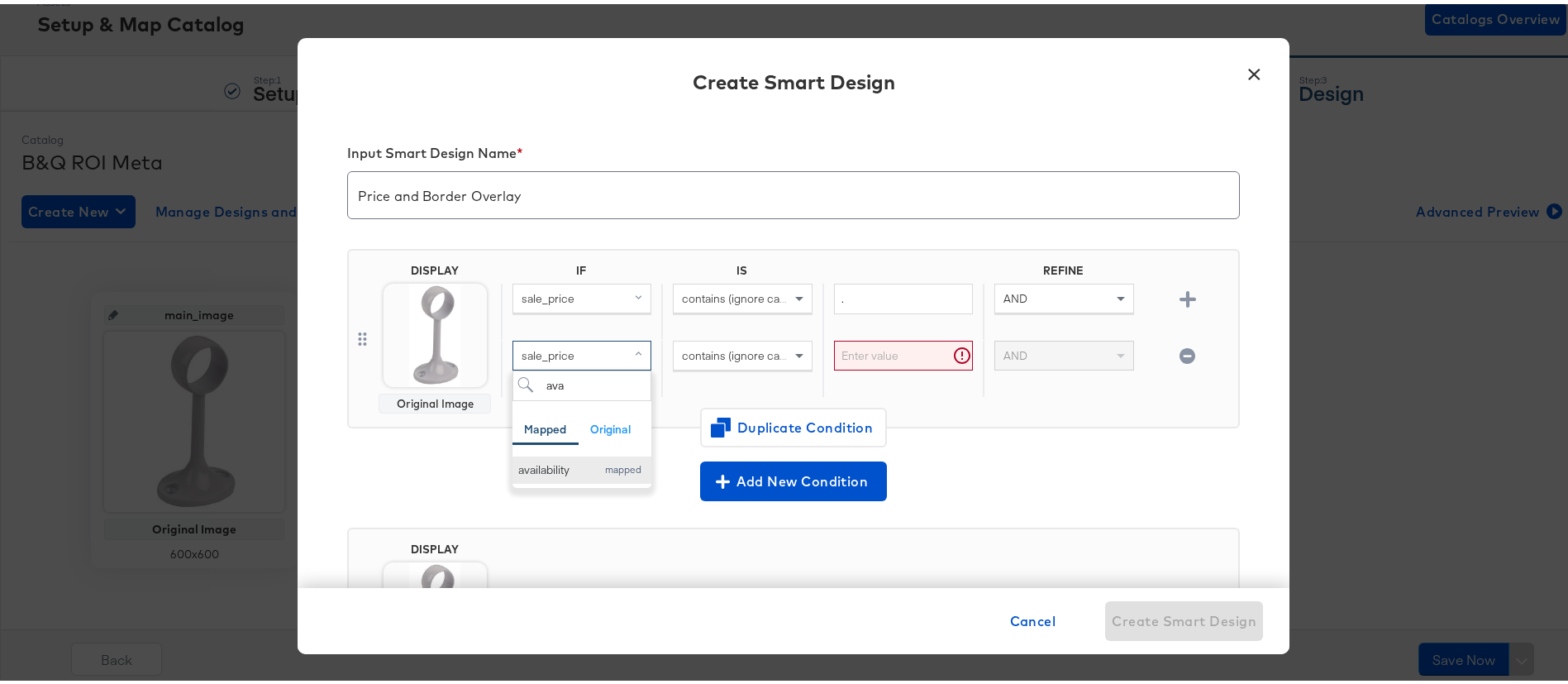
type input "ava"
click at [523, 460] on div "availability" at bounding box center [553, 466] width 69 height 16
click at [755, 354] on span "contains (ignore case)" at bounding box center [739, 351] width 114 height 15
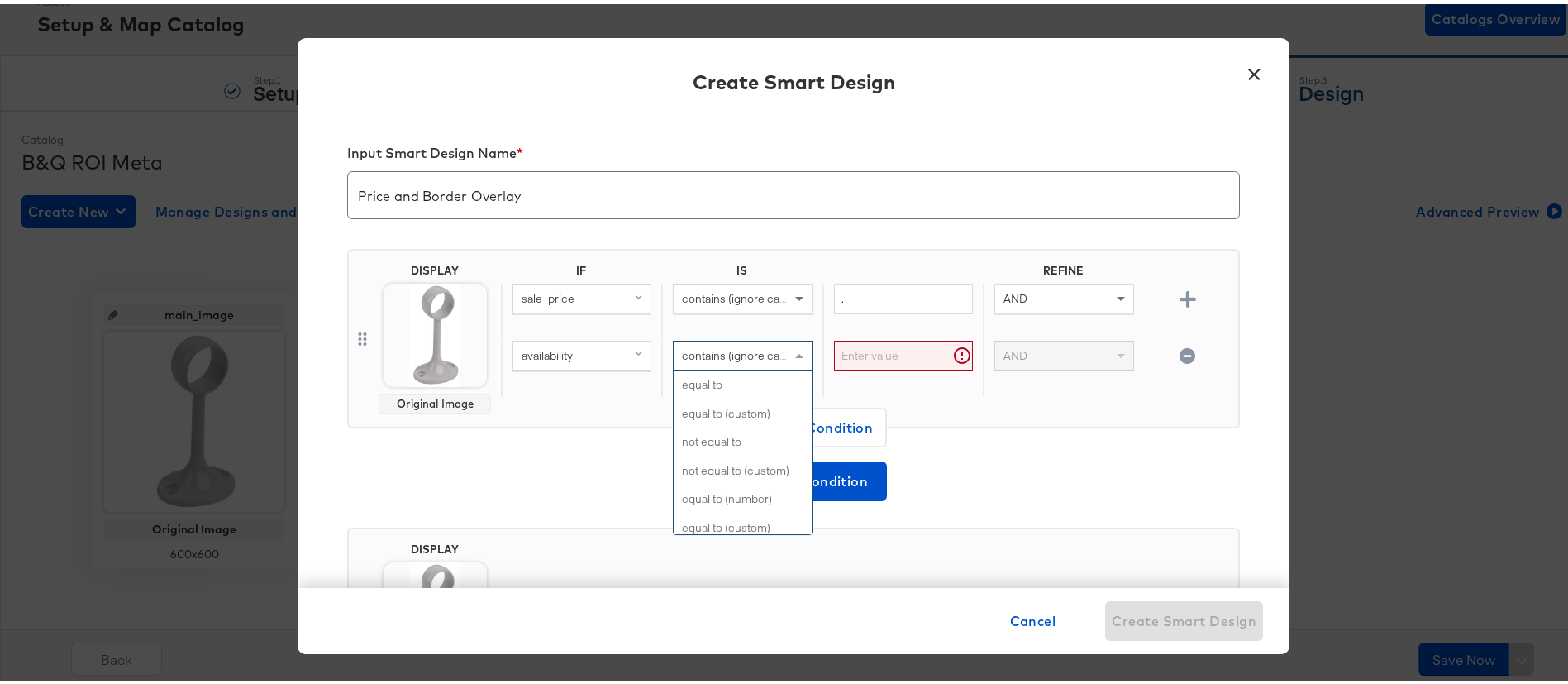
scroll to position [768, 0]
click at [872, 347] on input "text" at bounding box center [903, 351] width 139 height 30
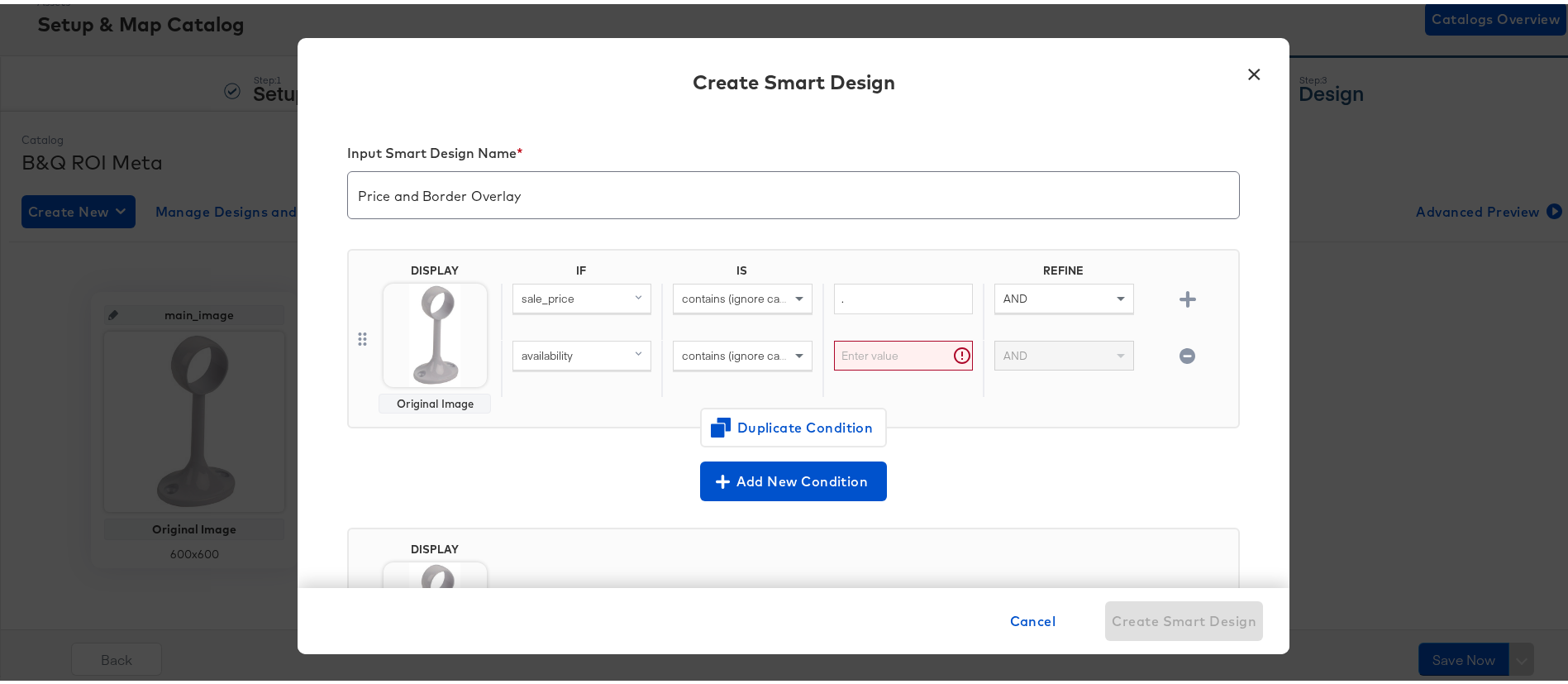
click at [949, 451] on div "Add New Condition" at bounding box center [793, 474] width 893 height 47
click at [864, 349] on input "text" at bounding box center [903, 351] width 139 height 30
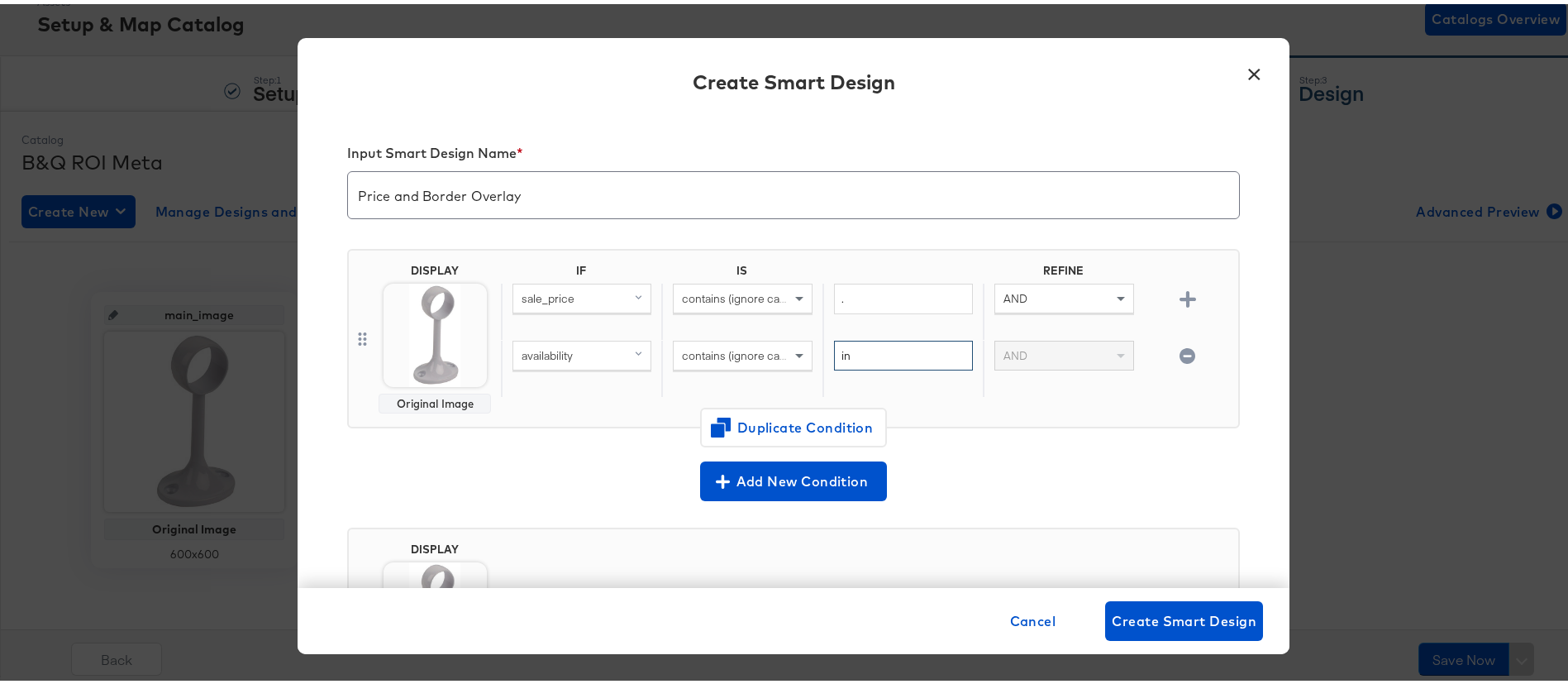
type input "in"
click at [976, 409] on div "DISPLAY Original Image IF IS REFINE sale_price contains (ignore case) . AND ava…" at bounding box center [793, 334] width 893 height 179
click at [754, 420] on span "Duplicate Condition" at bounding box center [793, 423] width 161 height 23
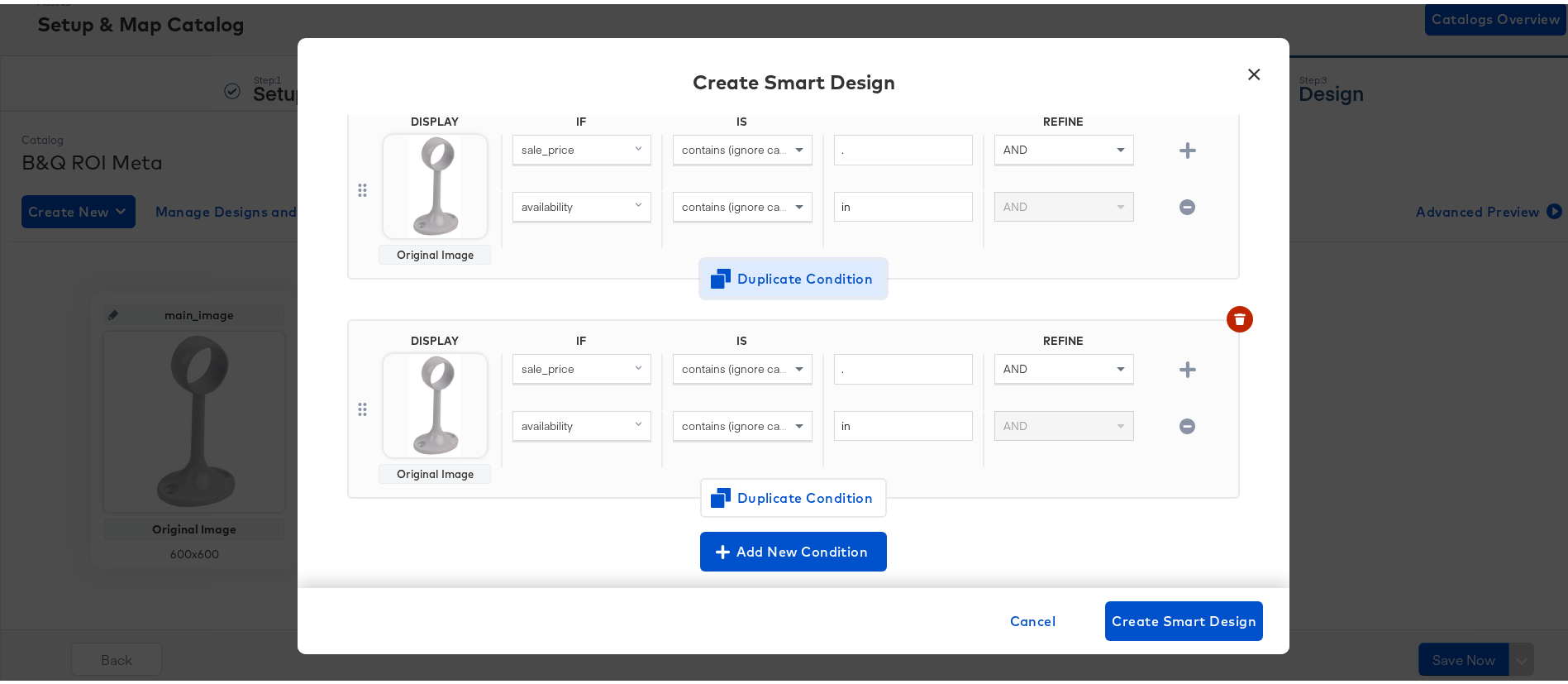
scroll to position [124, 0]
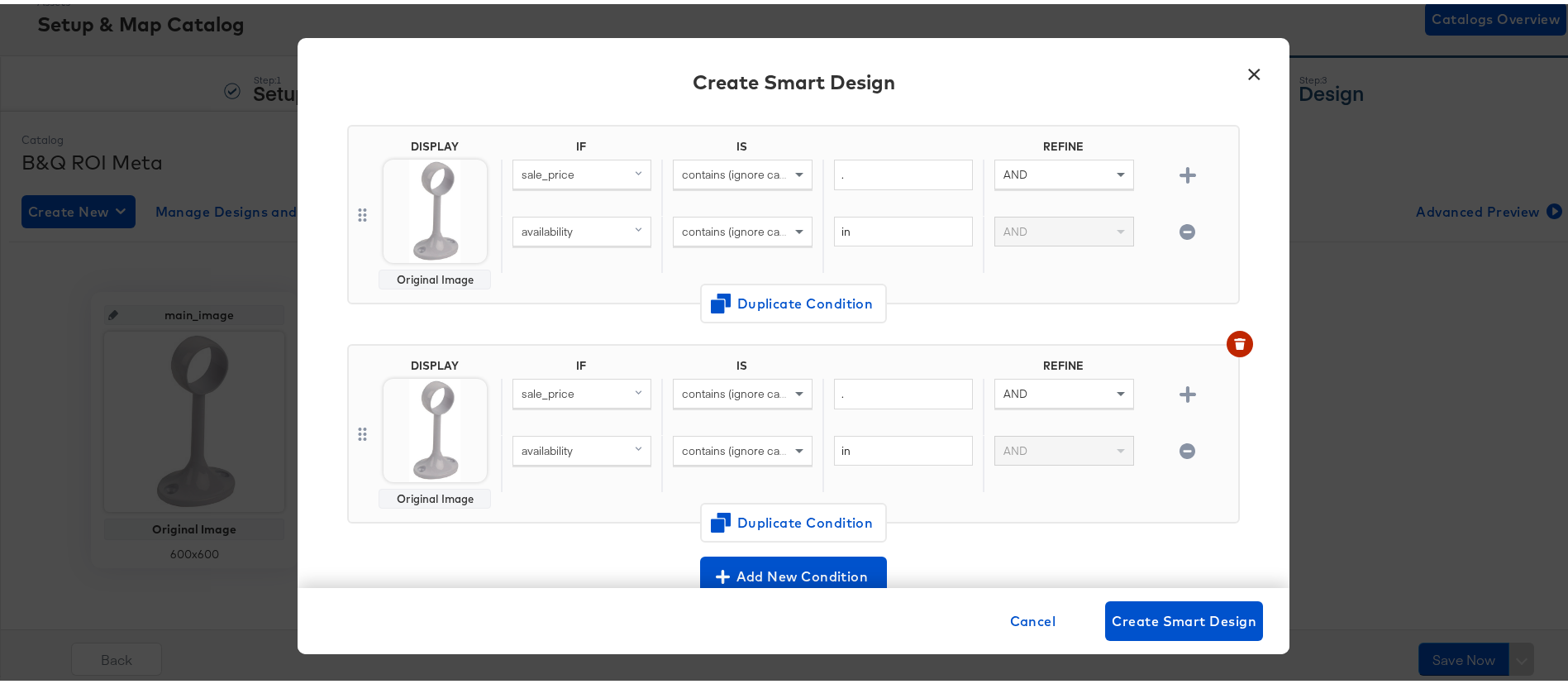
click at [584, 389] on div "sale_price" at bounding box center [582, 389] width 137 height 28
click at [791, 396] on span at bounding box center [801, 389] width 20 height 28
click at [897, 396] on input "." at bounding box center [903, 389] width 139 height 30
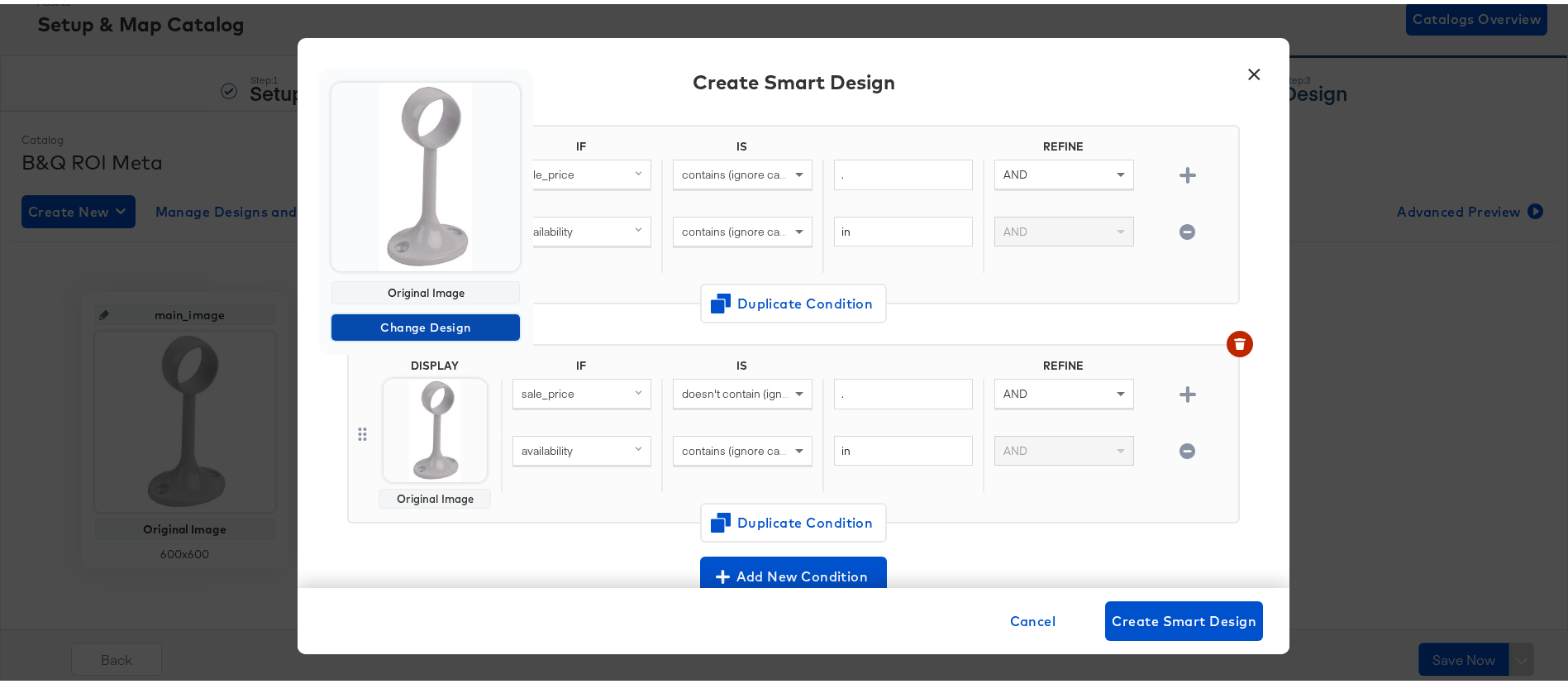
click at [471, 322] on span "Change Design" at bounding box center [426, 323] width 176 height 20
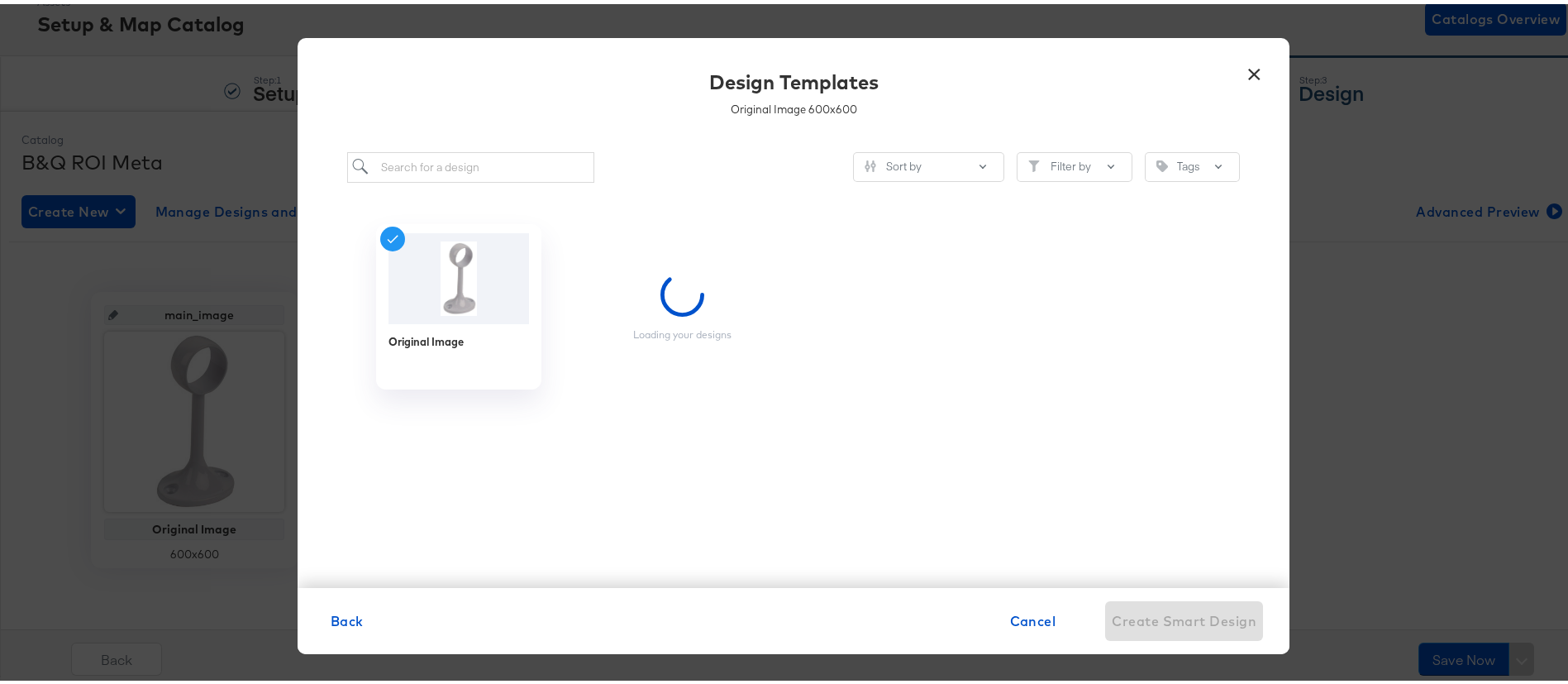
scroll to position [0, 0]
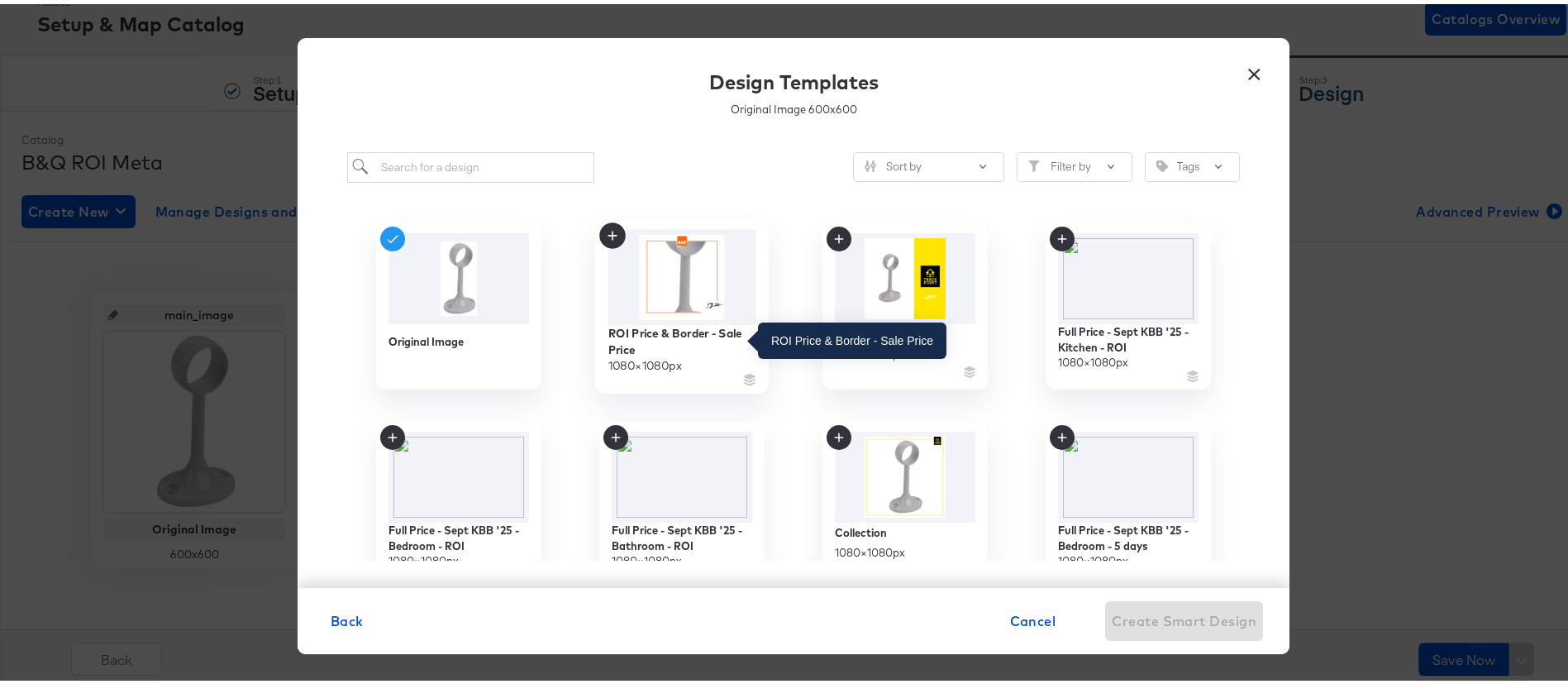
click at [629, 336] on div "ROI Price & Border - Sale Price" at bounding box center [682, 337] width 148 height 32
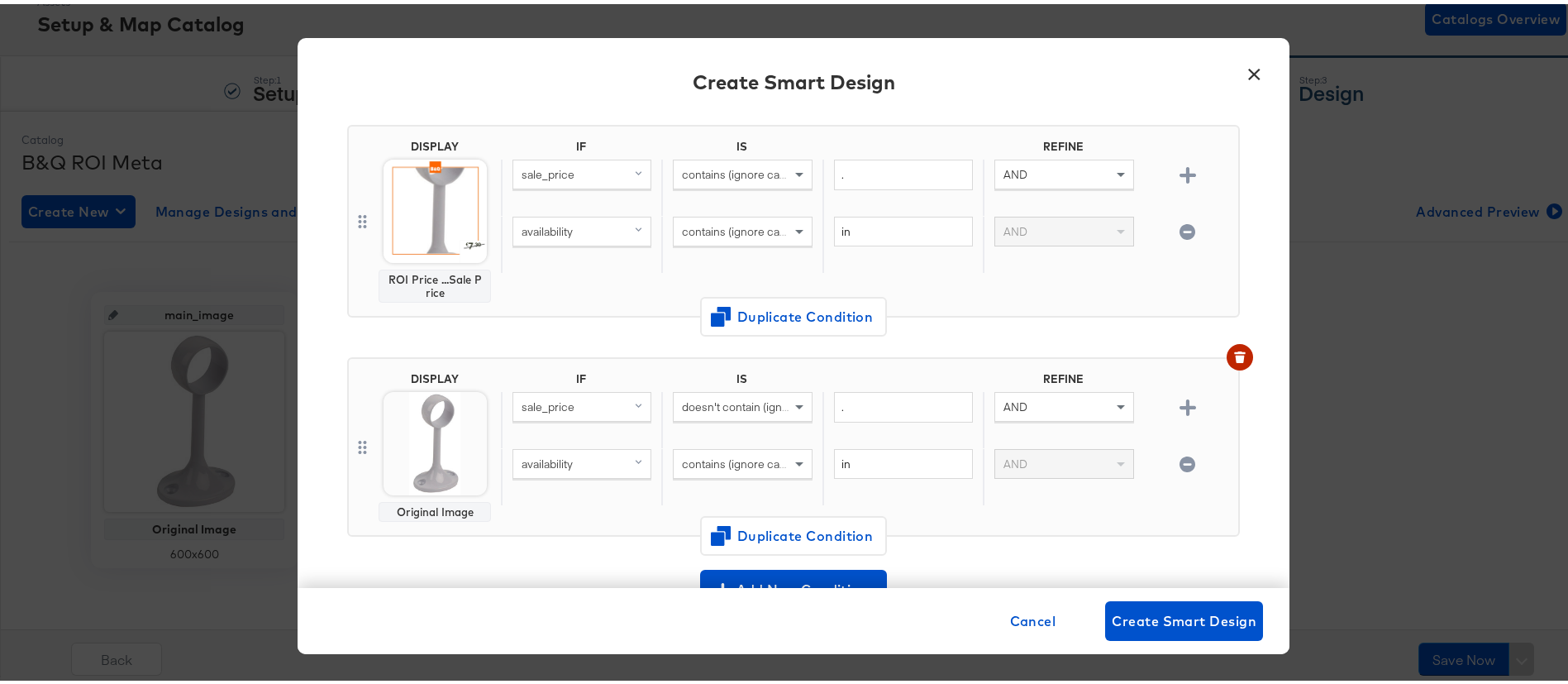
scroll to position [248, 0]
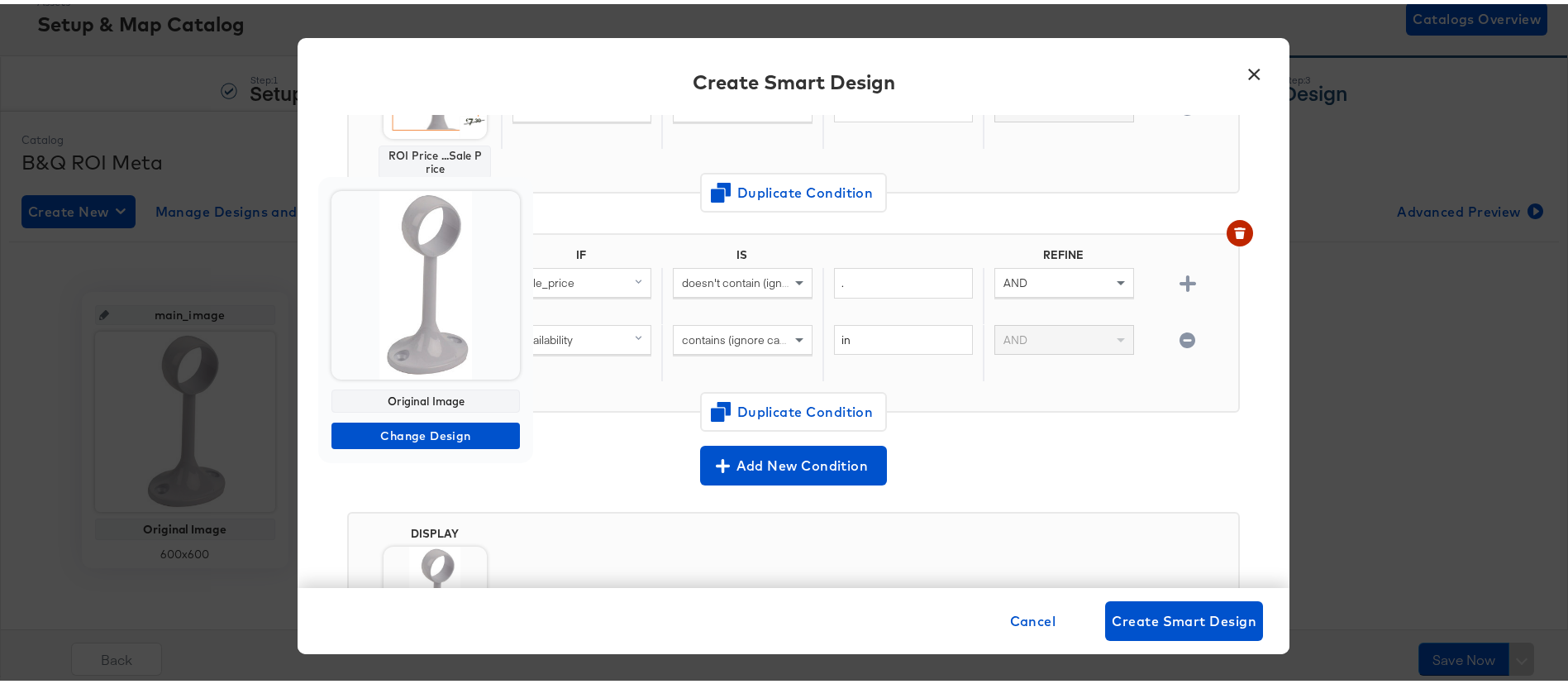
click at [423, 303] on img at bounding box center [426, 281] width 189 height 189
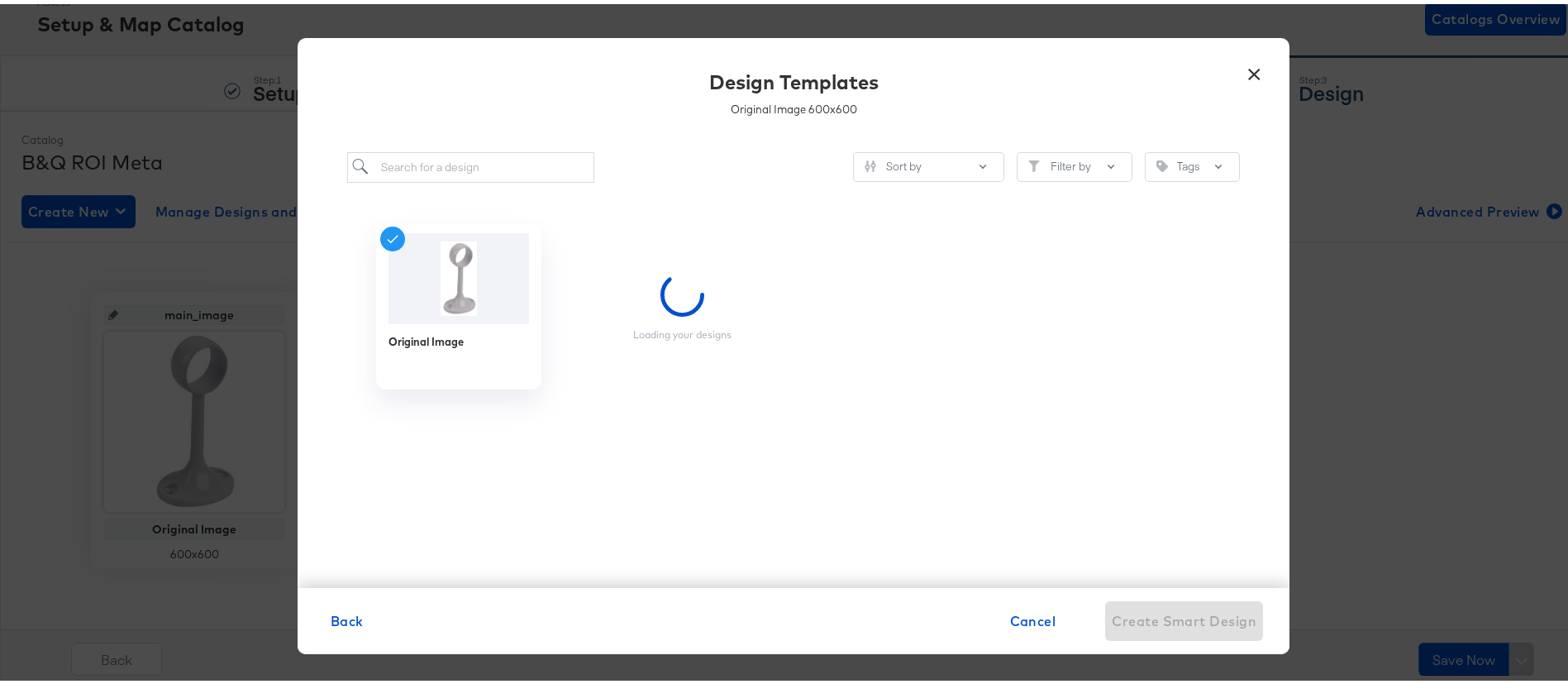
scroll to position [0, 0]
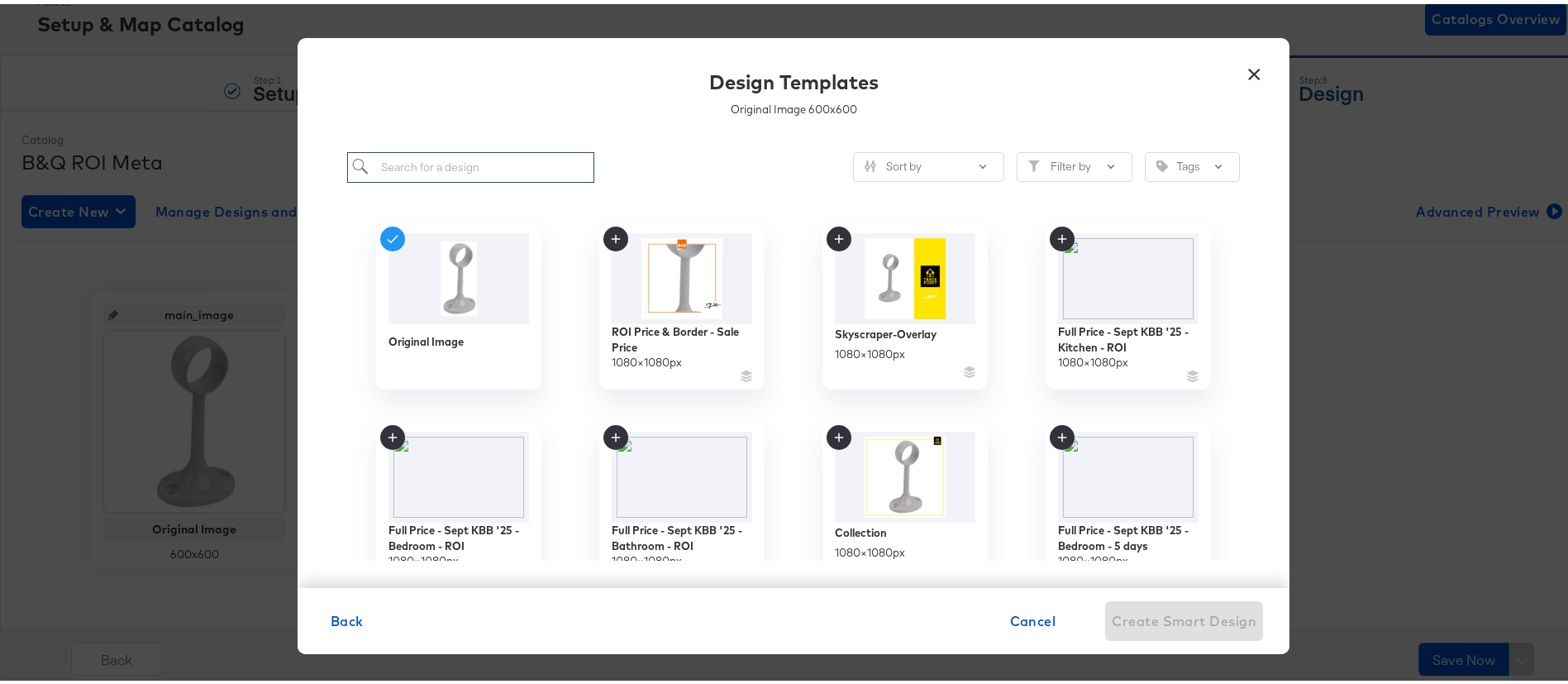
click at [490, 175] on input "search" at bounding box center [470, 163] width 247 height 30
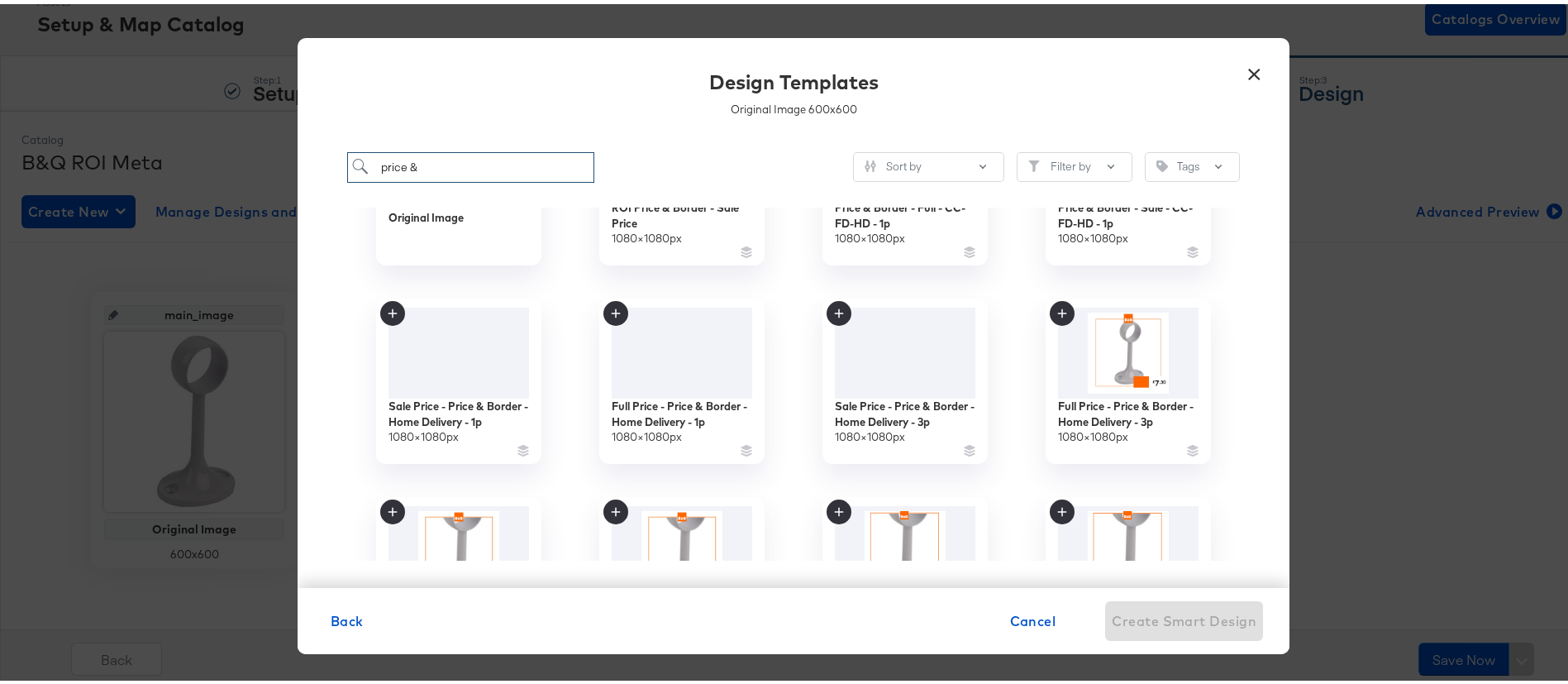
scroll to position [248, 0]
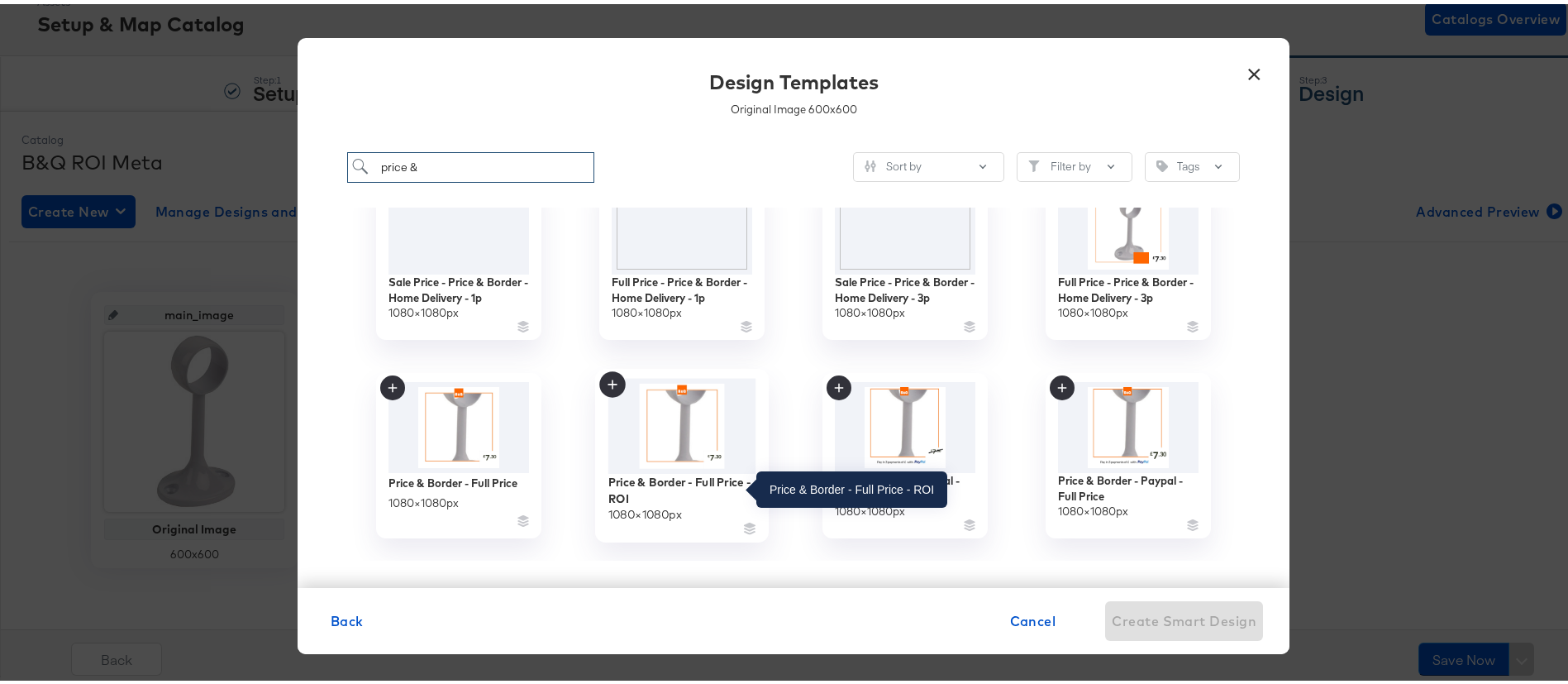
type input "price &"
click at [672, 474] on div "Price & Border - Full Price - ROI" at bounding box center [682, 485] width 148 height 32
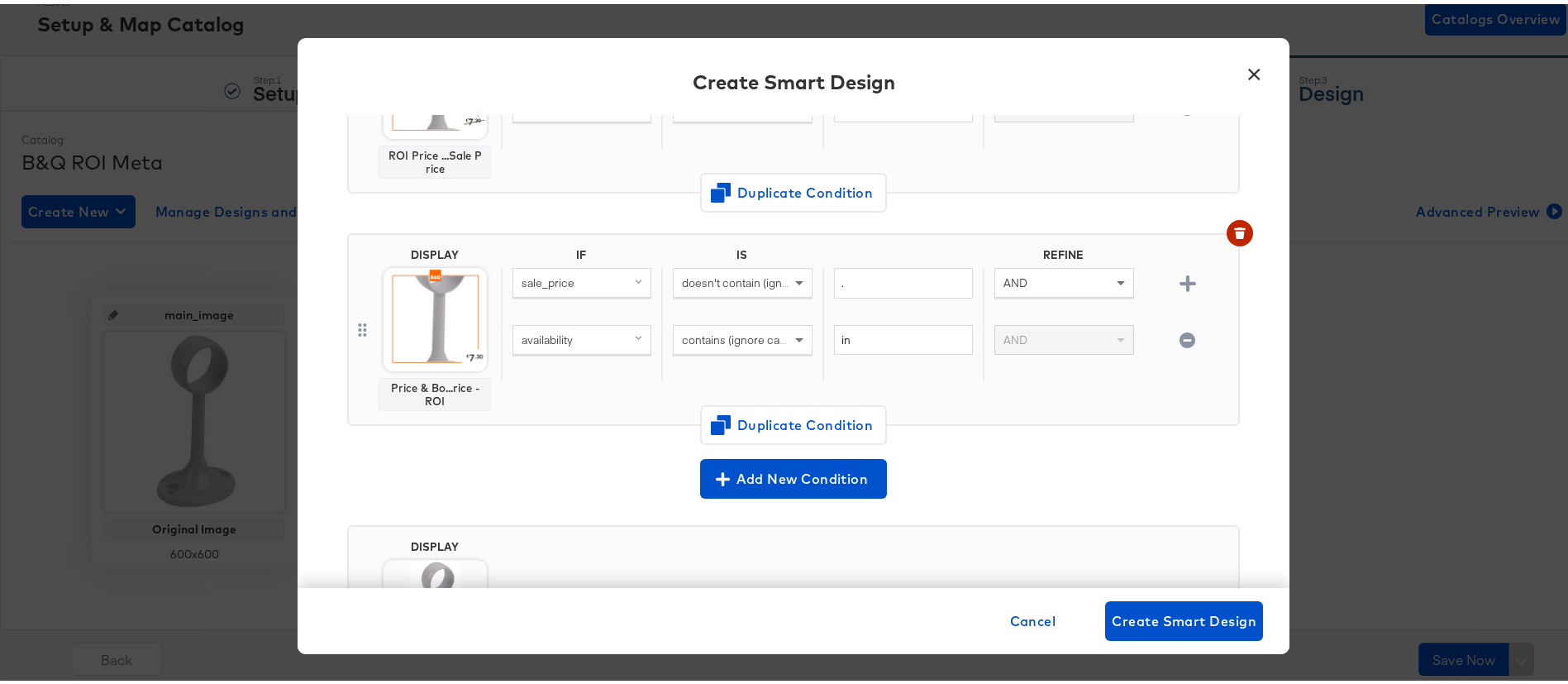
scroll to position [124, 0]
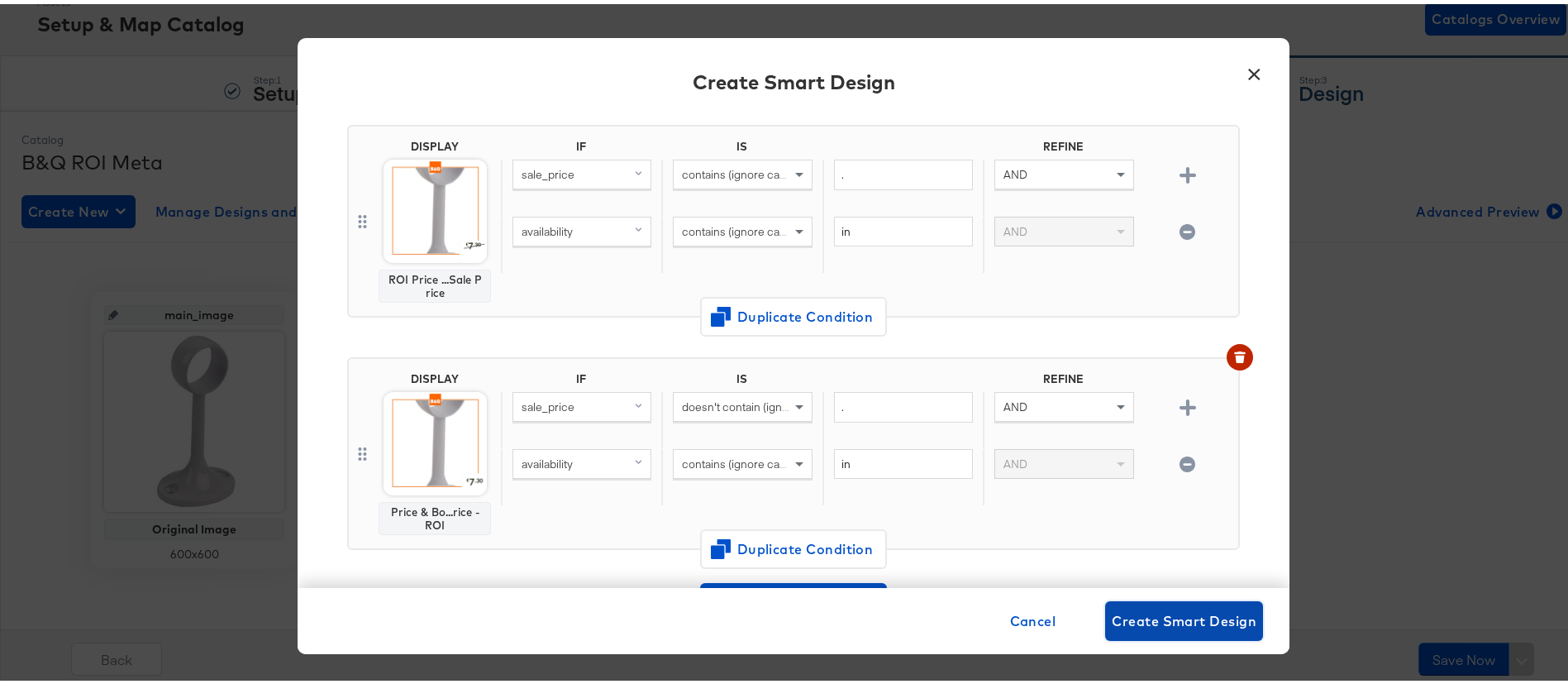
click at [1179, 615] on span "Create Smart Design" at bounding box center [1184, 617] width 145 height 23
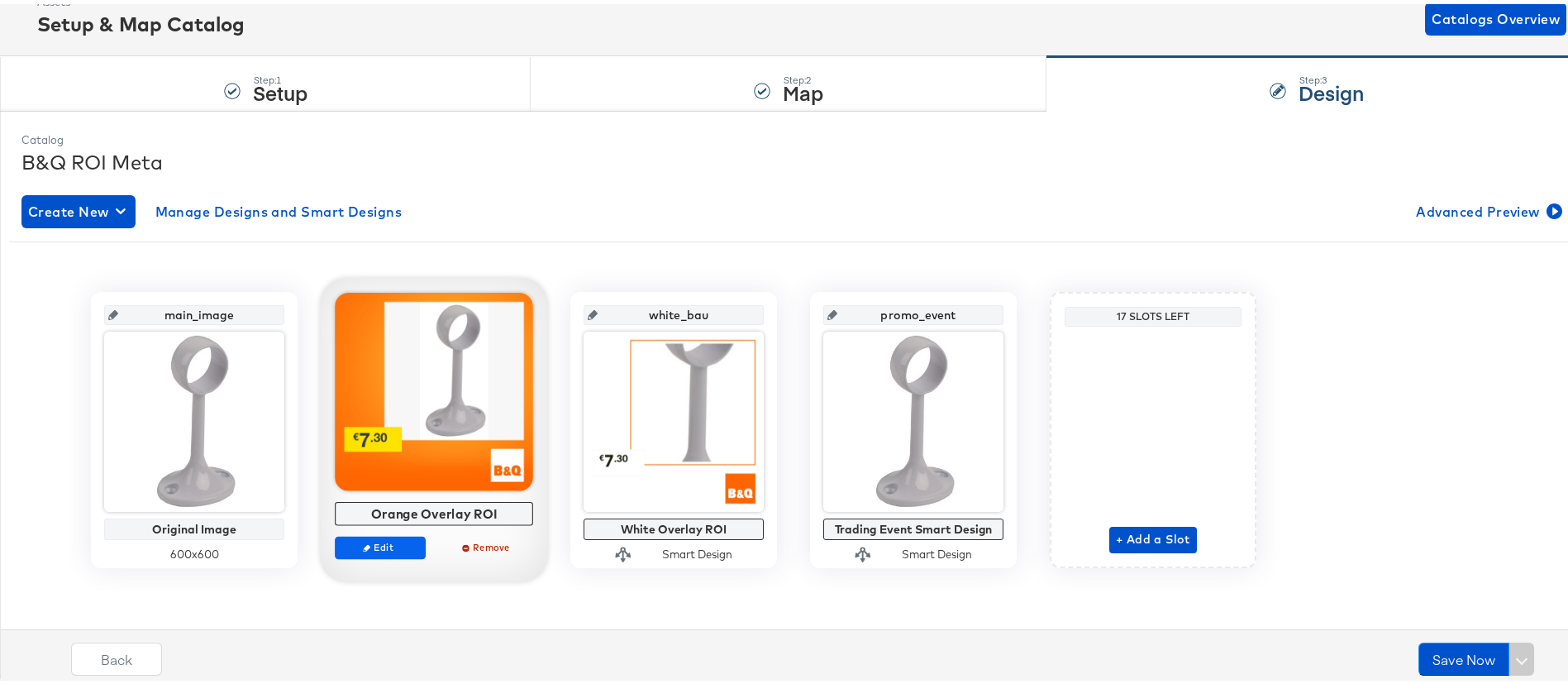
click at [370, 554] on div "Edit Remove" at bounding box center [434, 550] width 199 height 37
click at [372, 545] on span "Edit" at bounding box center [380, 543] width 76 height 12
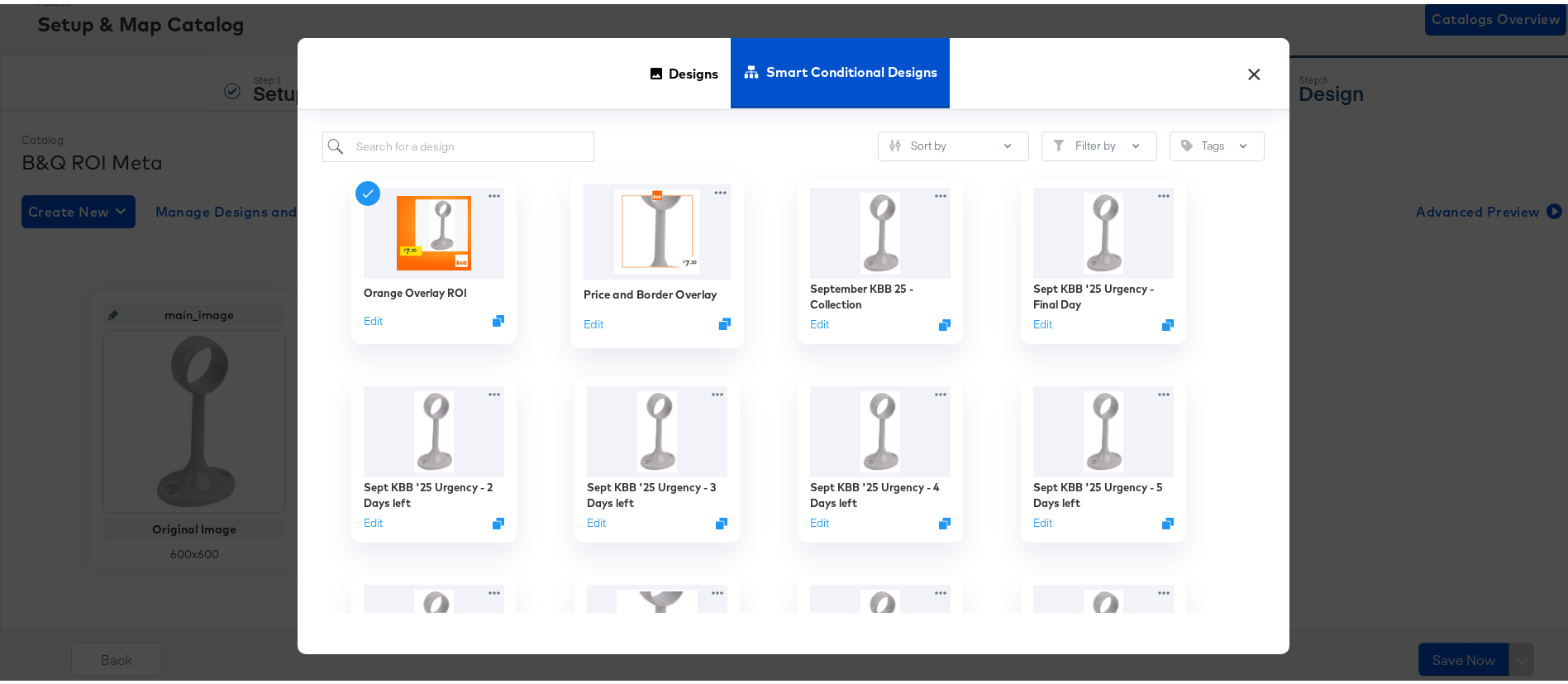
click at [668, 239] on img at bounding box center [657, 226] width 148 height 95
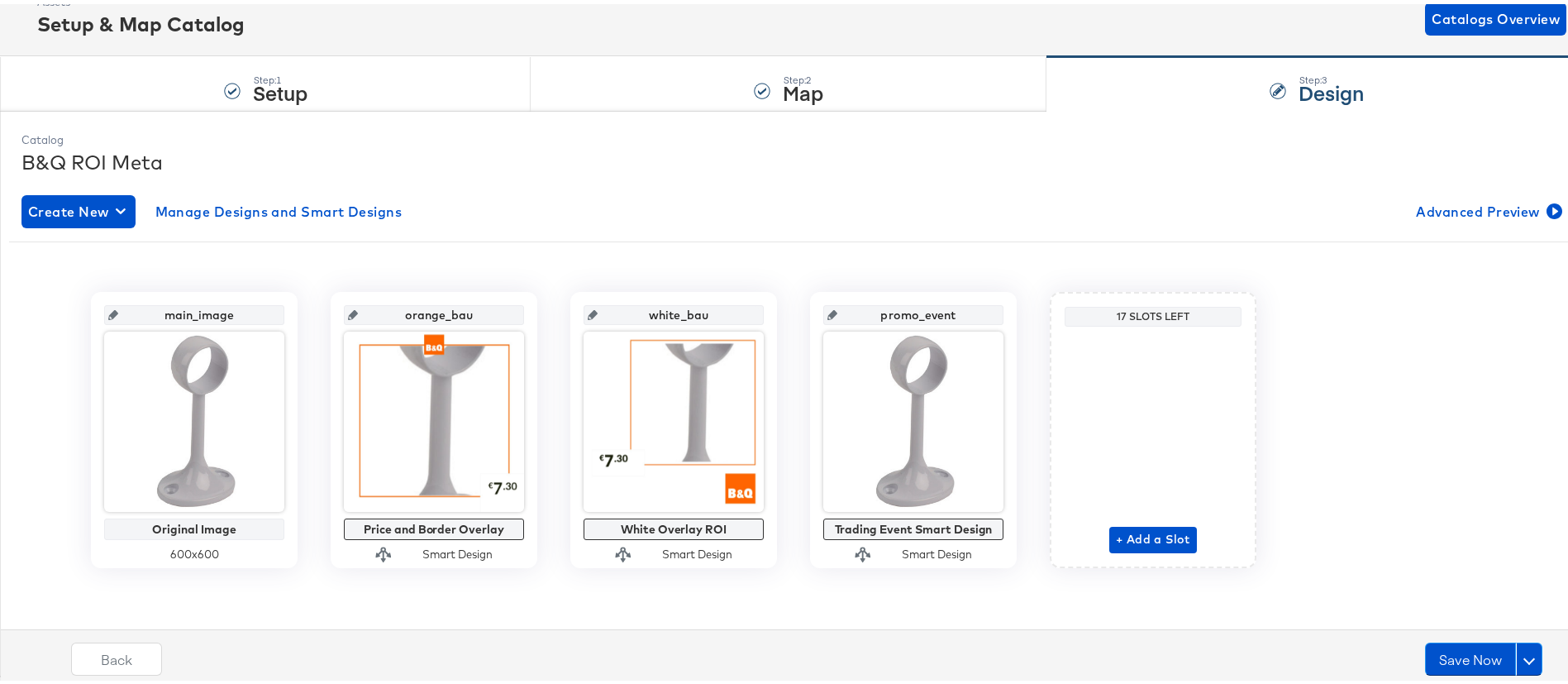
click at [1020, 271] on div "main_image Original Image 600 x 600 orange_bau Price and Border Overlay Smart D…" at bounding box center [793, 419] width 1544 height 338
click at [1434, 644] on button "Save Now" at bounding box center [1470, 655] width 91 height 33
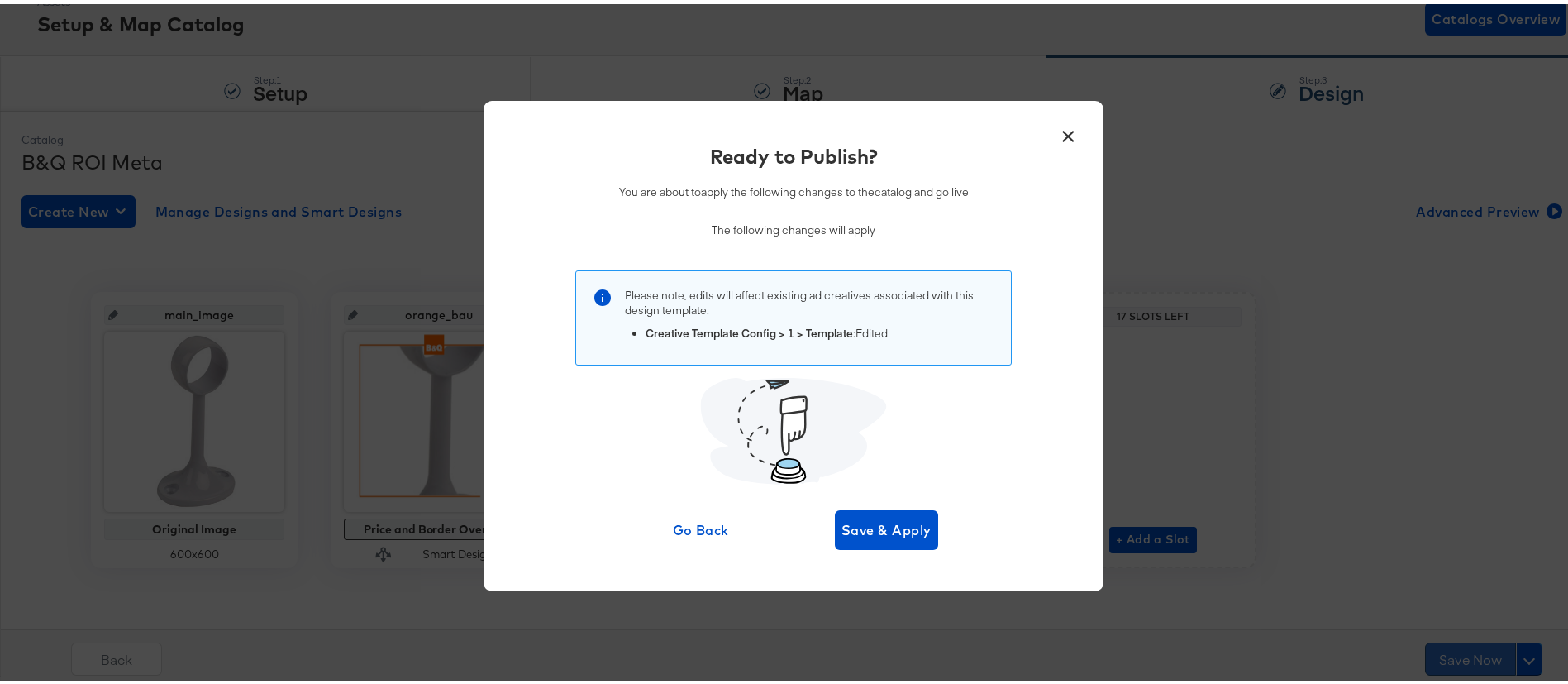
scroll to position [0, 0]
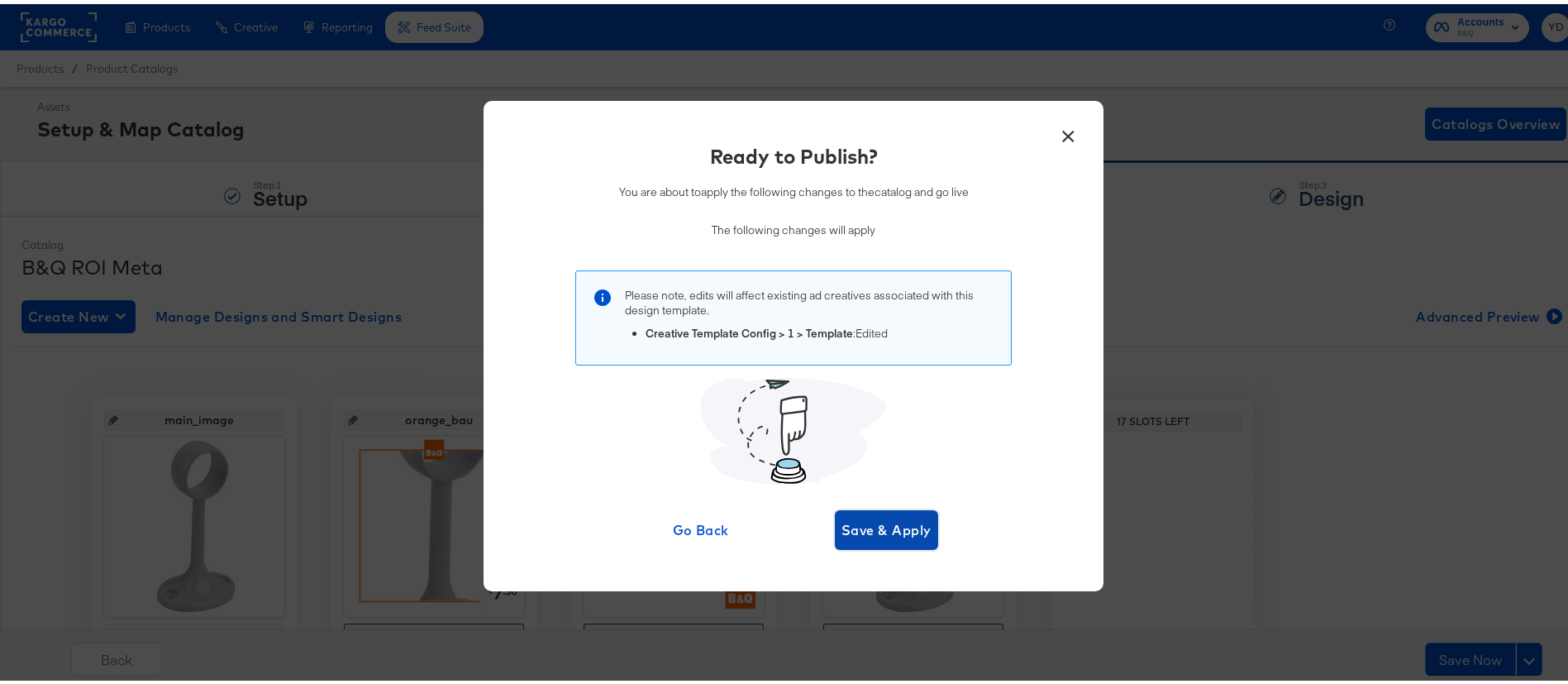
click at [902, 529] on span "Save & Apply" at bounding box center [887, 526] width 90 height 23
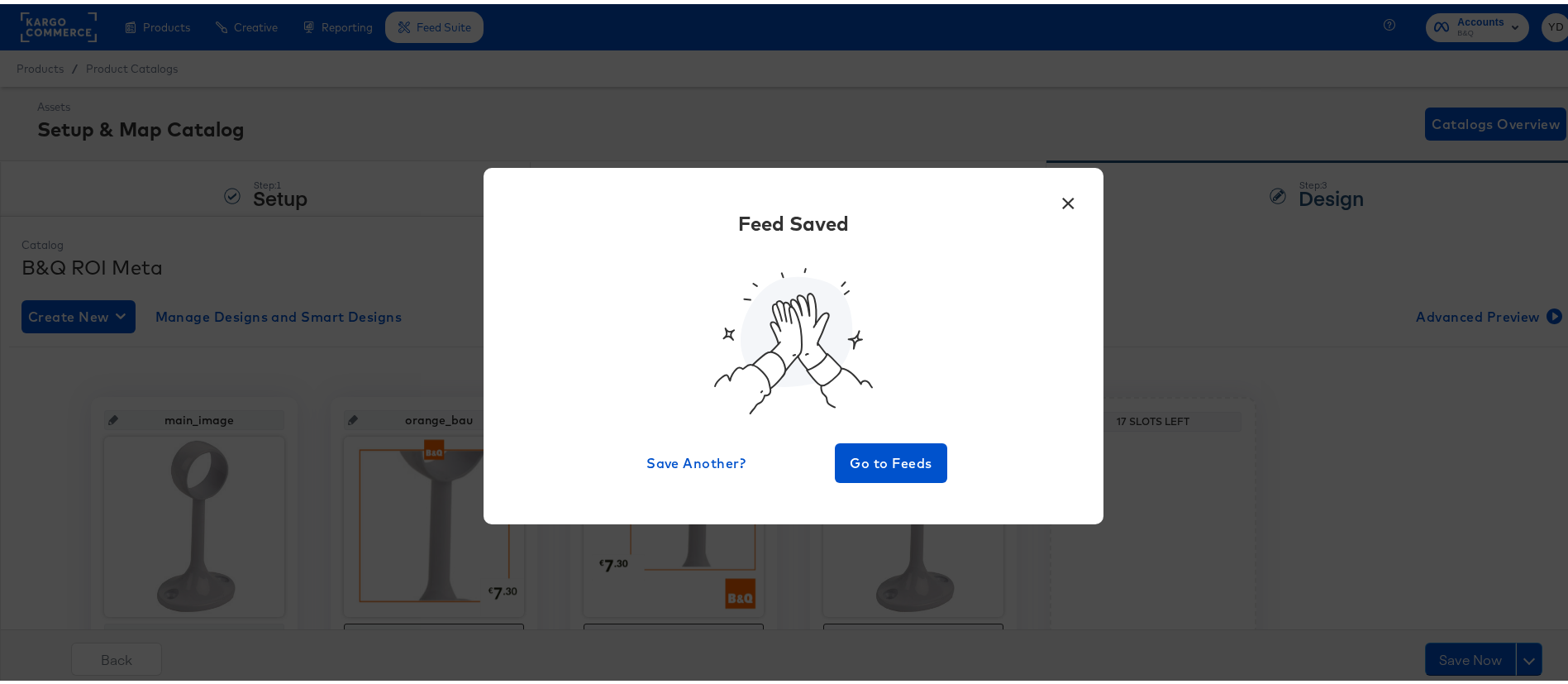
click at [1062, 200] on button "×" at bounding box center [1068, 195] width 30 height 30
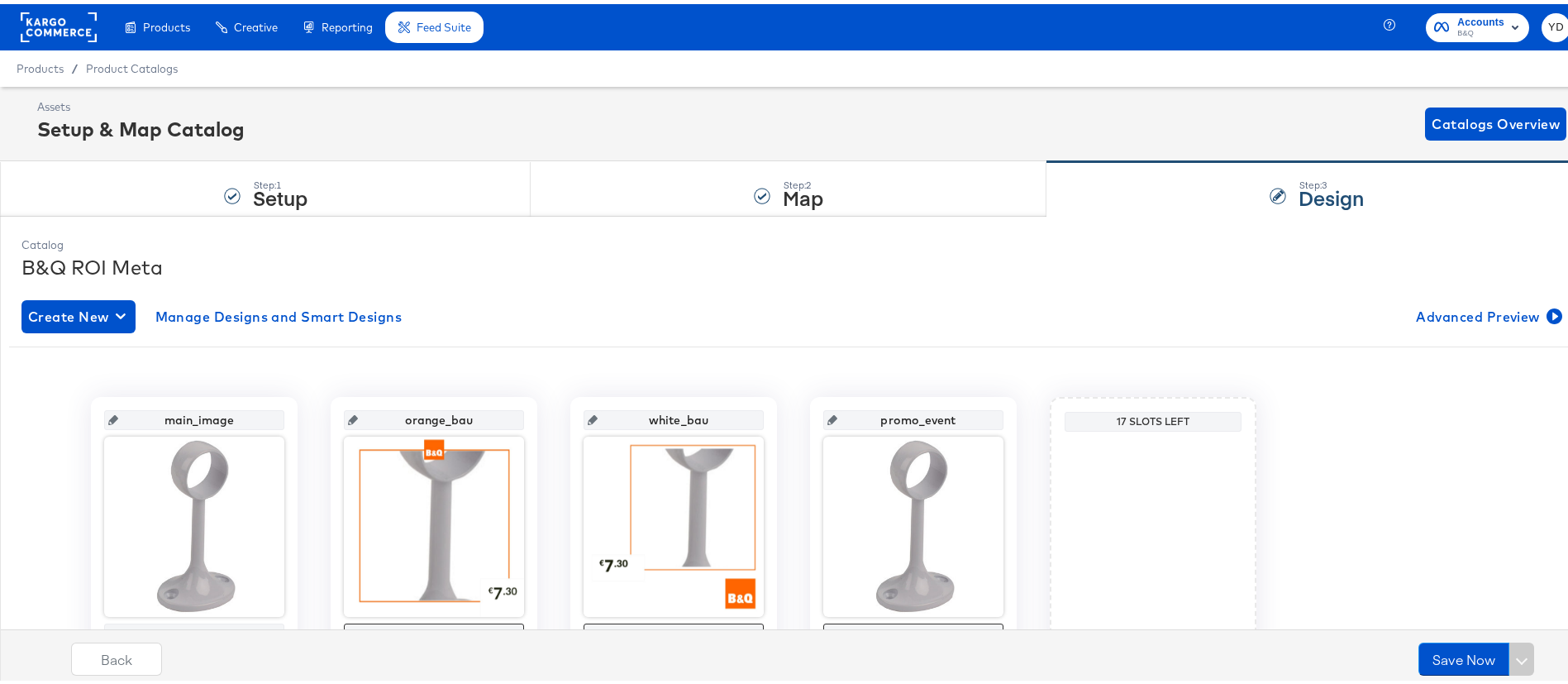
click at [44, 19] on rect at bounding box center [59, 23] width 76 height 30
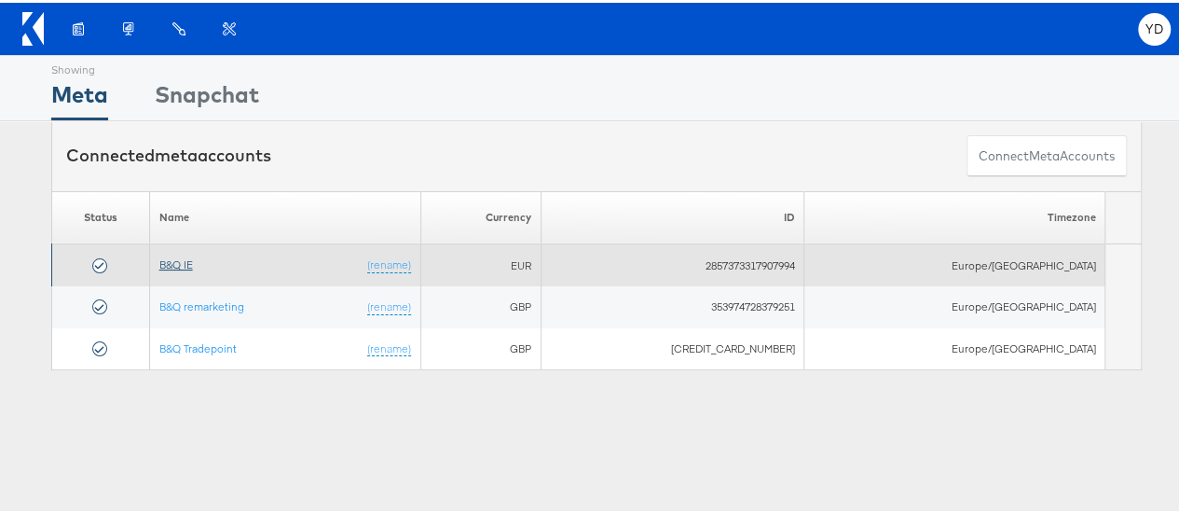
click at [189, 260] on link "B&Q IE" at bounding box center [176, 261] width 34 height 14
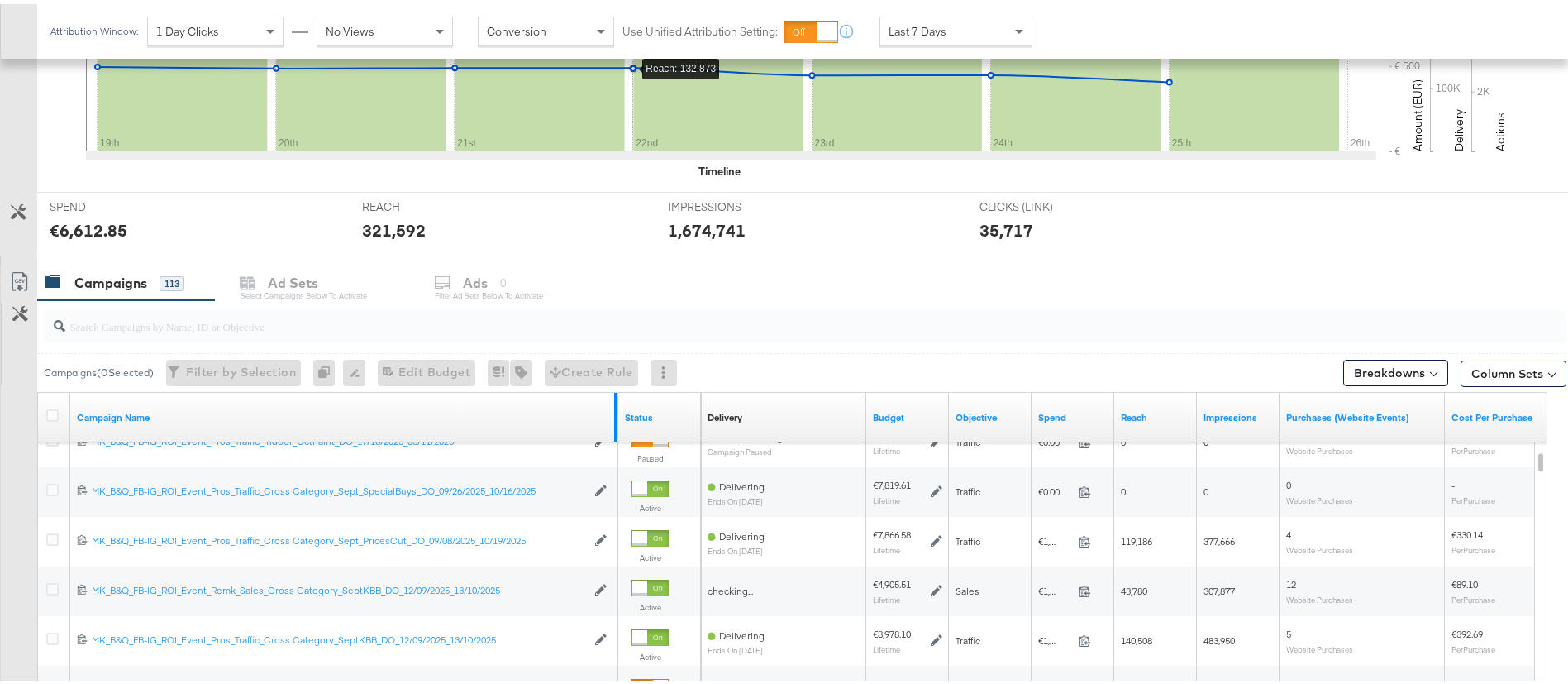
scroll to position [744, 0]
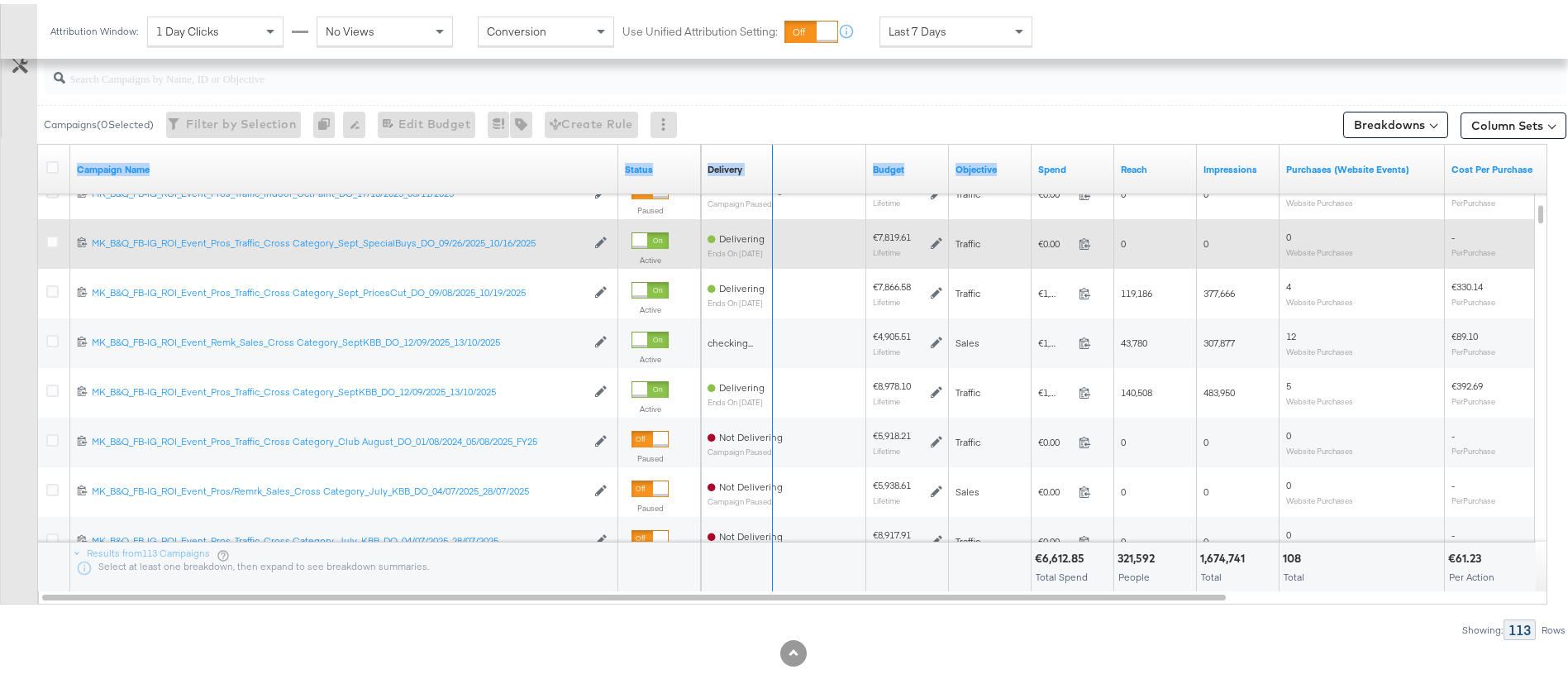
drag, startPoint x: 616, startPoint y: 164, endPoint x: 793, endPoint y: 225, distance: 187.2
click at [38, 140] on div "Campaign Name Status Delivery Sorting Unavailable Budget Objective Spend Reach …" at bounding box center [38, 140] width 0 height 0
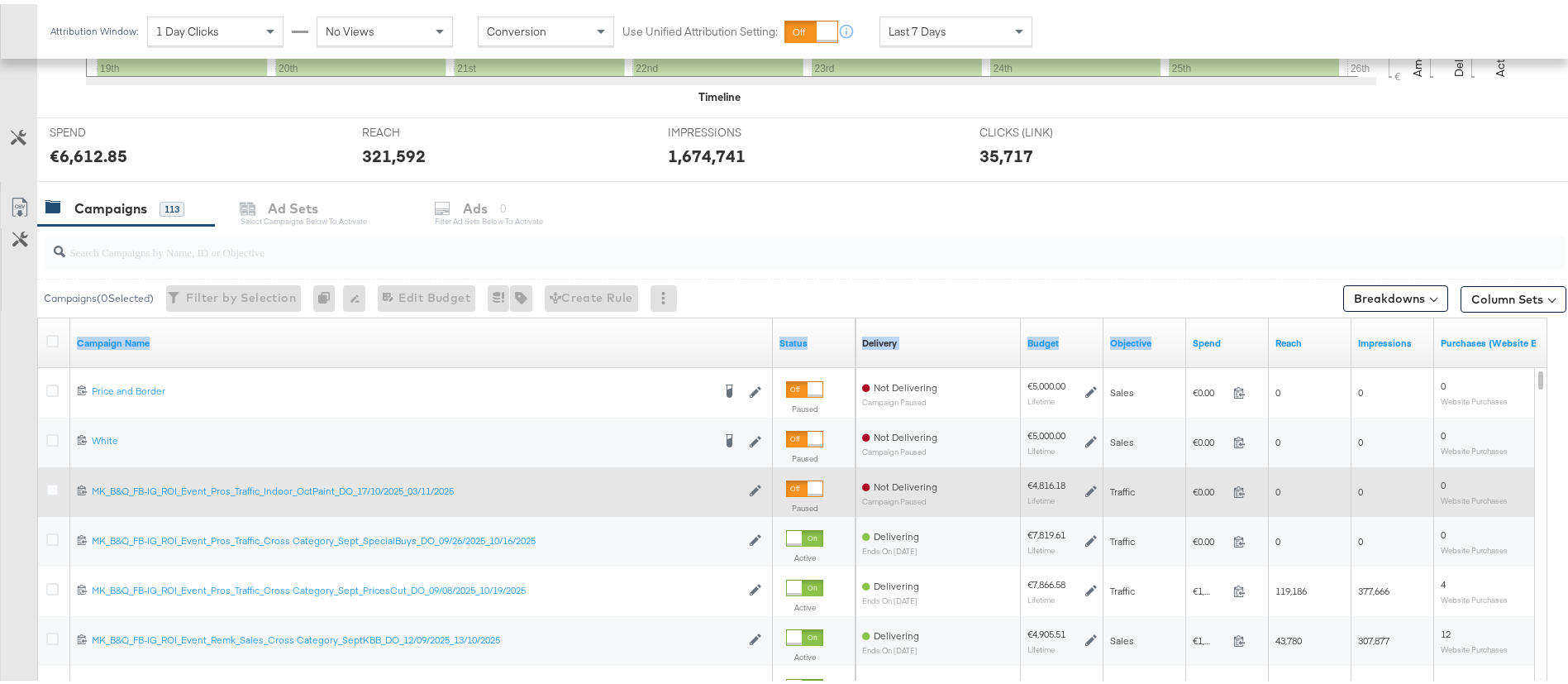
scroll to position [620, 0]
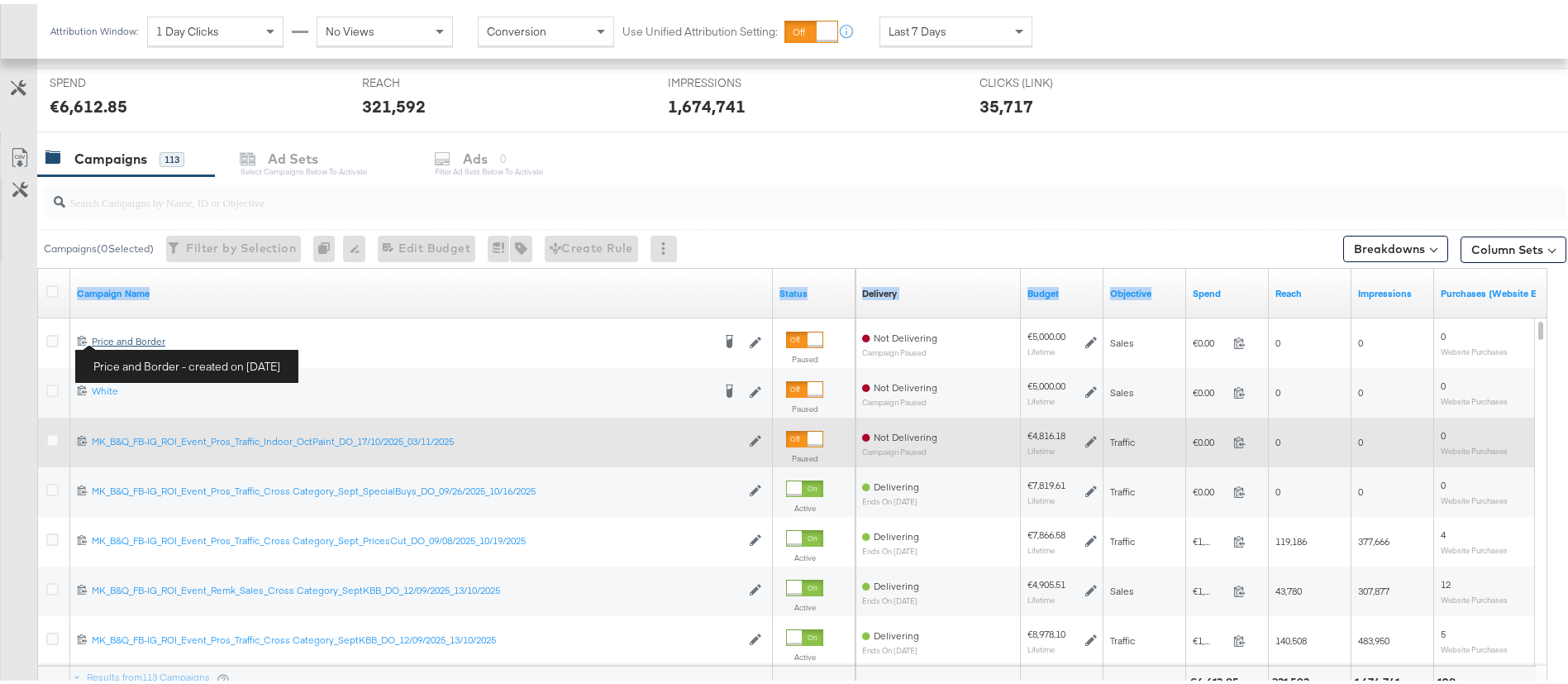
click at [129, 334] on div "Price and Border Price and Border" at bounding box center [401, 337] width 620 height 13
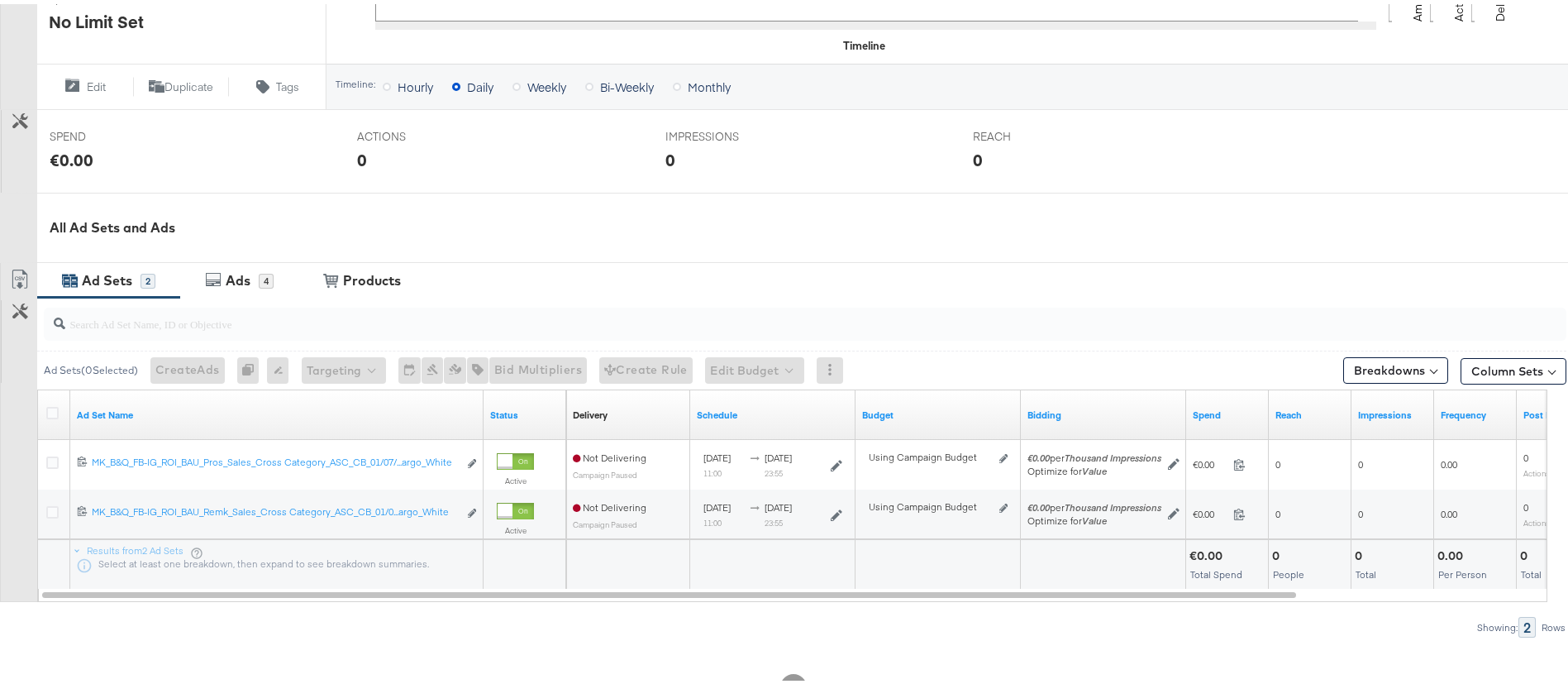
scroll to position [615, 0]
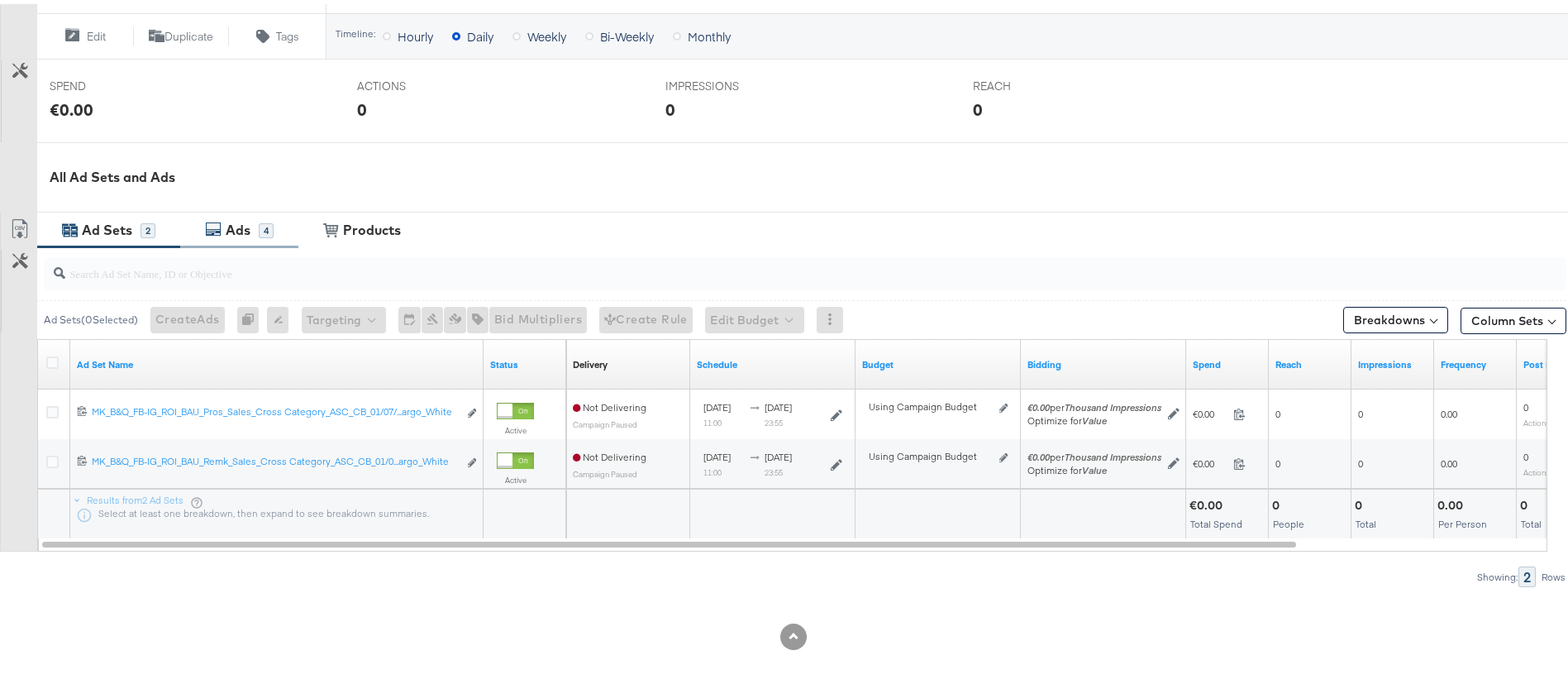
click at [237, 227] on div "Ads" at bounding box center [238, 225] width 25 height 19
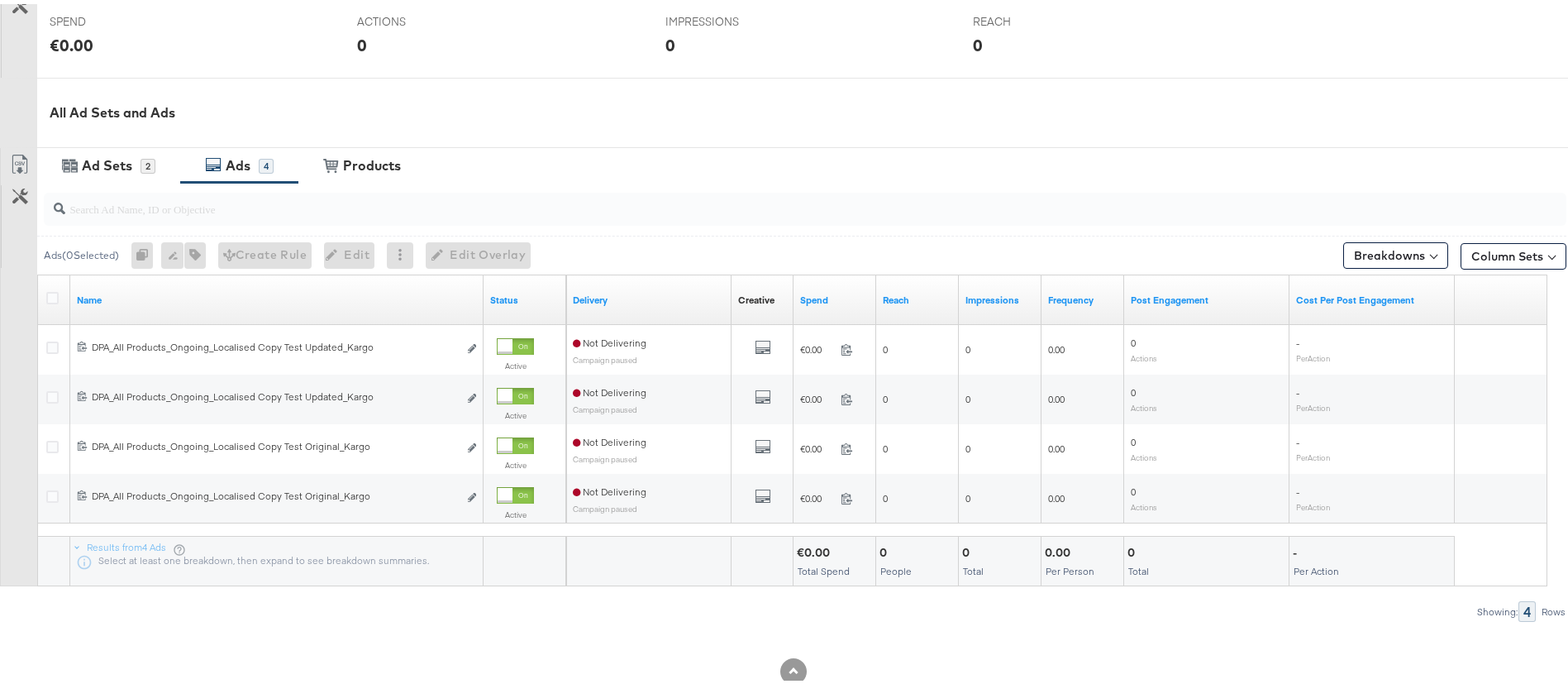
scroll to position [714, 0]
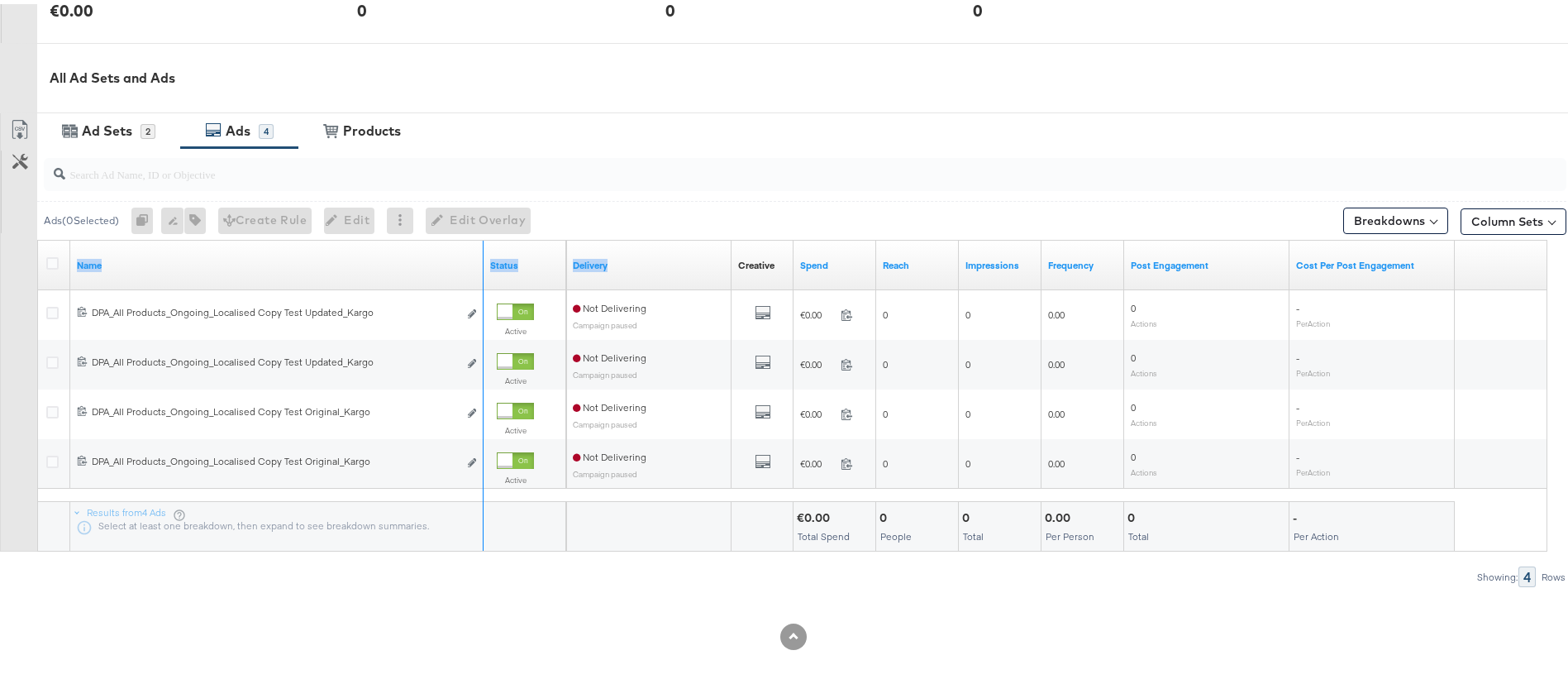
drag, startPoint x: 481, startPoint y: 249, endPoint x: 741, endPoint y: 260, distance: 260.2
click at [38, 237] on div "Name Status Delivery Creative Sorting Unavailable Spend Reach Impressions Frequ…" at bounding box center [38, 237] width 0 height 0
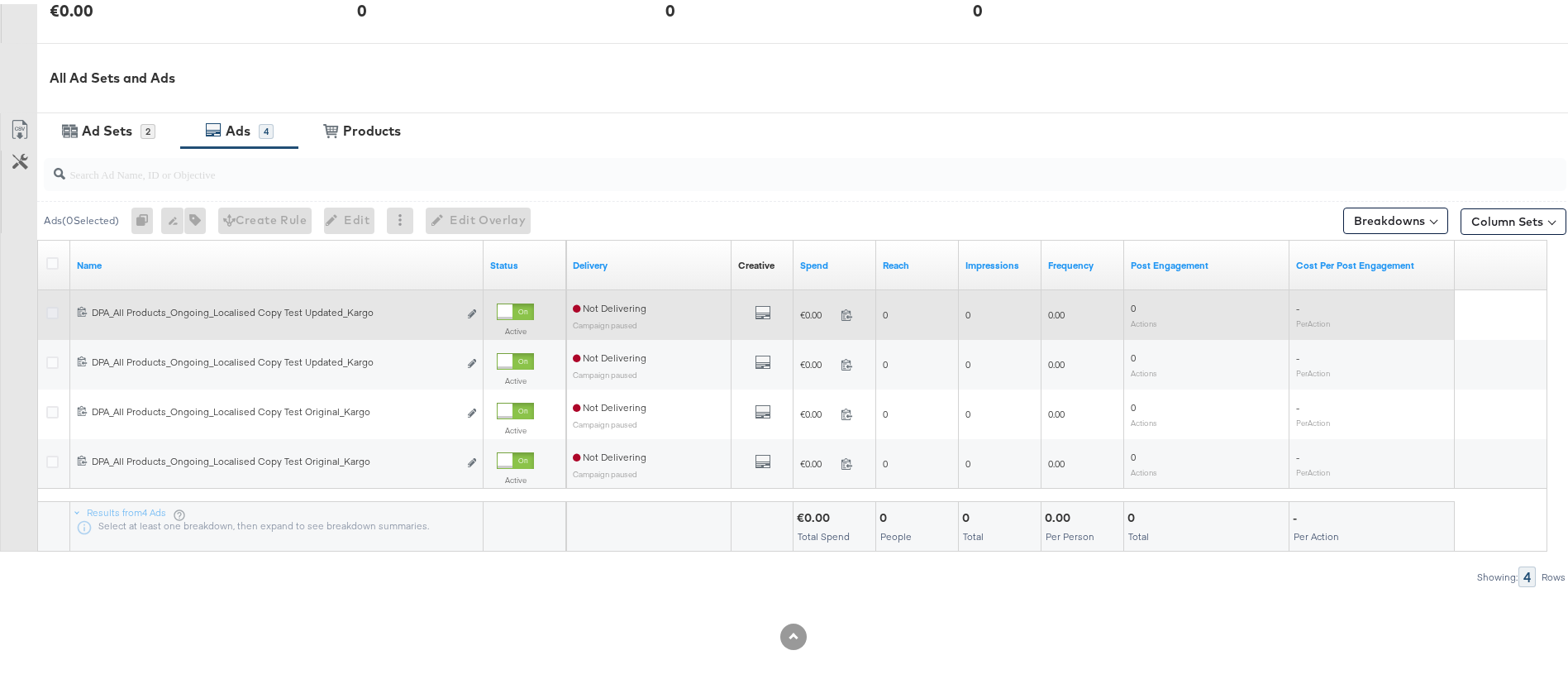
click at [48, 312] on icon at bounding box center [52, 309] width 12 height 12
click at [0, 0] on input "checkbox" at bounding box center [0, 0] width 0 height 0
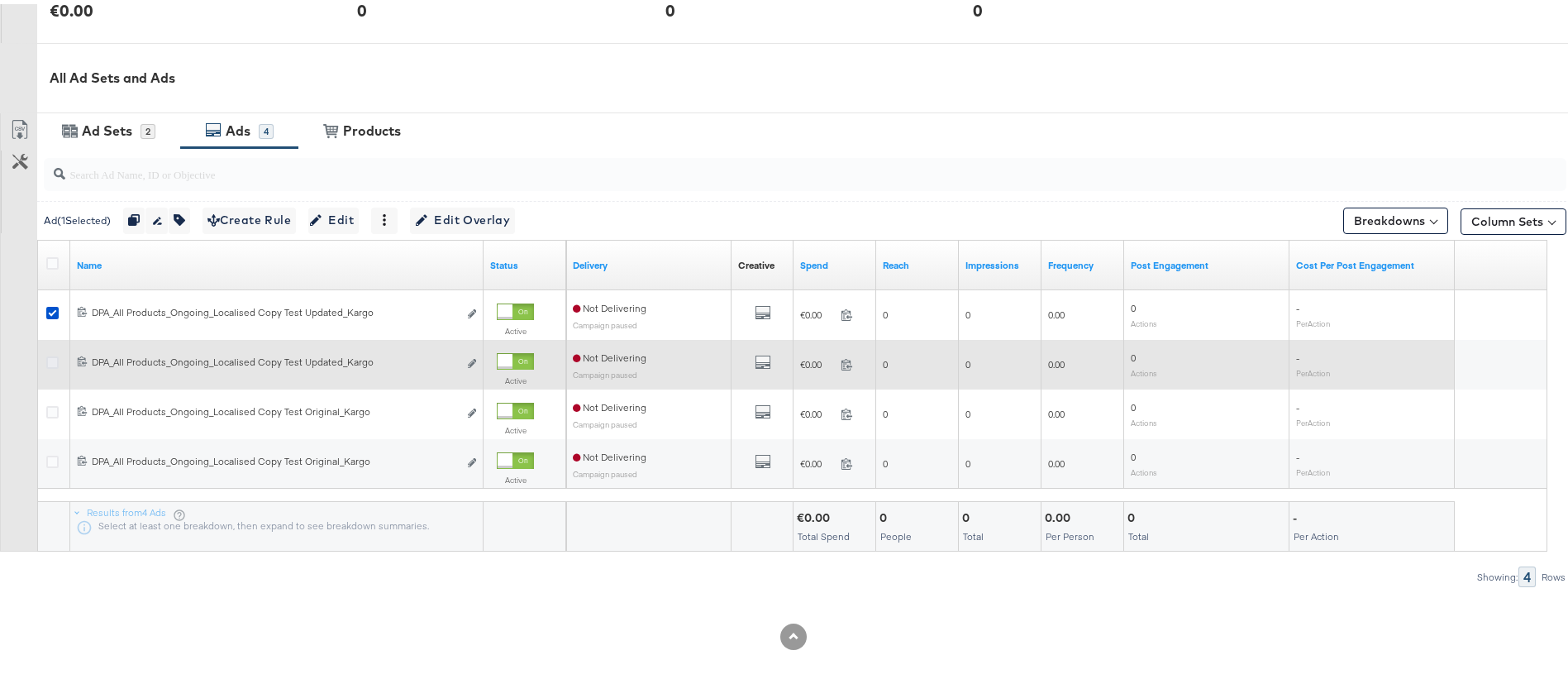
click at [50, 362] on icon at bounding box center [52, 358] width 12 height 12
click at [0, 0] on input "checkbox" at bounding box center [0, 0] width 0 height 0
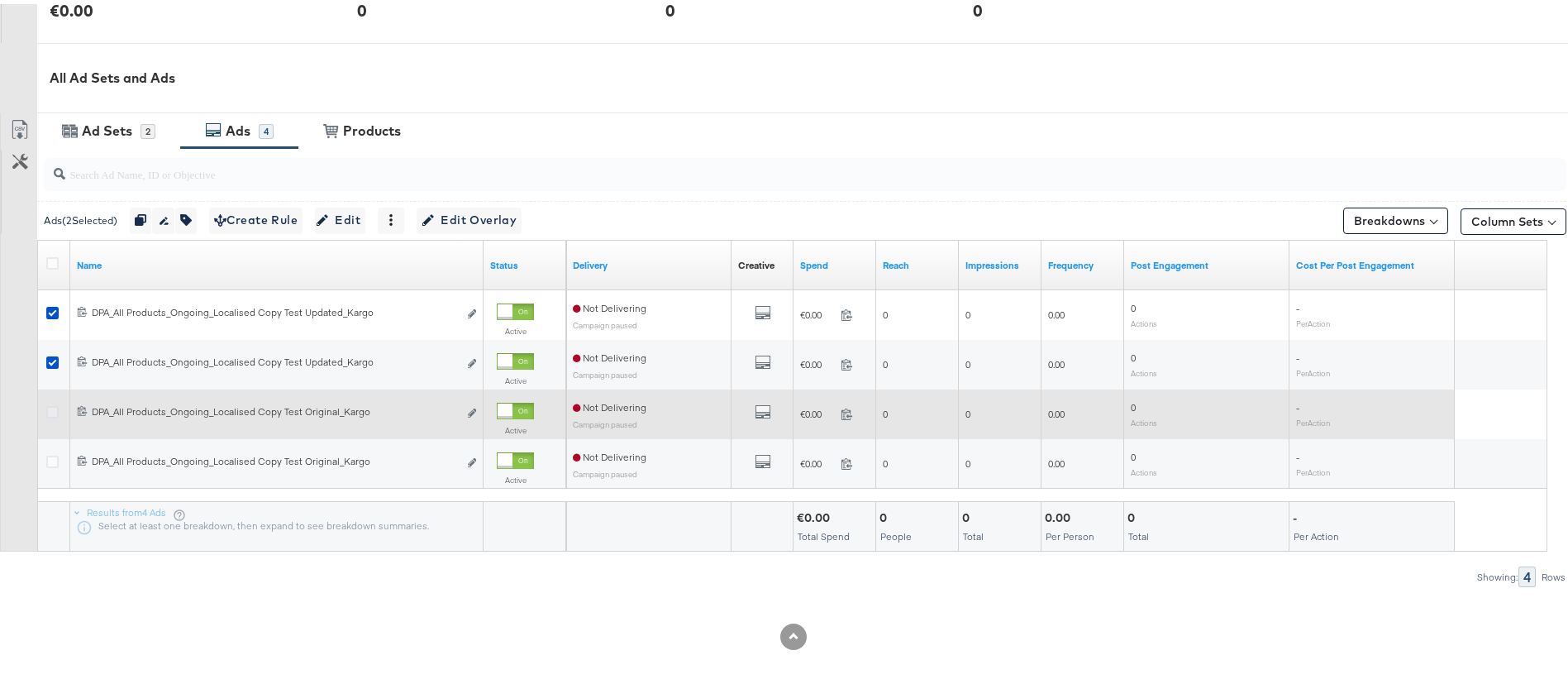
click at [53, 402] on icon at bounding box center [52, 408] width 12 height 12
click at [0, 0] on input "checkbox" at bounding box center [0, 0] width 0 height 0
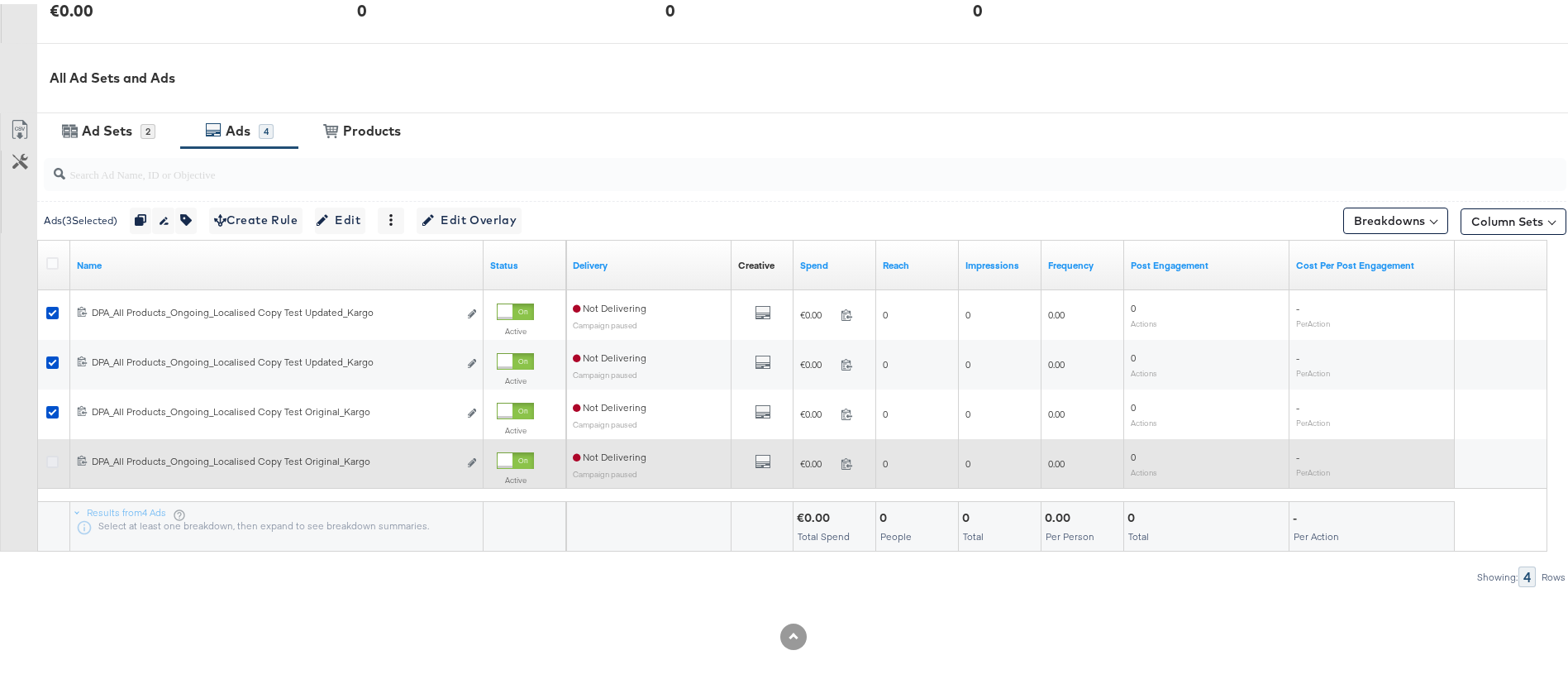
click at [52, 453] on icon at bounding box center [52, 458] width 12 height 12
click at [0, 0] on input "checkbox" at bounding box center [0, 0] width 0 height 0
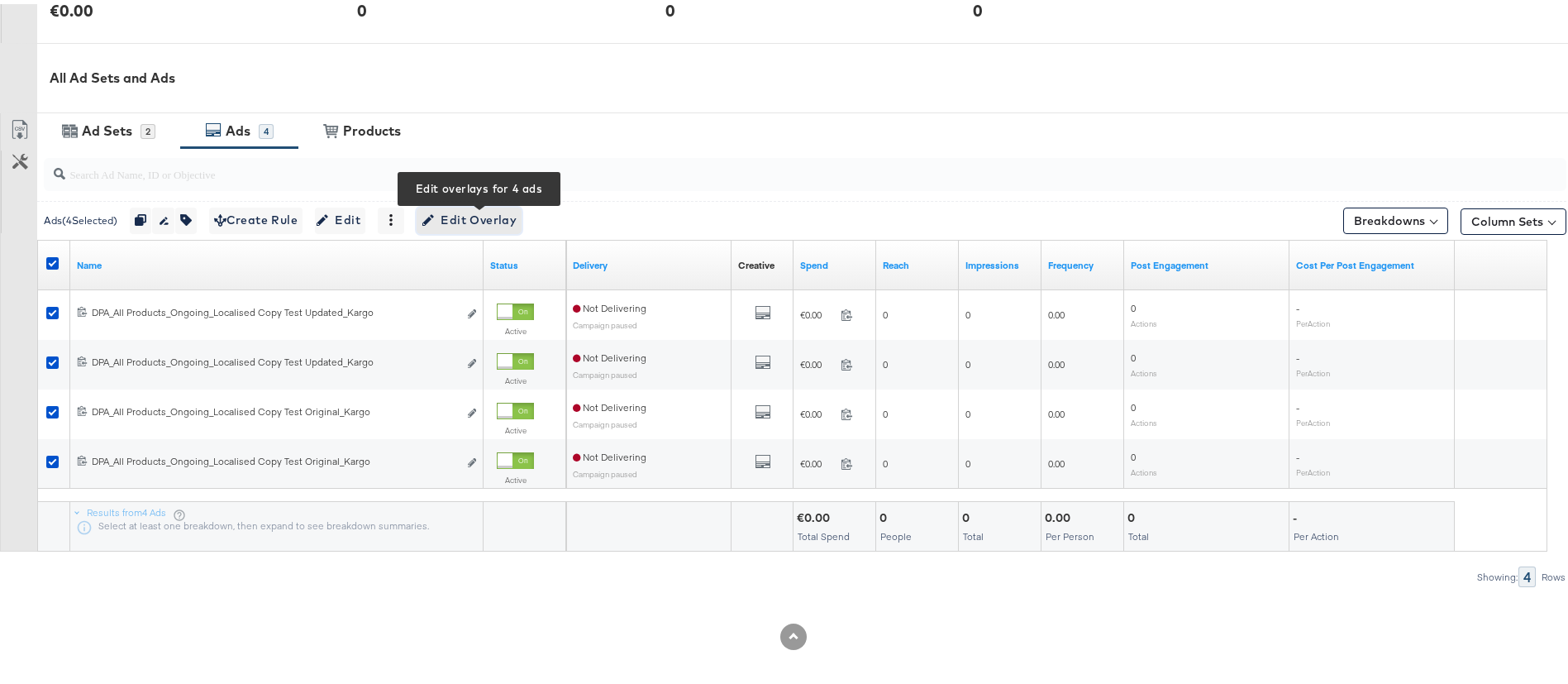
click at [495, 224] on span "Edit Overlay Edit overlays for 4 ads" at bounding box center [468, 216] width 95 height 20
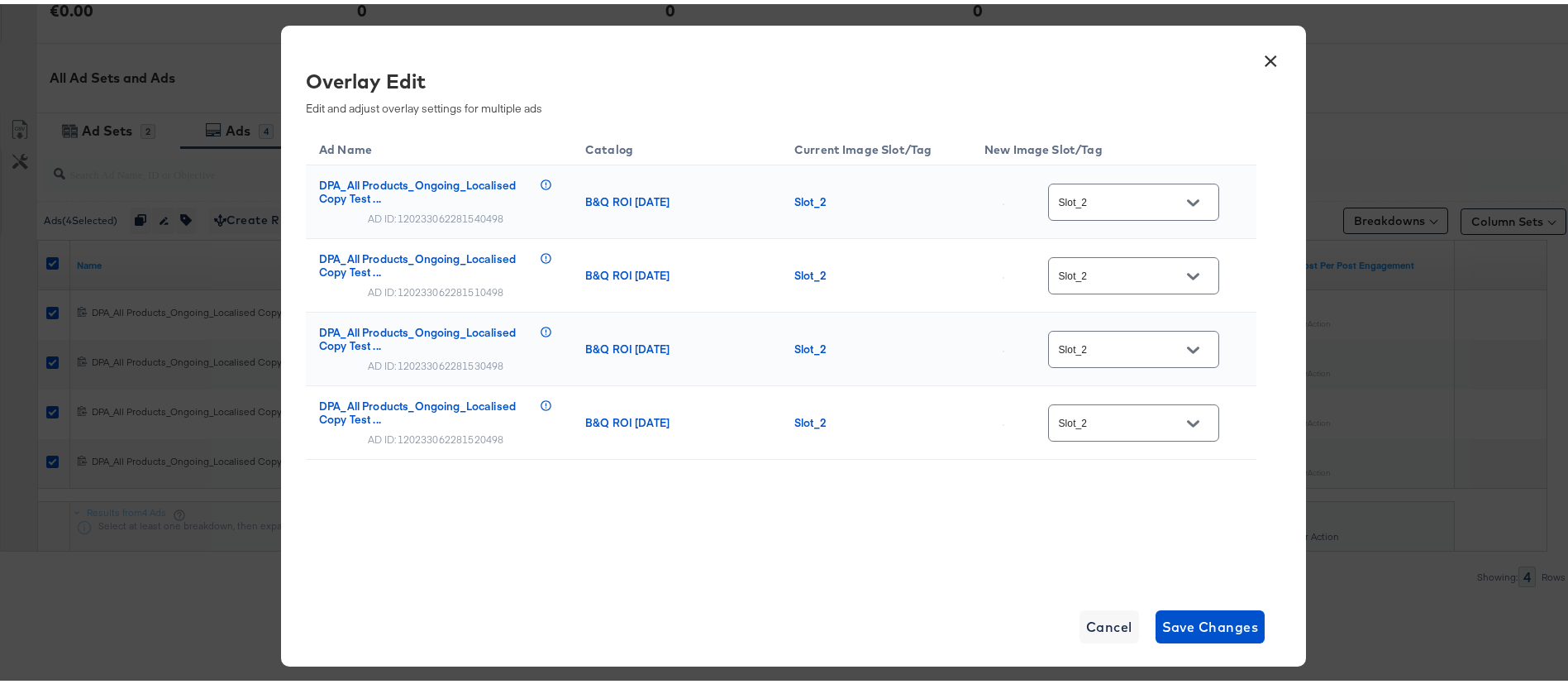
click at [1191, 199] on icon "Open" at bounding box center [1192, 198] width 12 height 6
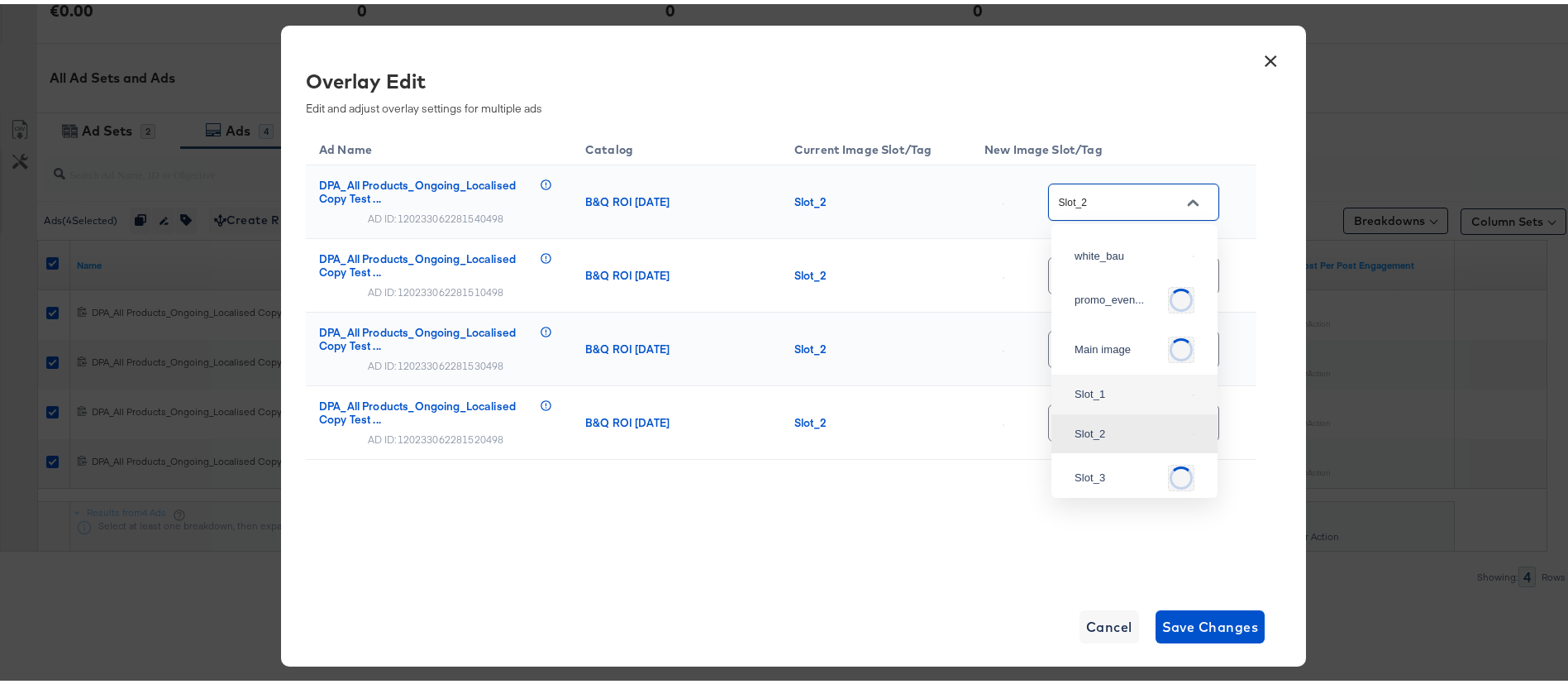
click at [1108, 405] on div "Slot_1" at bounding box center [1134, 390] width 140 height 30
type input "Slot_1"
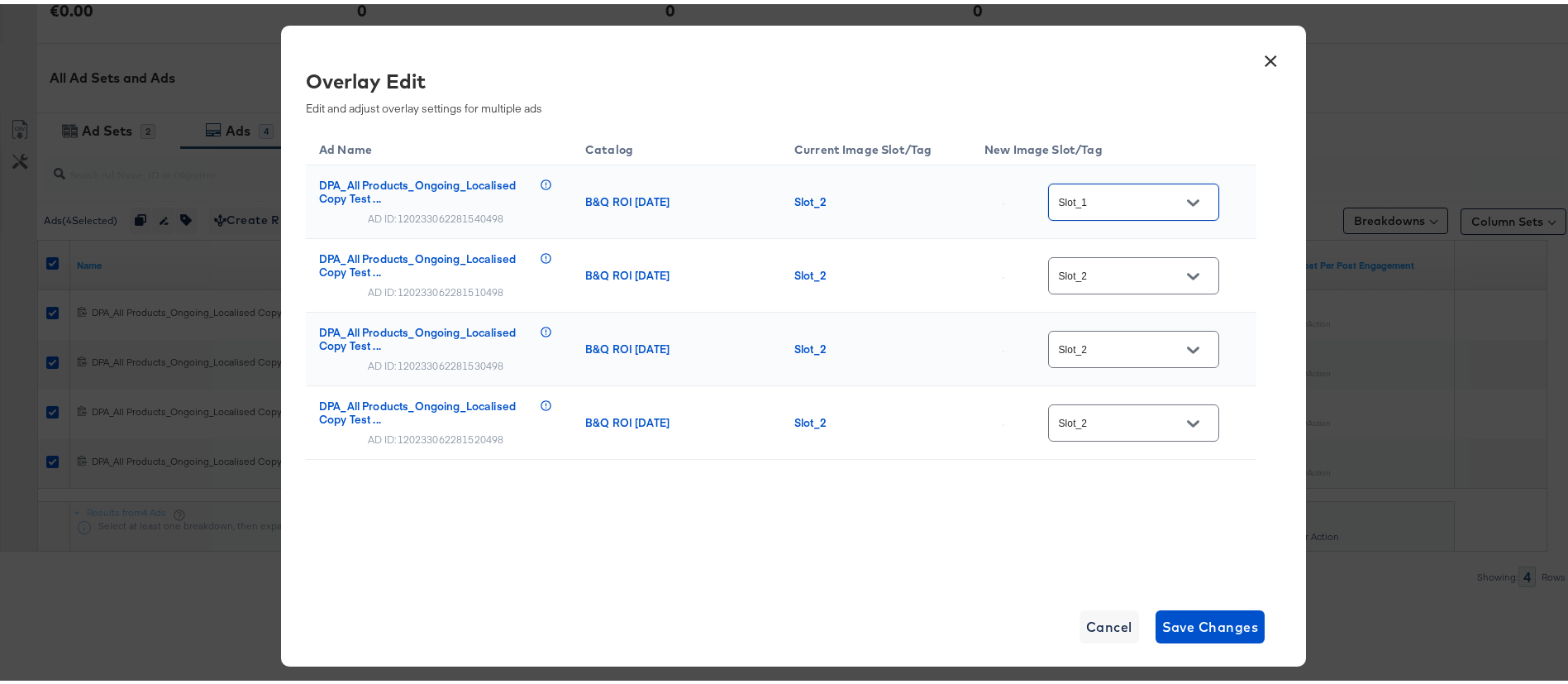
click at [1198, 277] on icon "Open" at bounding box center [1192, 271] width 12 height 12
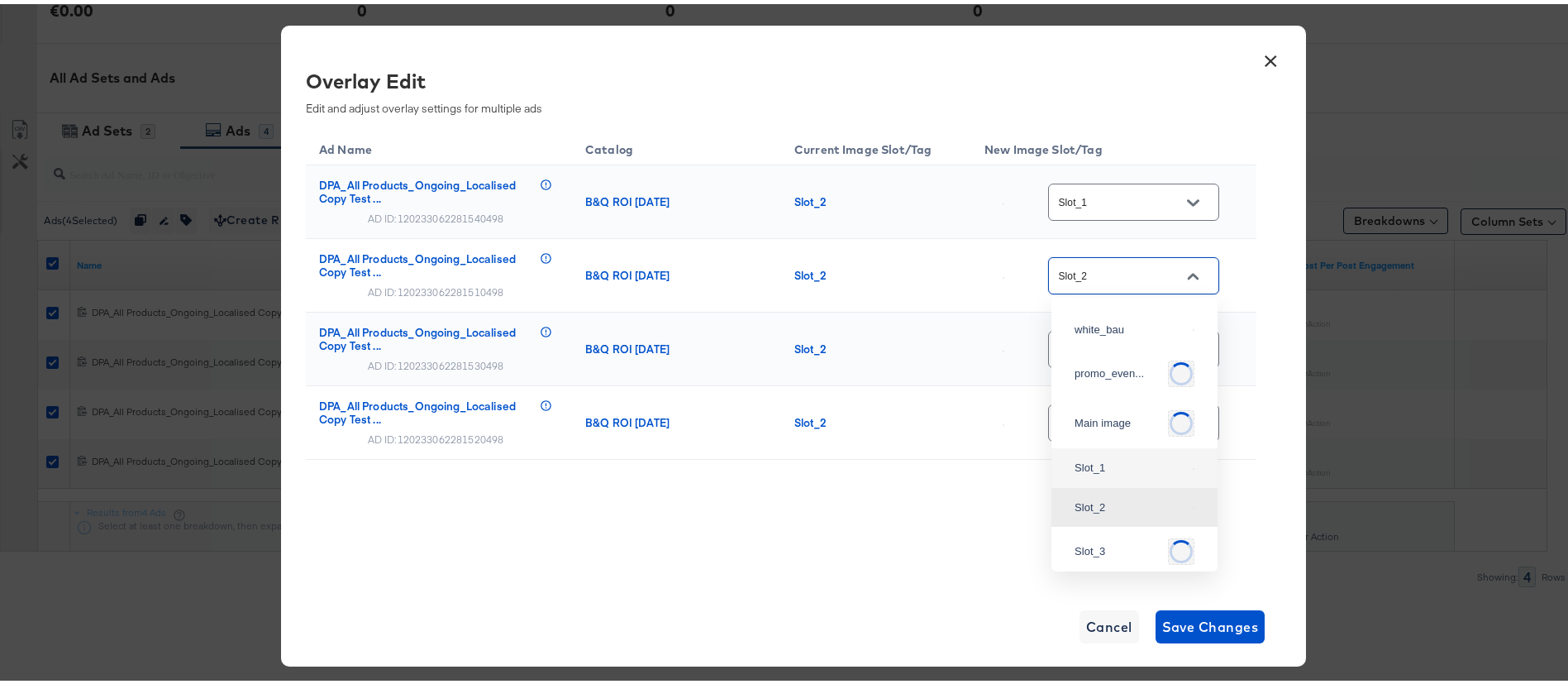
click at [1085, 476] on div "Slot_1" at bounding box center [1134, 464] width 140 height 30
type input "Slot_1"
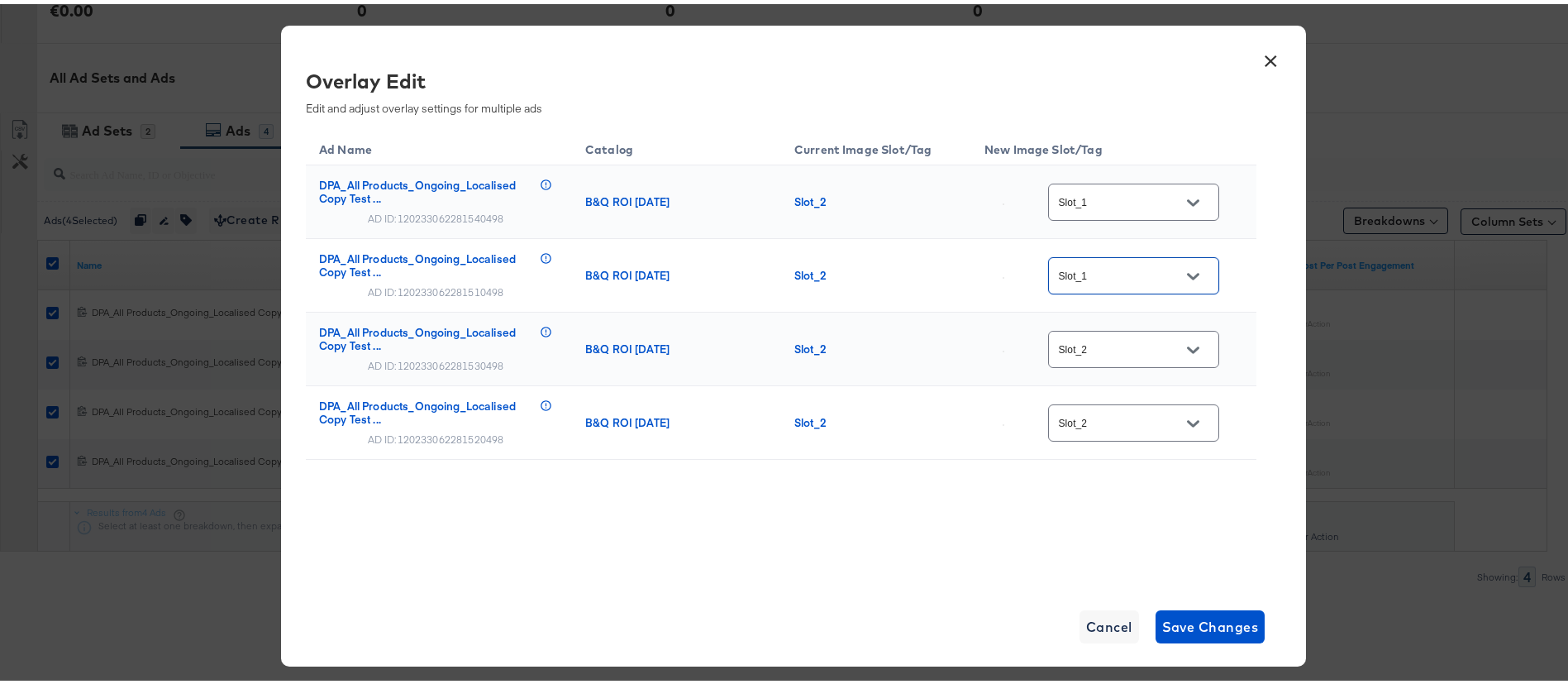
click at [1190, 350] on icon "Open" at bounding box center [1192, 345] width 12 height 12
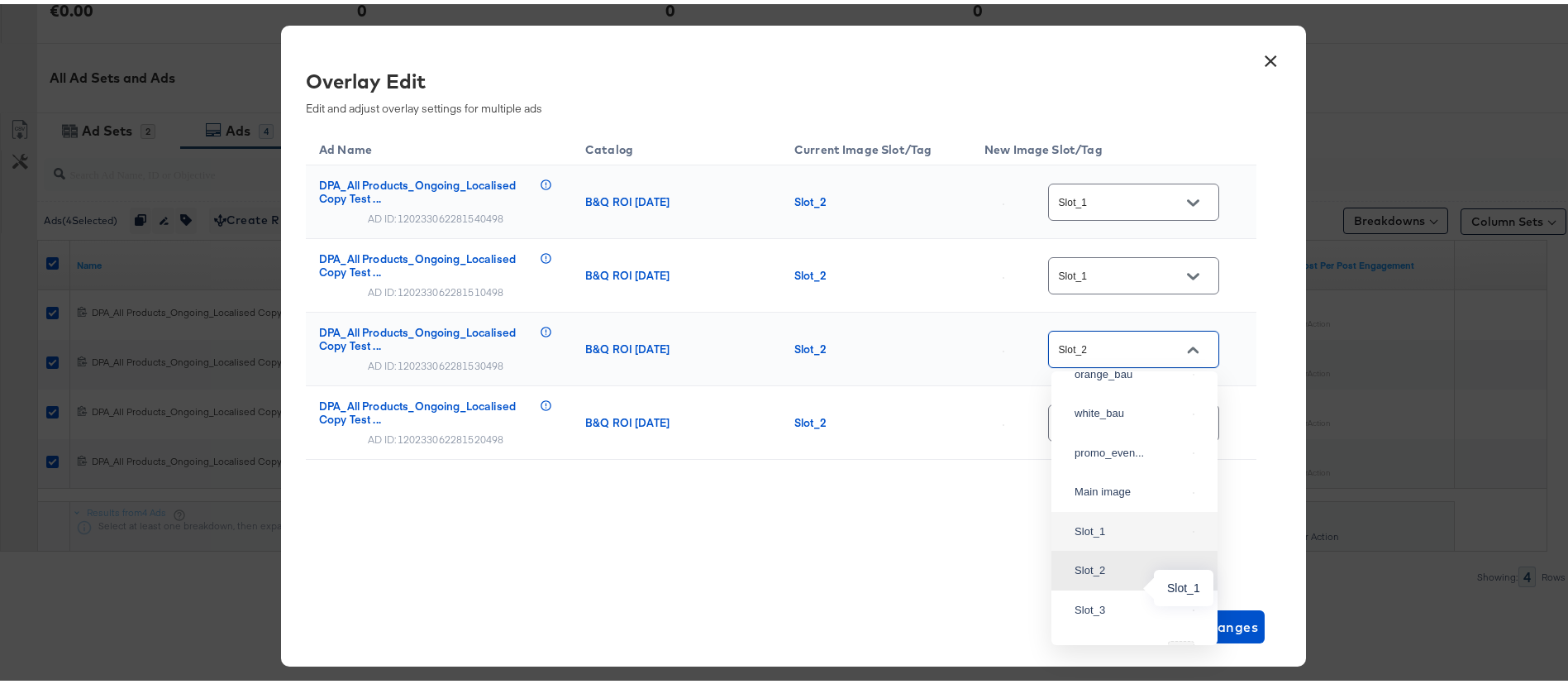
click at [1120, 536] on div "Slot_1" at bounding box center [1131, 527] width 112 height 17
type input "Slot_1"
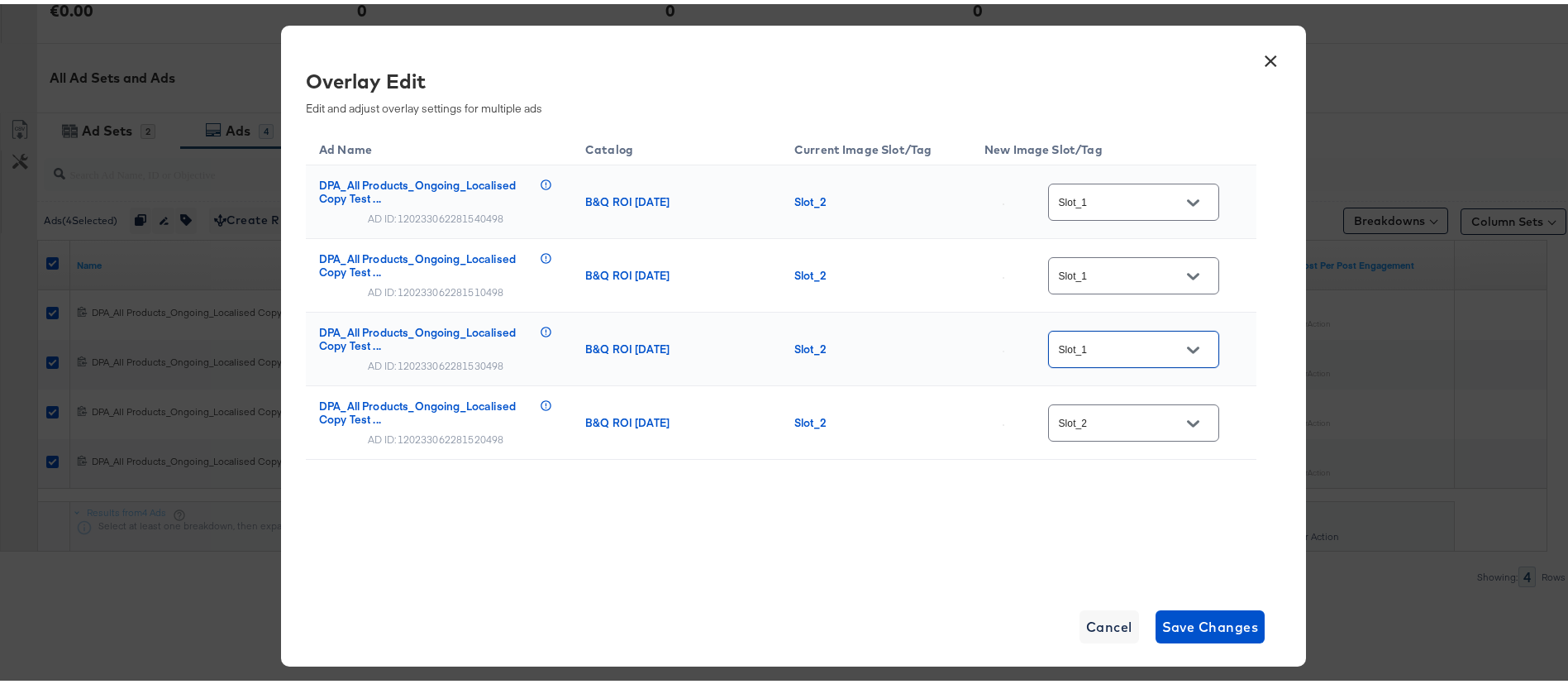
click at [1206, 422] on div at bounding box center [1192, 420] width 35 height 25
click at [1189, 426] on button "Open" at bounding box center [1193, 420] width 25 height 25
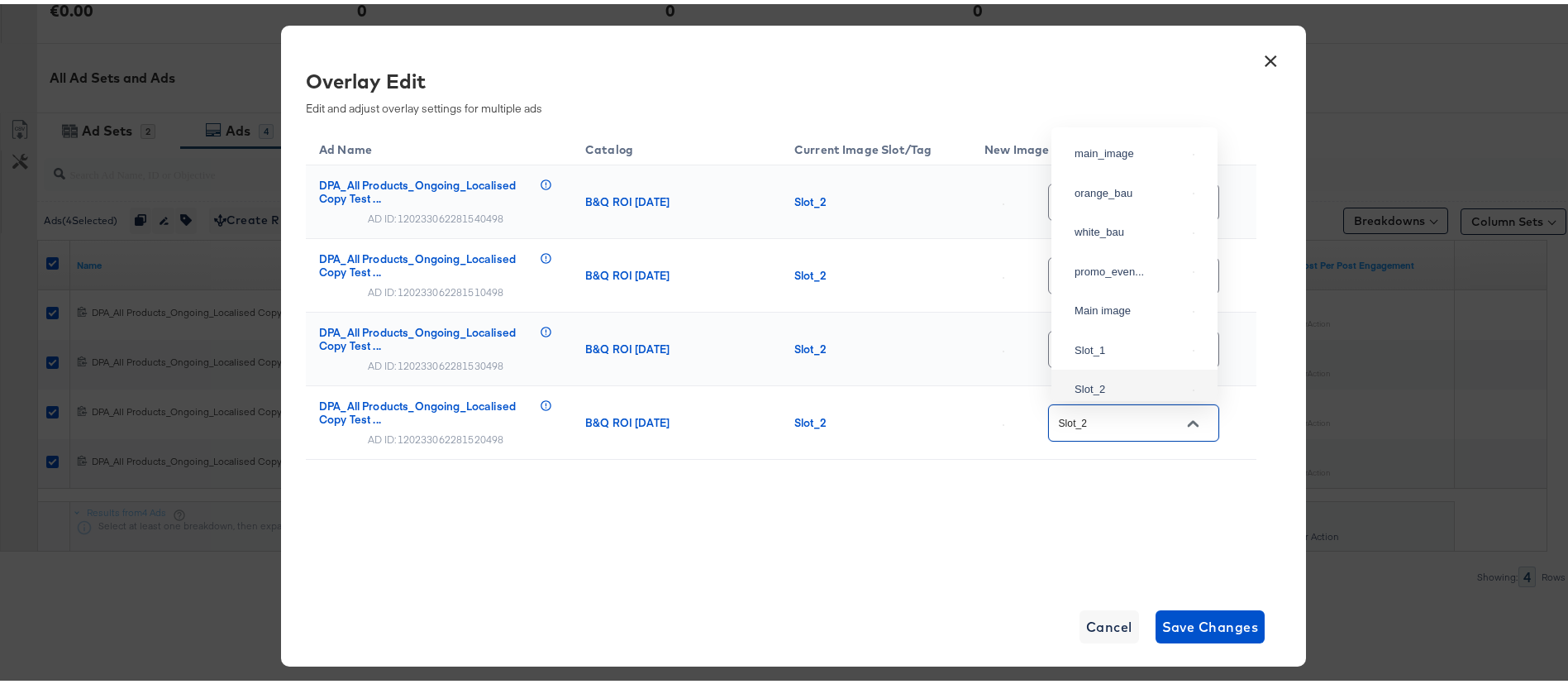
scroll to position [83, 0]
click at [1115, 271] on div "Slot_1" at bounding box center [1131, 263] width 112 height 17
type input "Slot_1"
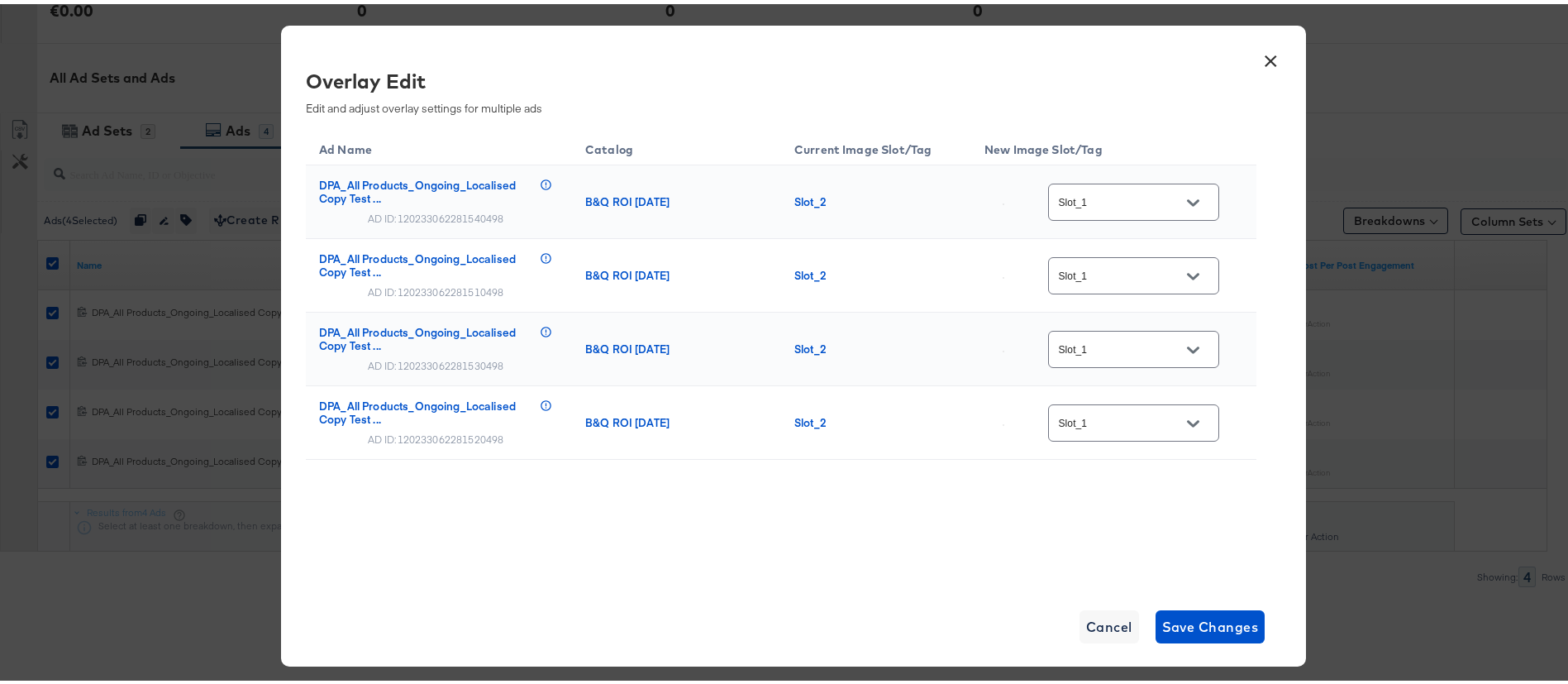
drag, startPoint x: 1103, startPoint y: 507, endPoint x: 1100, endPoint y: 478, distance: 29.2
click at [1102, 507] on div "Ad Name Catalog Current Image Slot/Tag New Image Slot/Tag DPA_All Products_Ongo…" at bounding box center [781, 332] width 951 height 414
click at [1196, 627] on span "Save Changes" at bounding box center [1210, 623] width 97 height 23
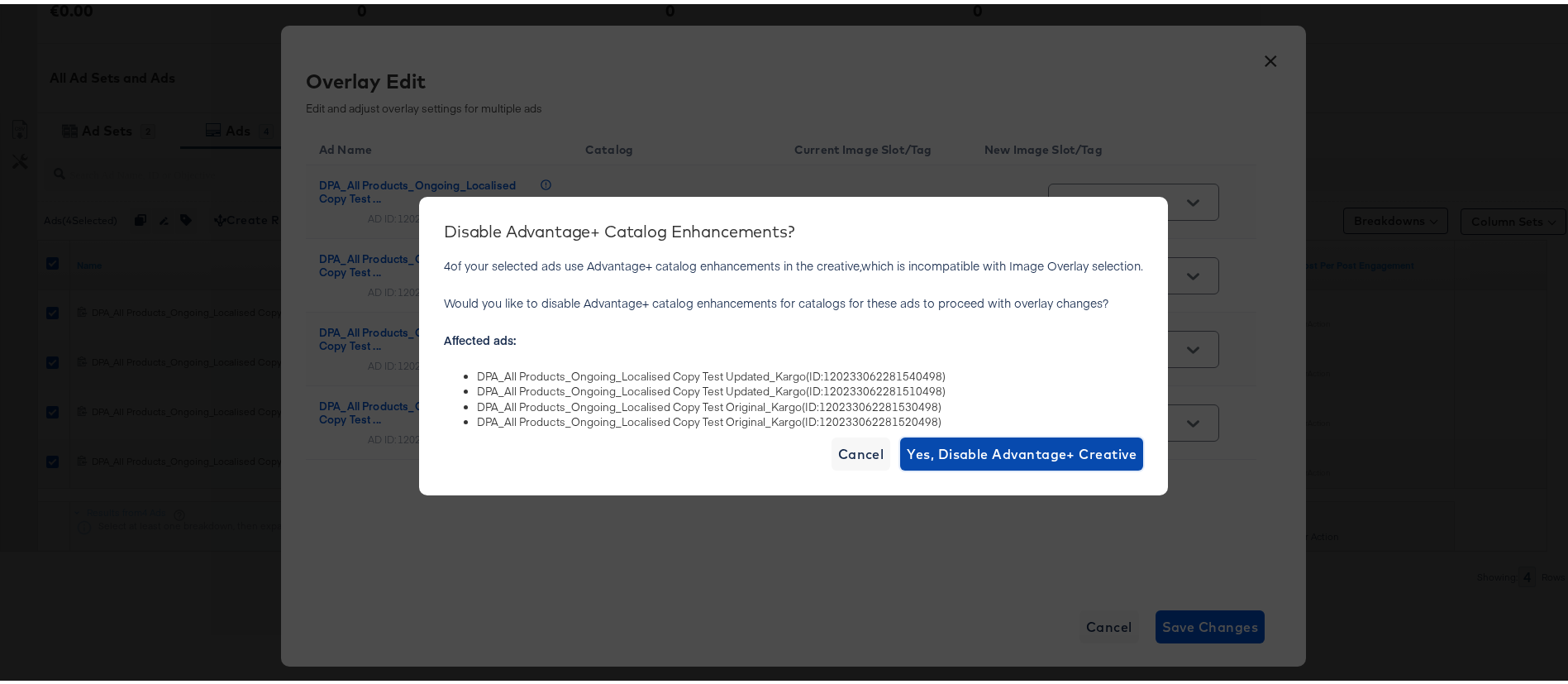
click at [1031, 453] on span "Yes, Disable Advantage+ Creative" at bounding box center [1021, 450] width 230 height 23
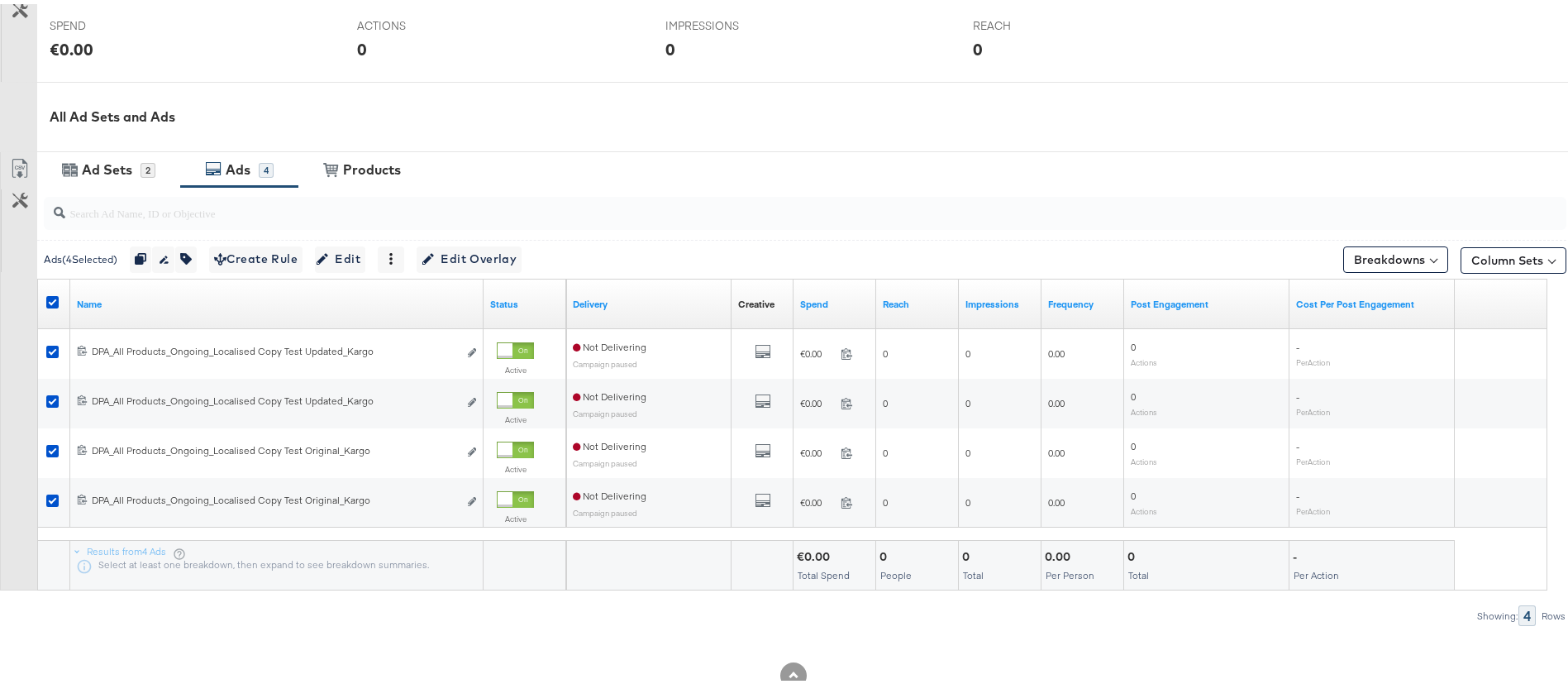
scroll to position [714, 0]
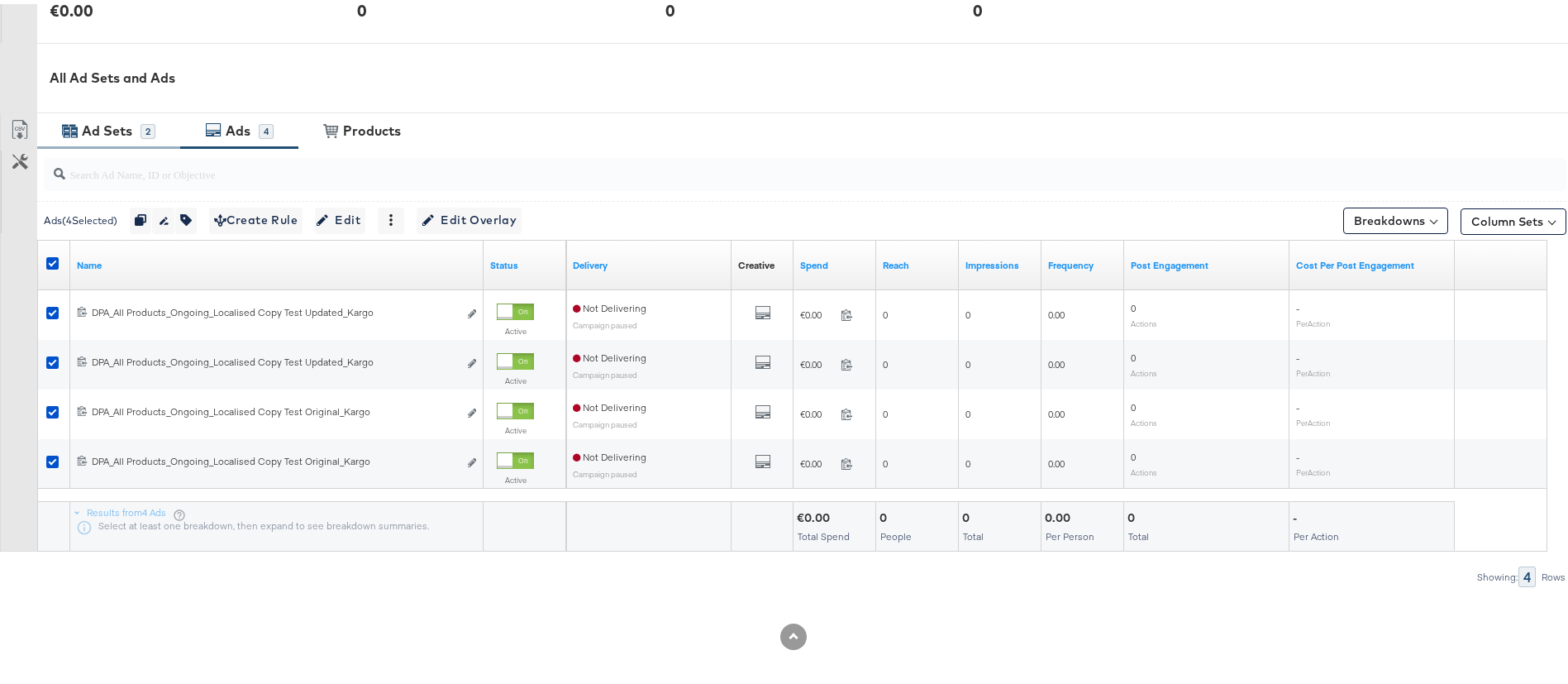
click at [109, 128] on div "Ad Sets" at bounding box center [106, 126] width 51 height 19
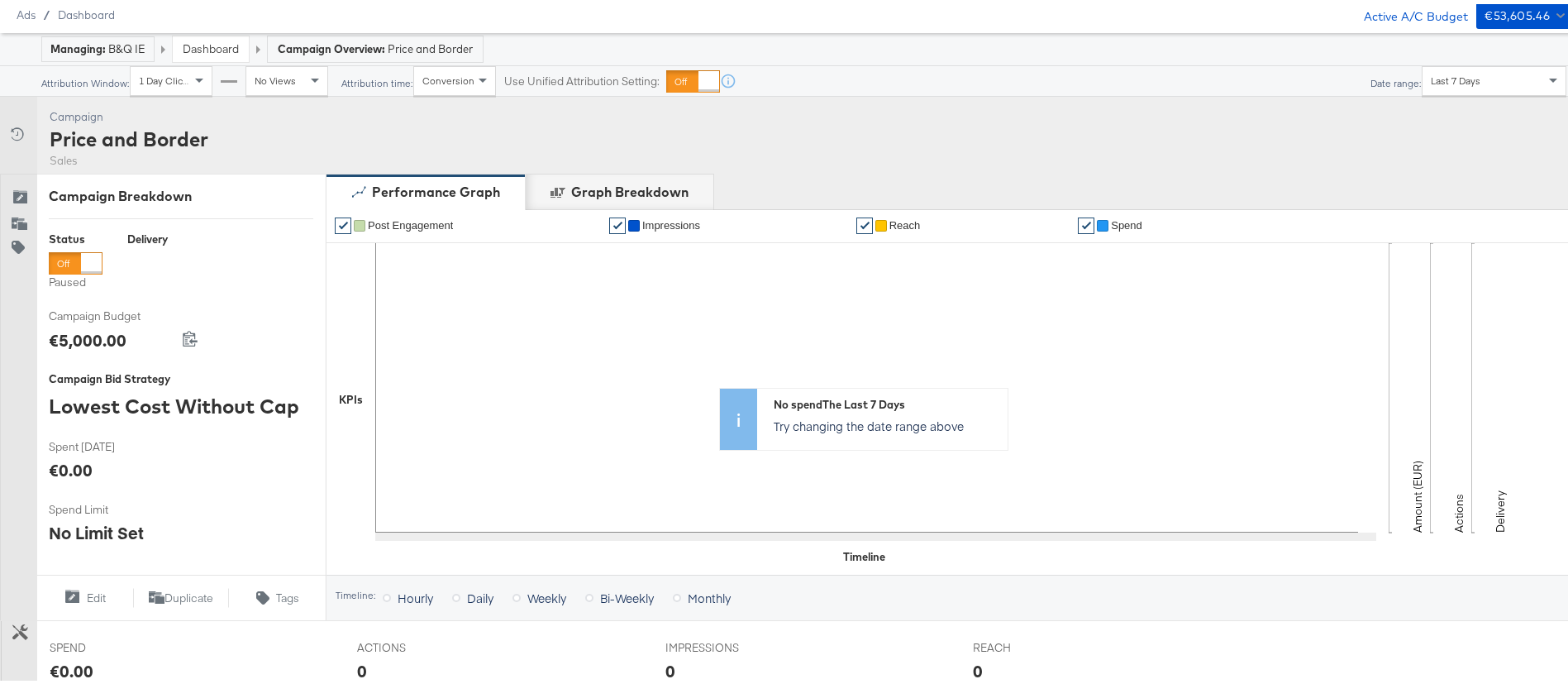
scroll to position [0, 0]
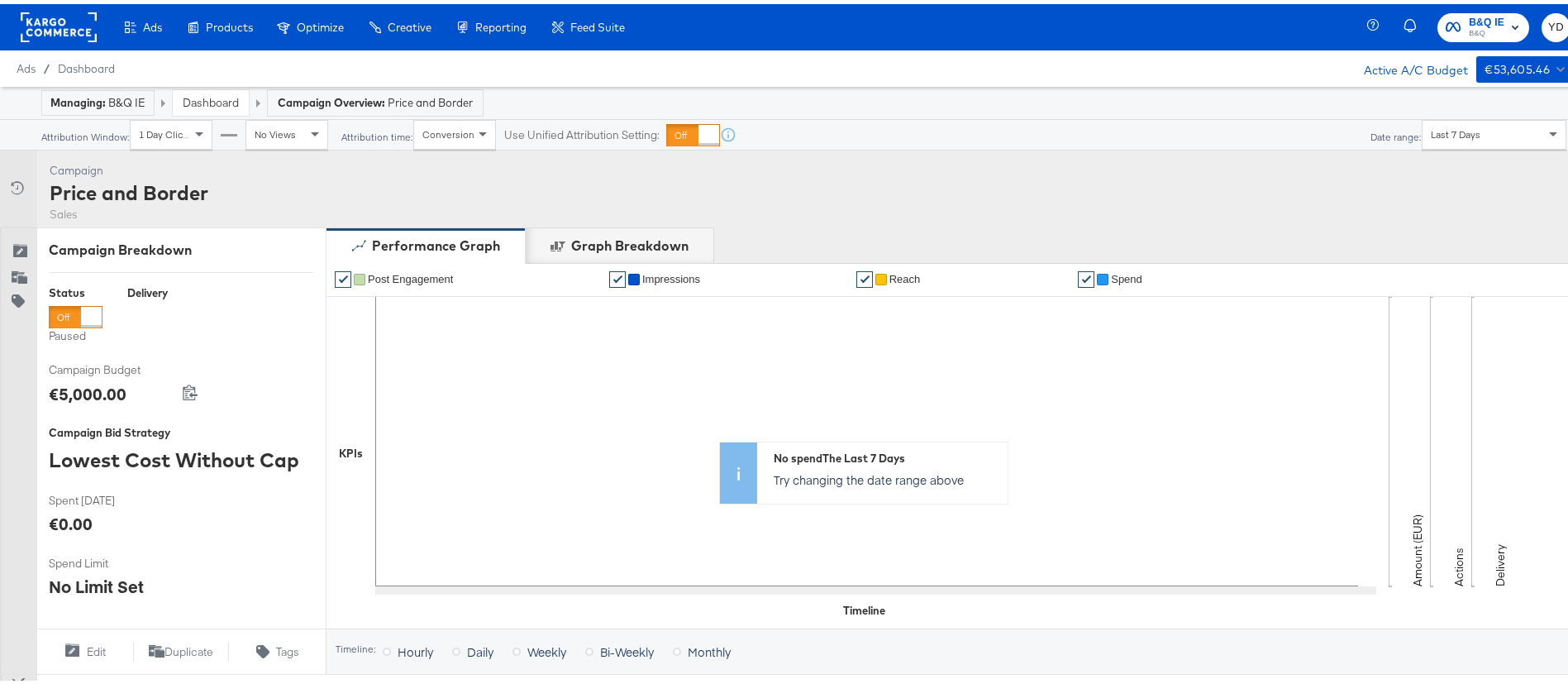
click at [91, 189] on div "Price and Border" at bounding box center [129, 189] width 159 height 28
click at [254, 99] on div "Campaign Overview: Price and Border" at bounding box center [366, 98] width 234 height 28
click at [200, 99] on link "Dashboard" at bounding box center [210, 98] width 56 height 15
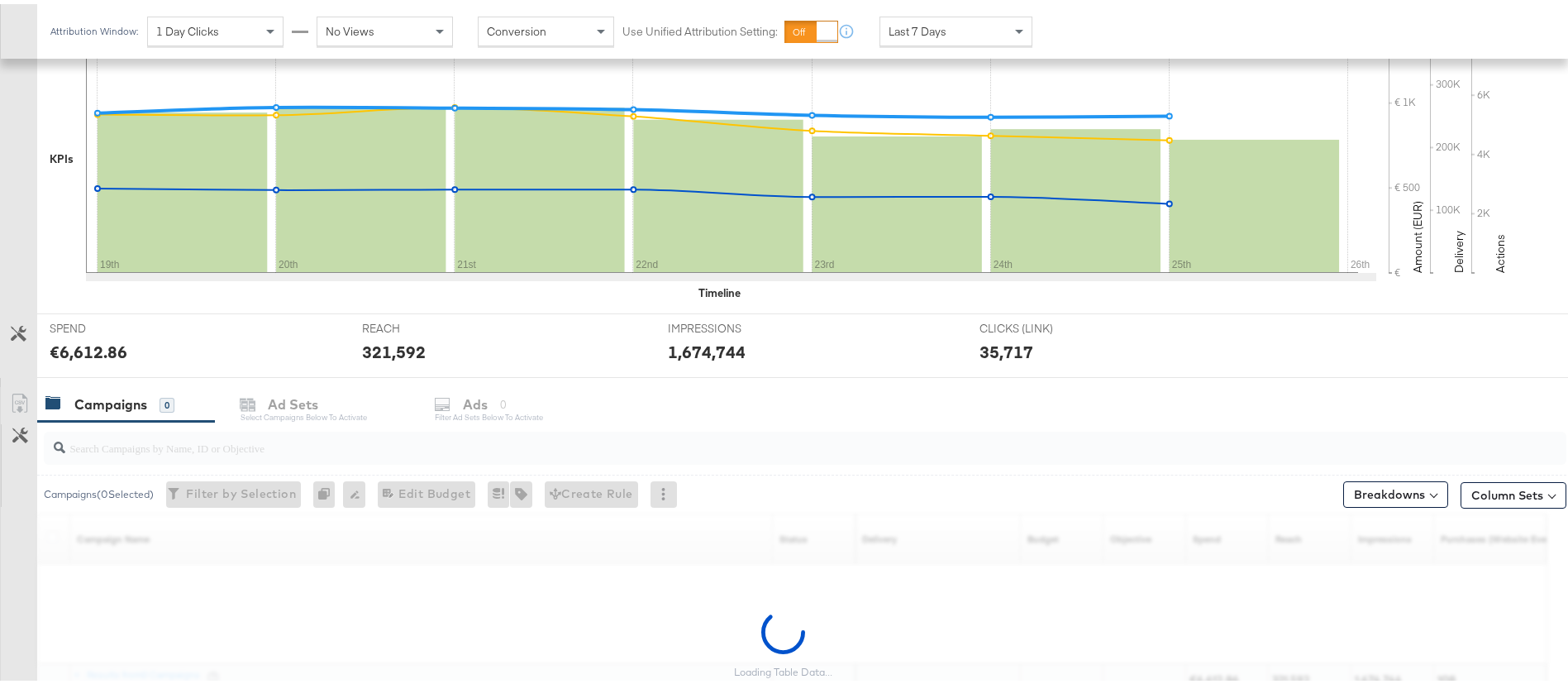
scroll to position [521, 0]
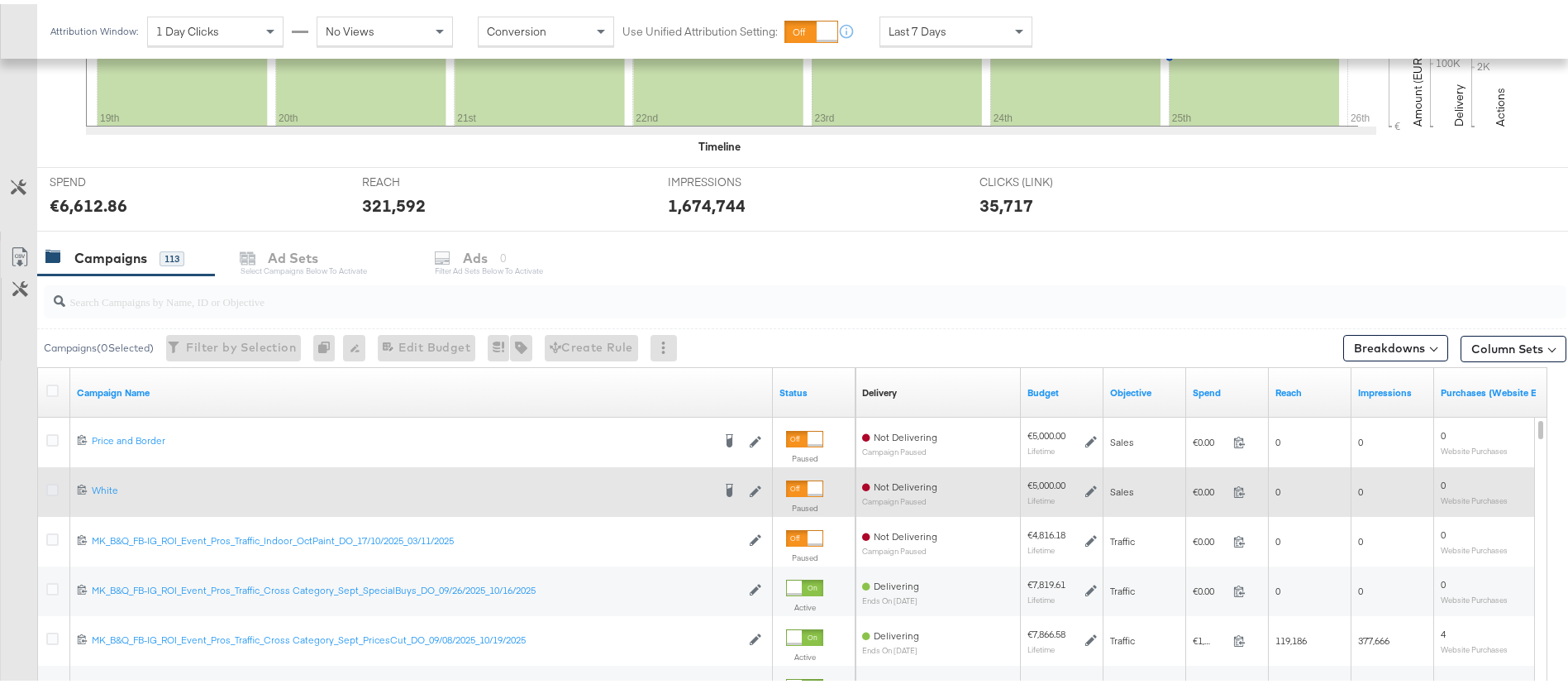
click at [47, 481] on icon at bounding box center [52, 486] width 12 height 12
click at [0, 0] on input "checkbox" at bounding box center [0, 0] width 0 height 0
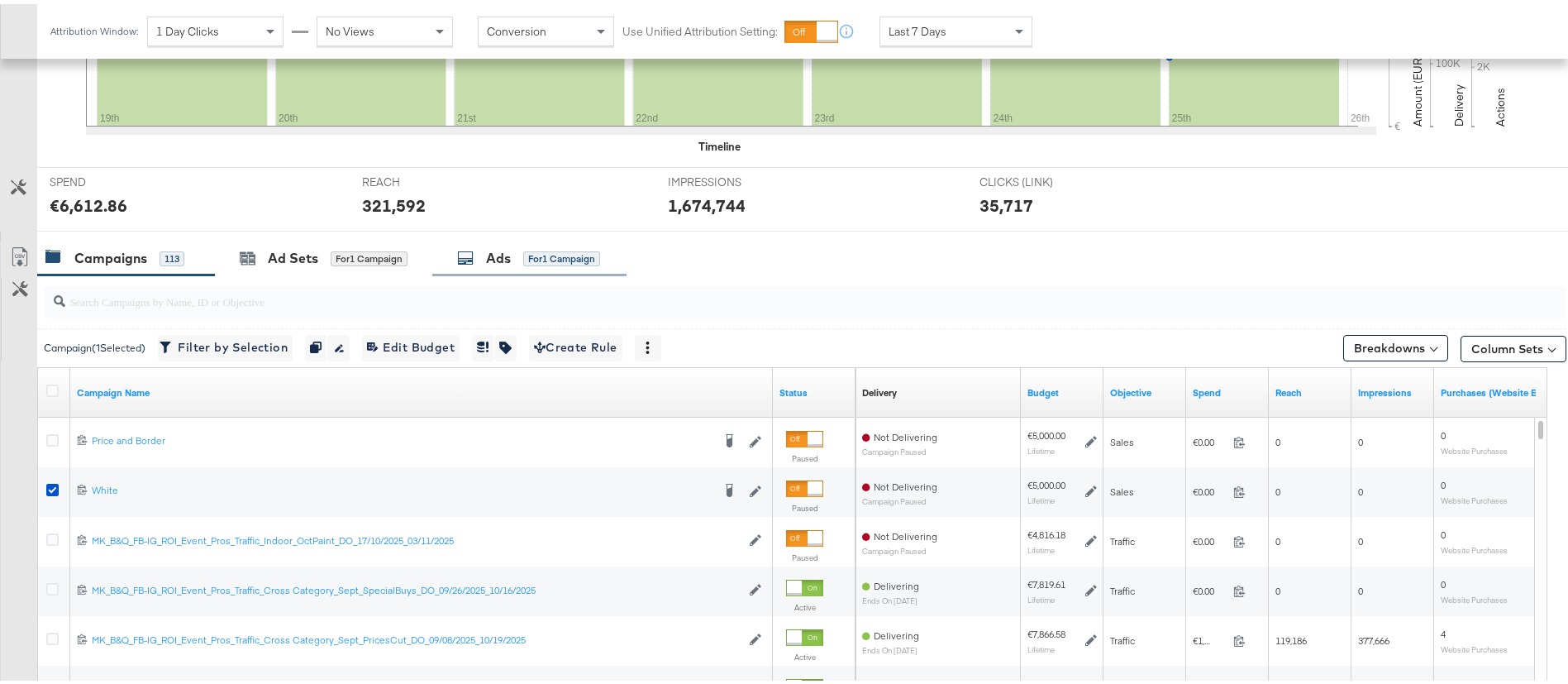
click at [480, 248] on div "Ads for 1 Campaign" at bounding box center [528, 254] width 143 height 19
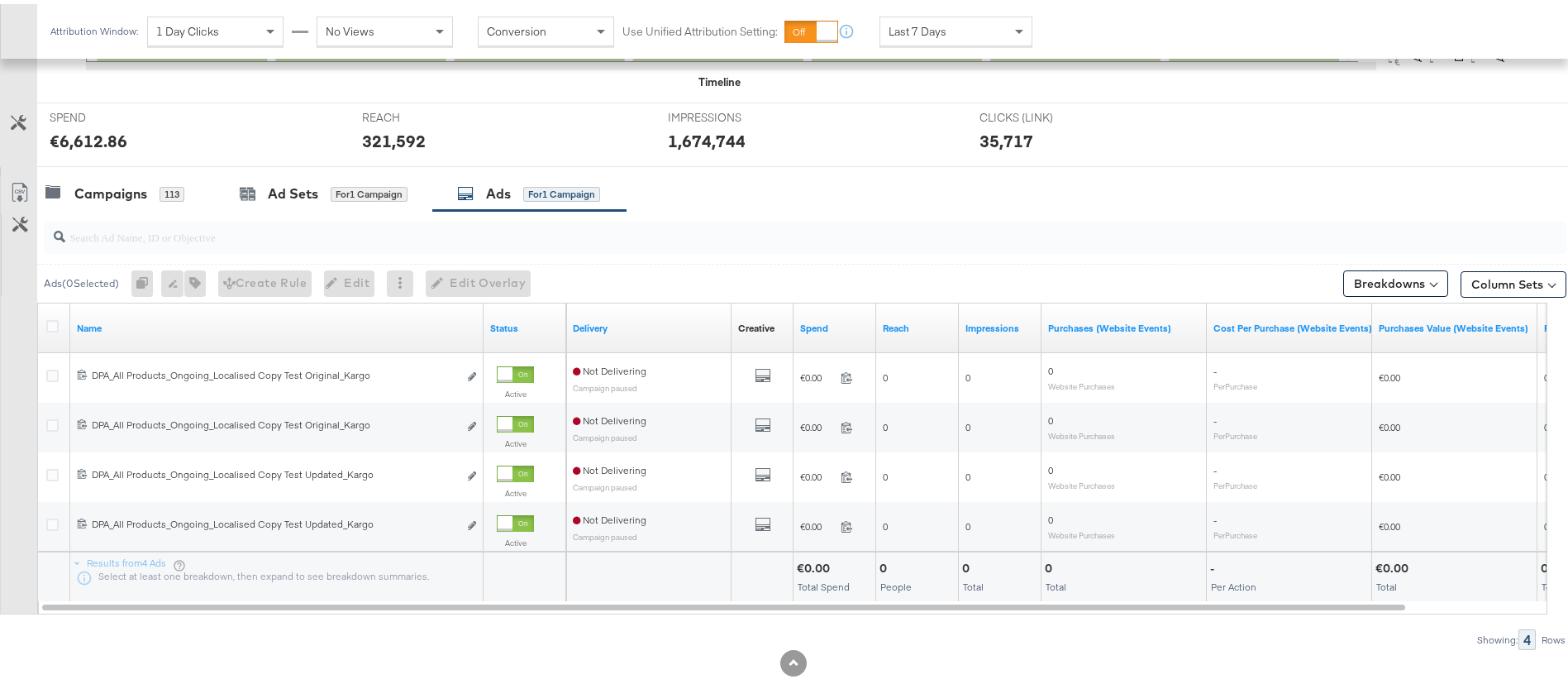
scroll to position [620, 0]
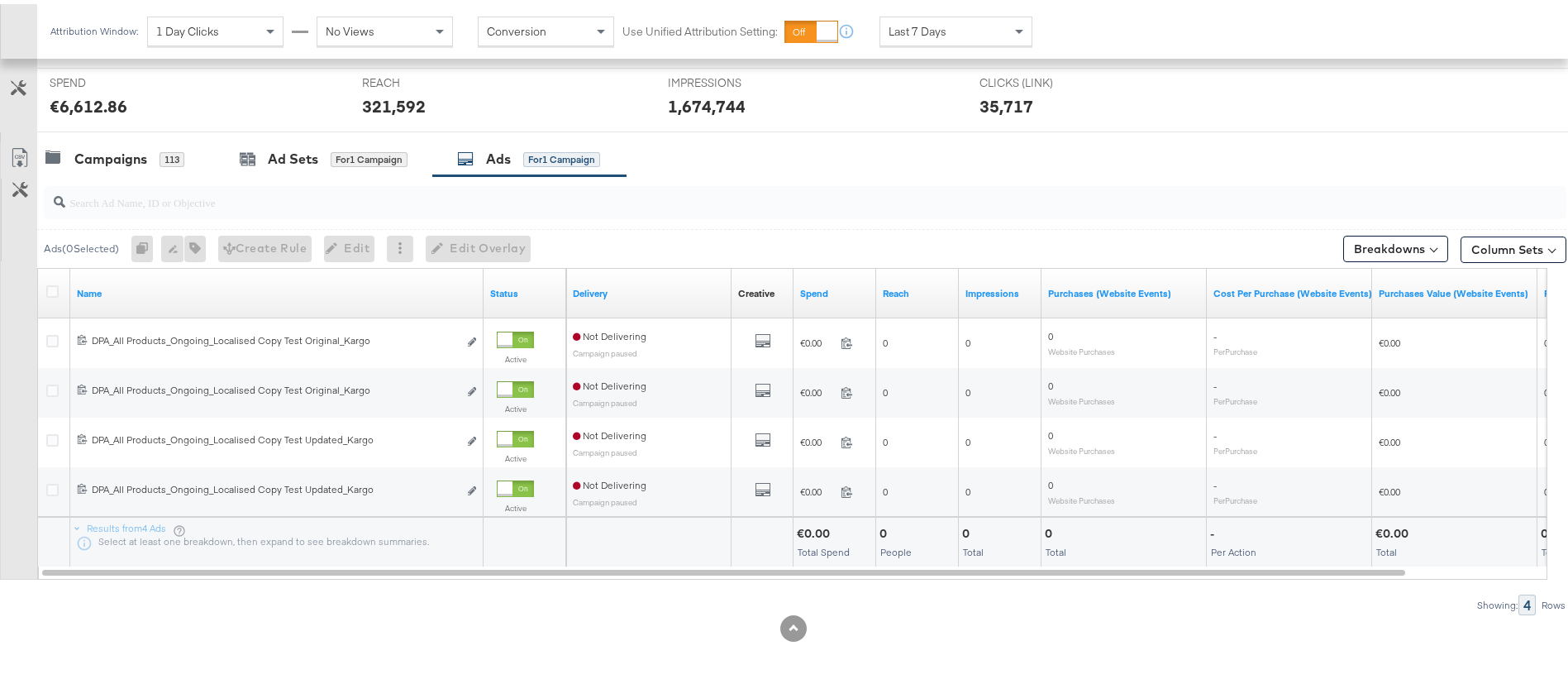
click at [59, 281] on div at bounding box center [55, 289] width 18 height 17
click at [55, 286] on icon at bounding box center [52, 287] width 12 height 12
click at [0, 0] on input "checkbox" at bounding box center [0, 0] width 0 height 0
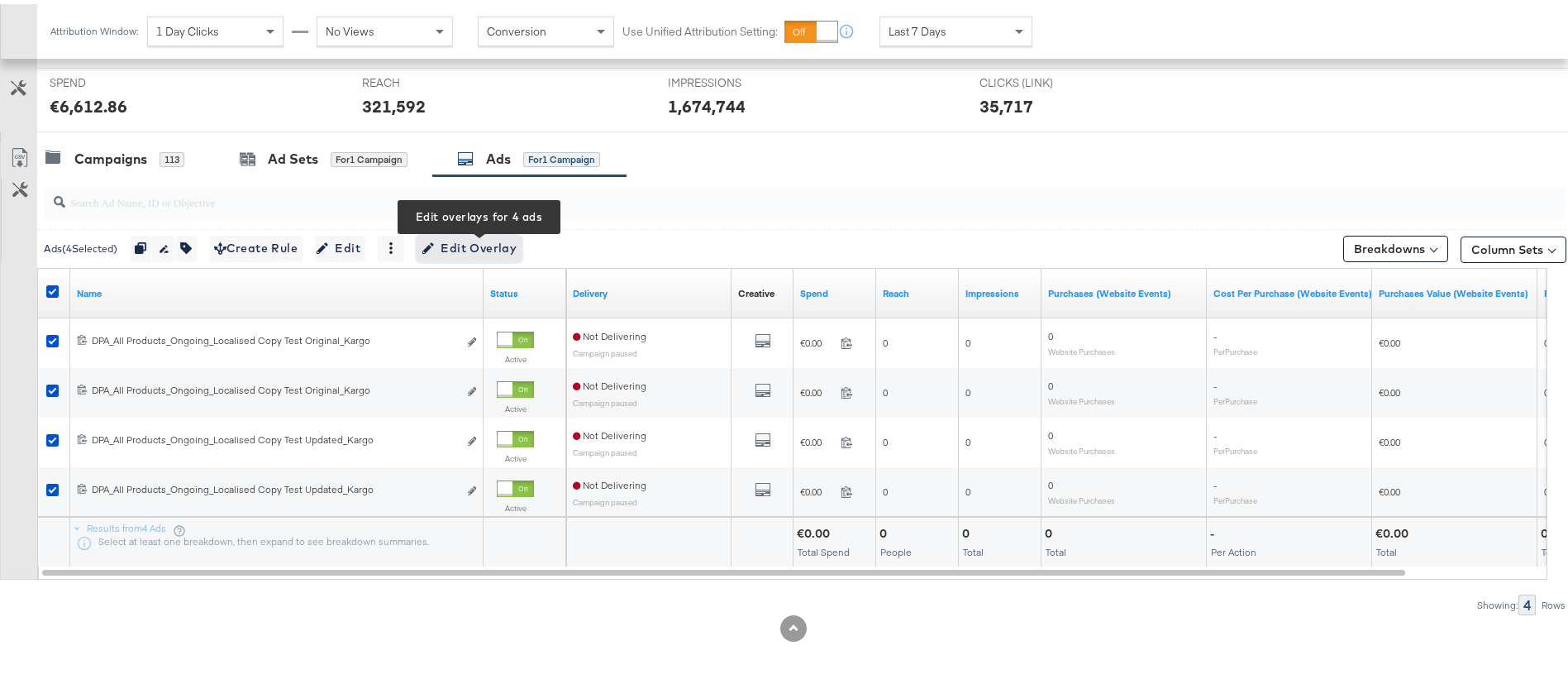
click at [468, 244] on span "Edit Overlay Edit overlays for 4 ads" at bounding box center [468, 244] width 95 height 20
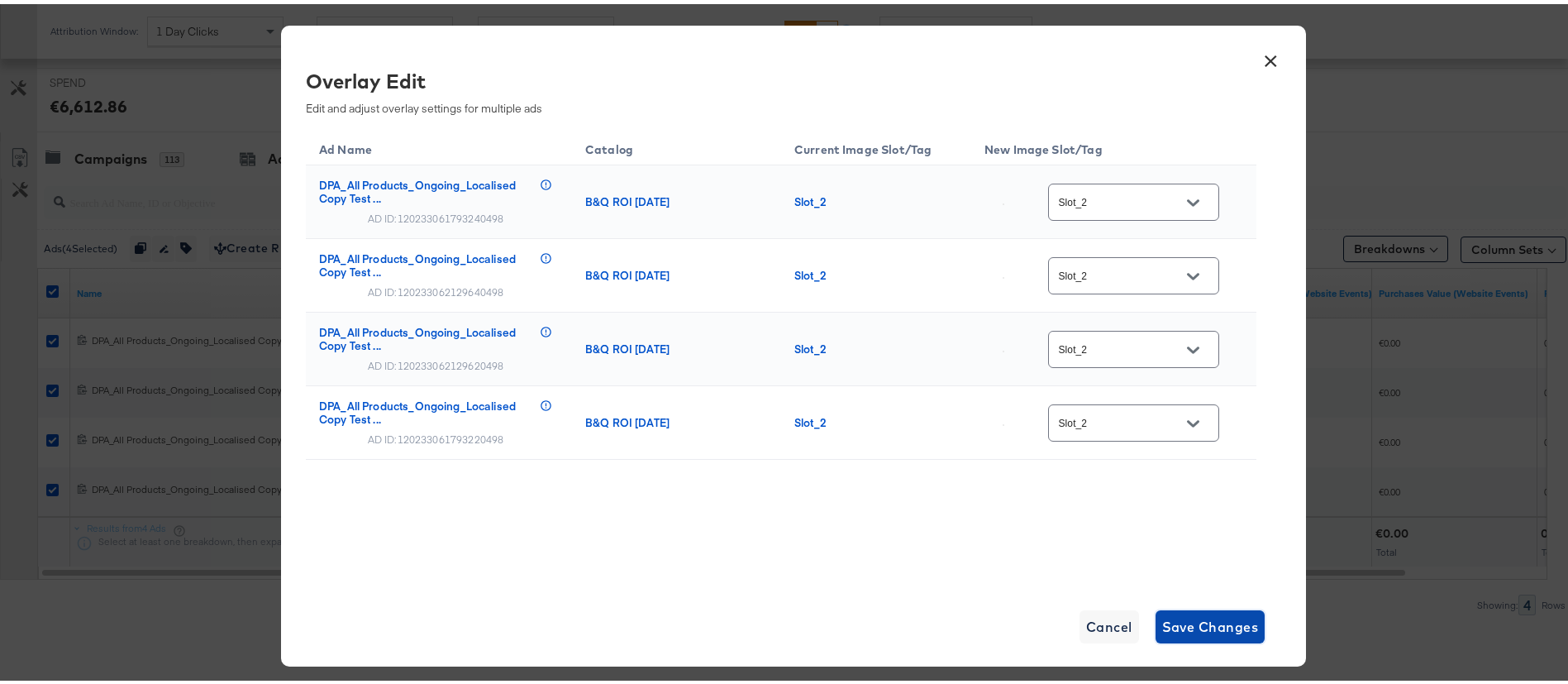
click at [1176, 616] on span "Save Changes" at bounding box center [1210, 623] width 97 height 23
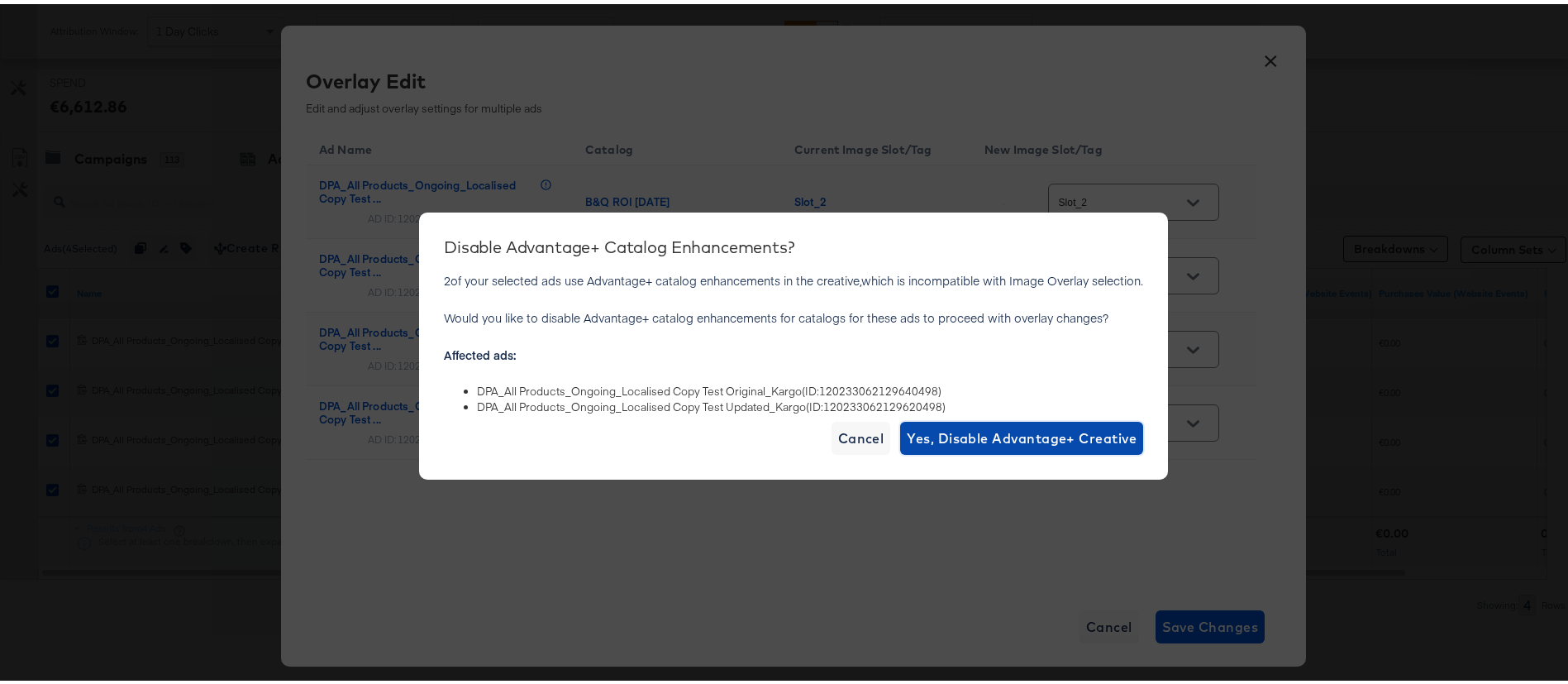
click at [1004, 442] on span "Yes, Disable Advantage+ Creative" at bounding box center [1021, 434] width 230 height 23
